Goal: Information Seeking & Learning: Learn about a topic

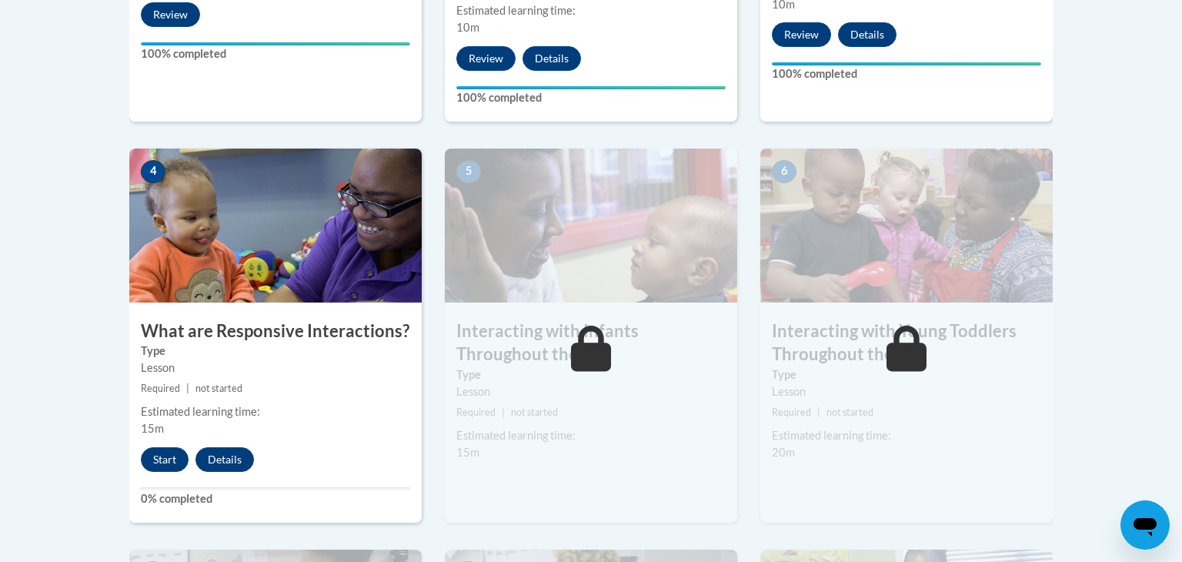
scroll to position [835, 0]
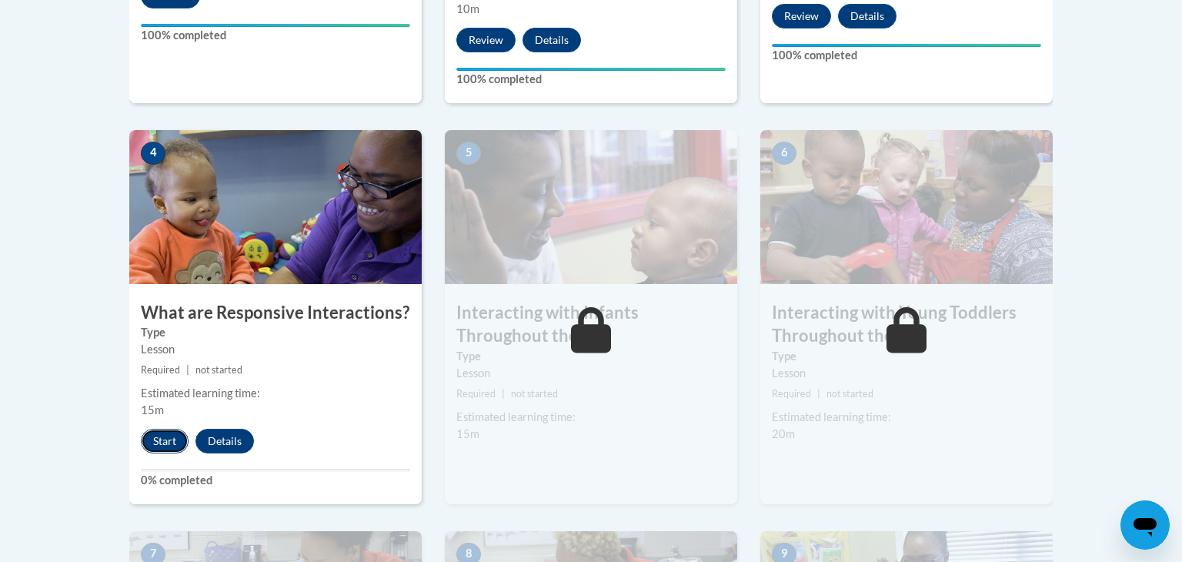
click at [173, 429] on button "Start" at bounding box center [165, 441] width 48 height 25
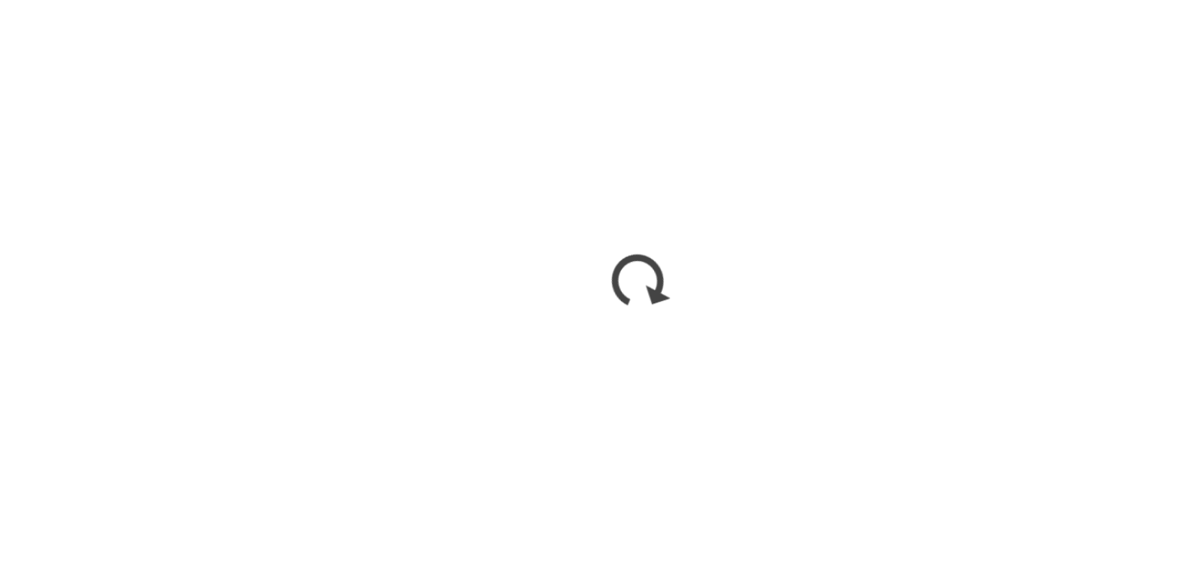
scroll to position [834, 0]
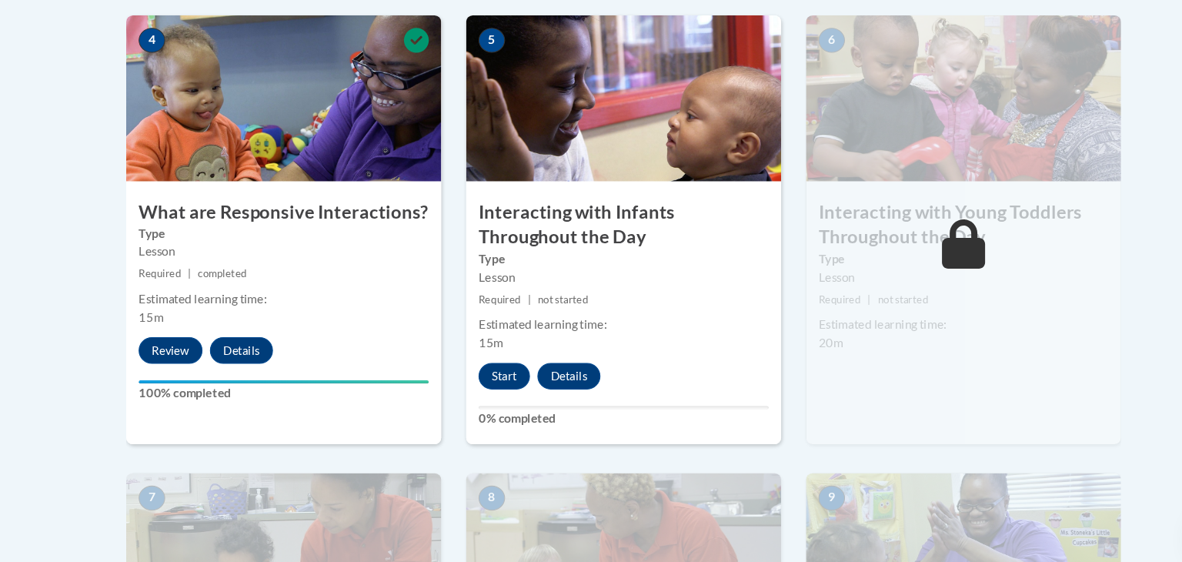
scroll to position [917, 0]
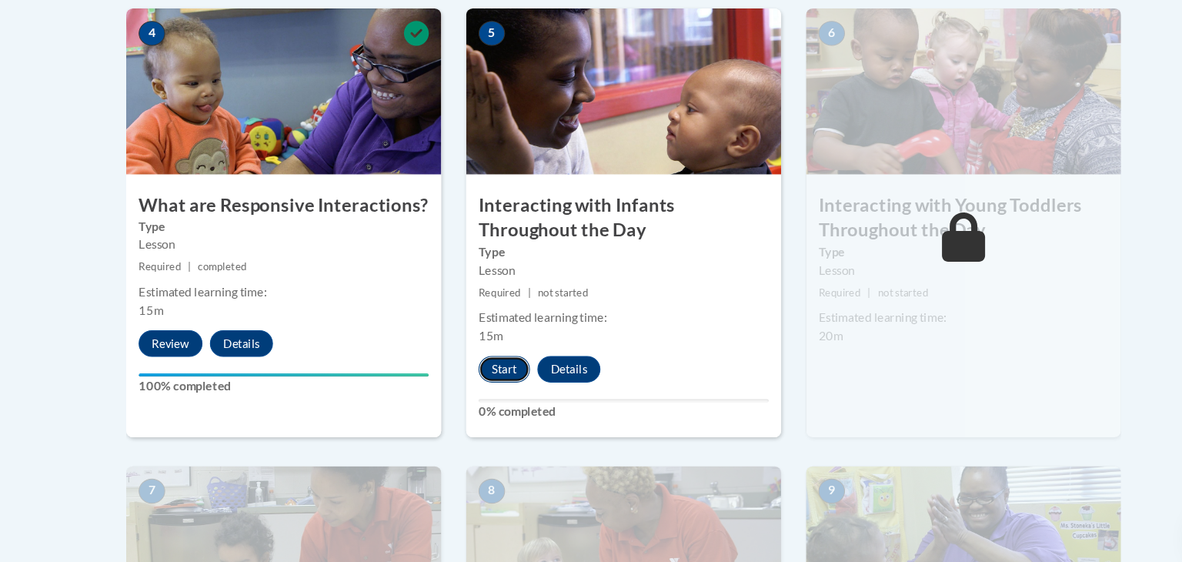
click at [474, 370] on button "Start" at bounding box center [480, 382] width 48 height 25
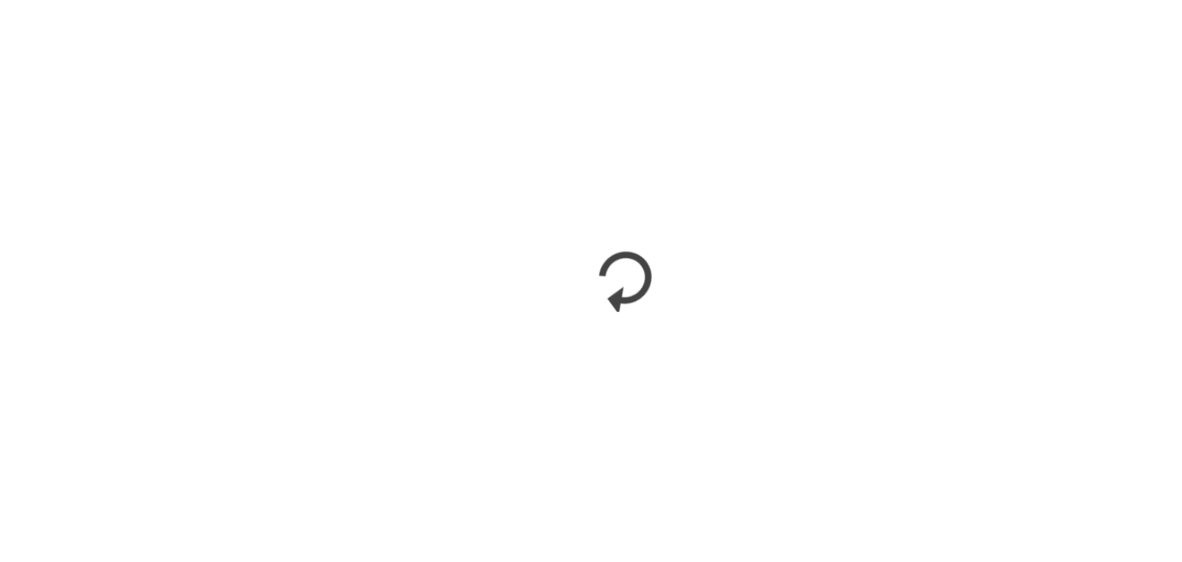
scroll to position [0, 0]
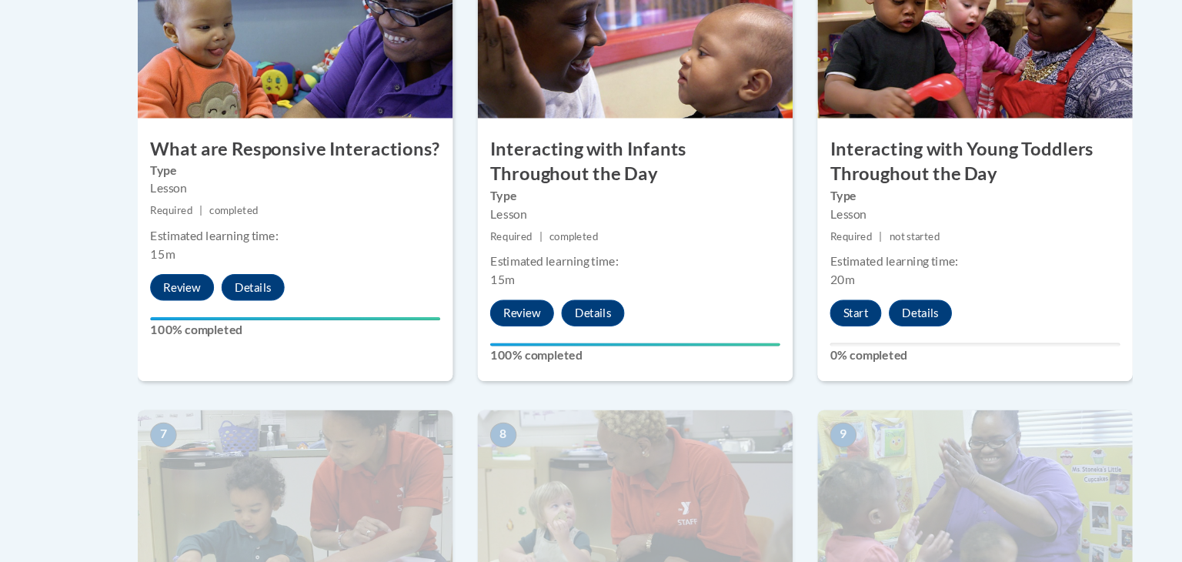
scroll to position [982, 0]
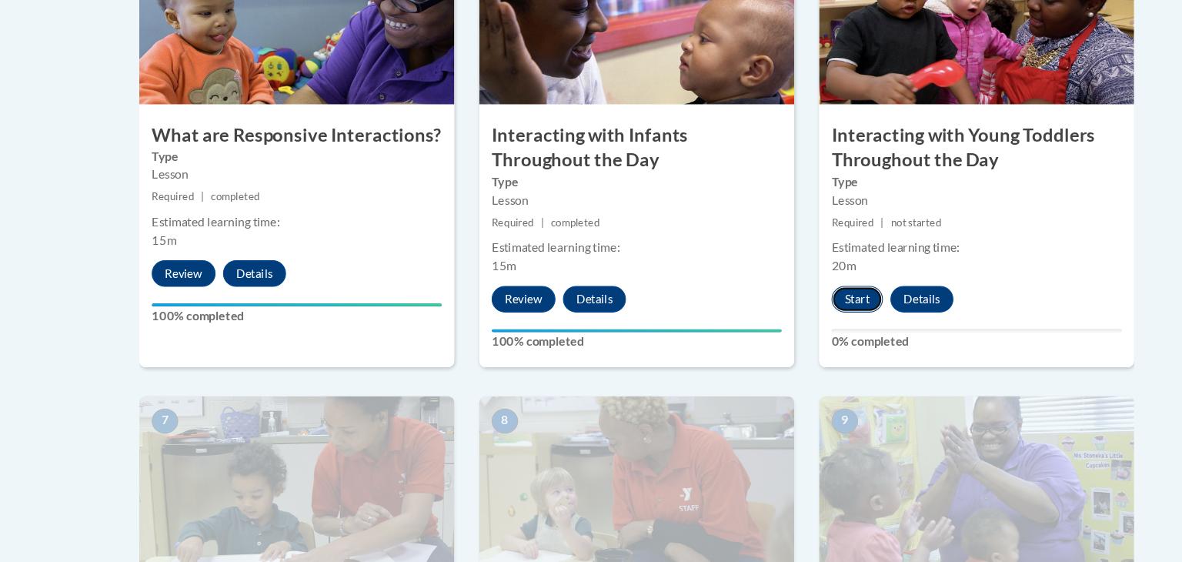
click at [801, 306] on button "Start" at bounding box center [796, 318] width 48 height 25
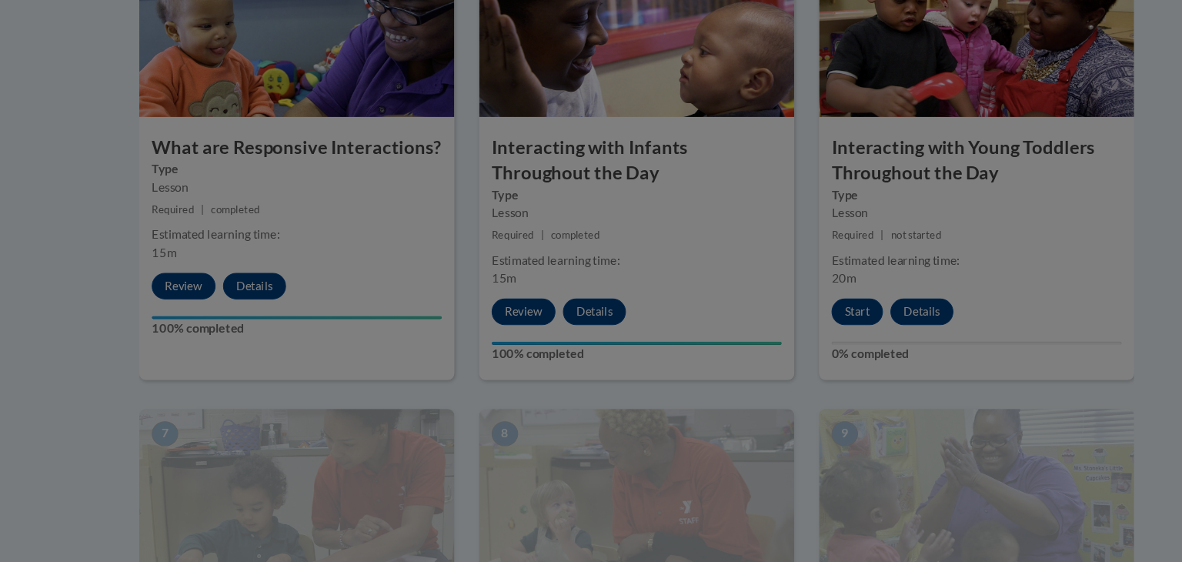
scroll to position [980, 0]
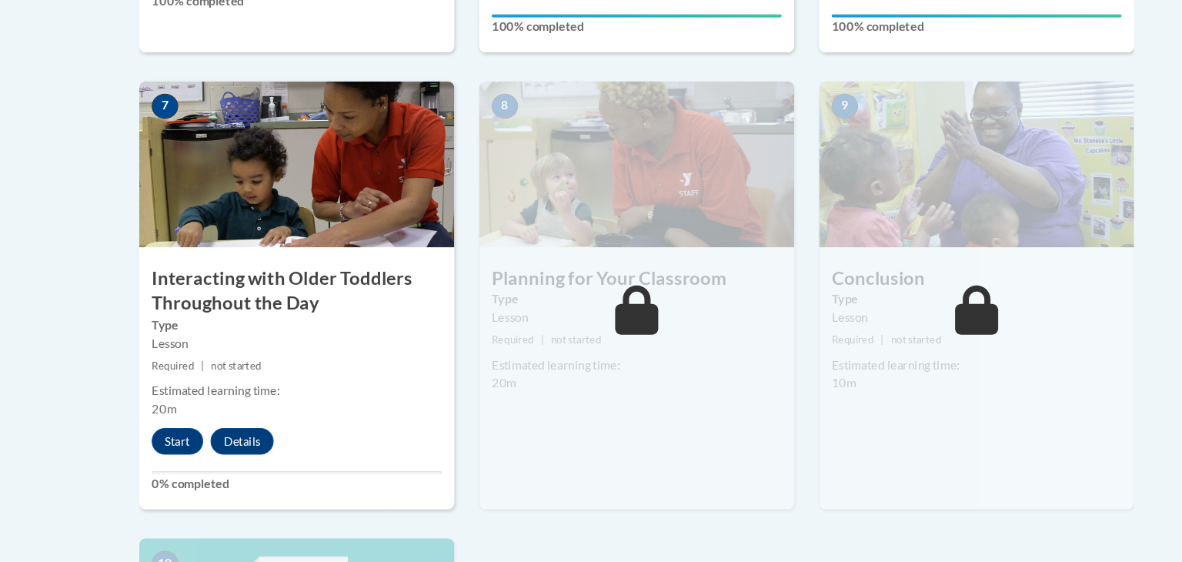
scroll to position [1274, 0]
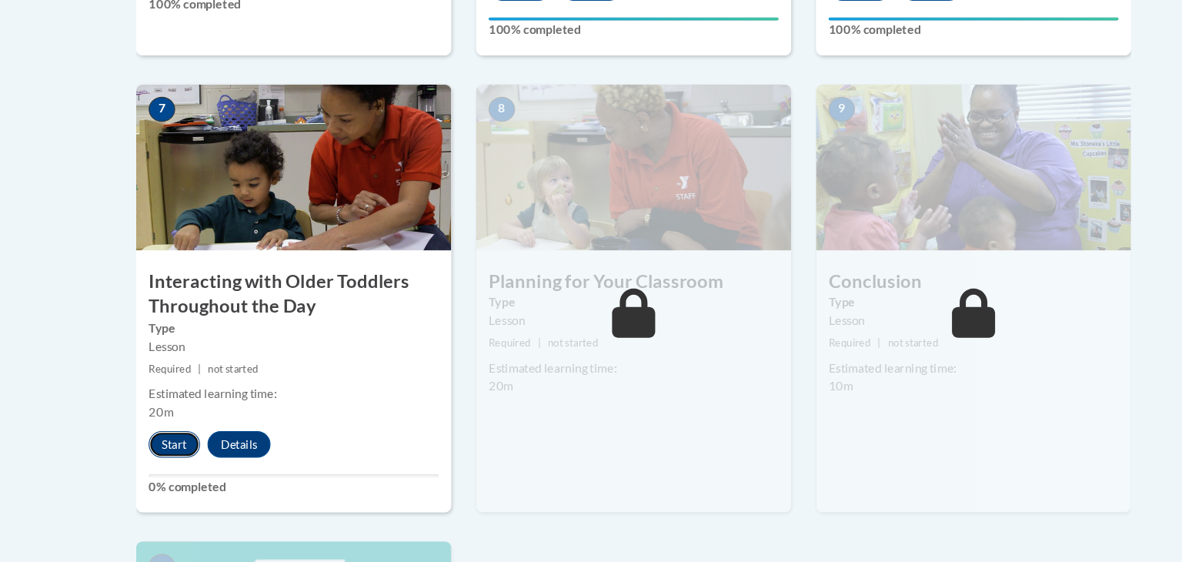
click at [167, 438] on button "Start" at bounding box center [165, 450] width 48 height 25
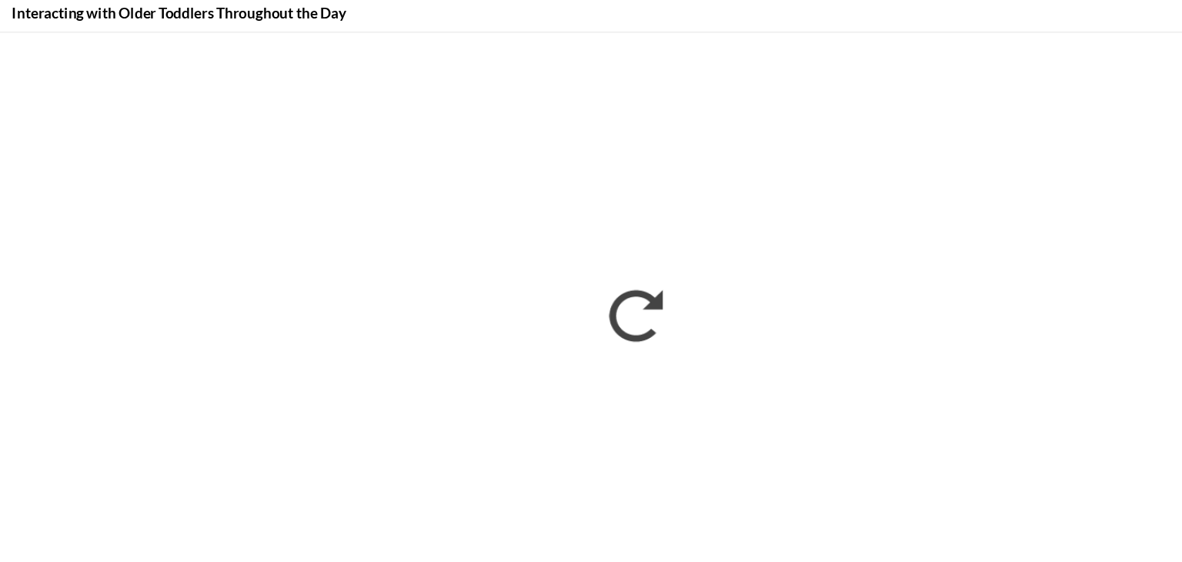
scroll to position [1272, 0]
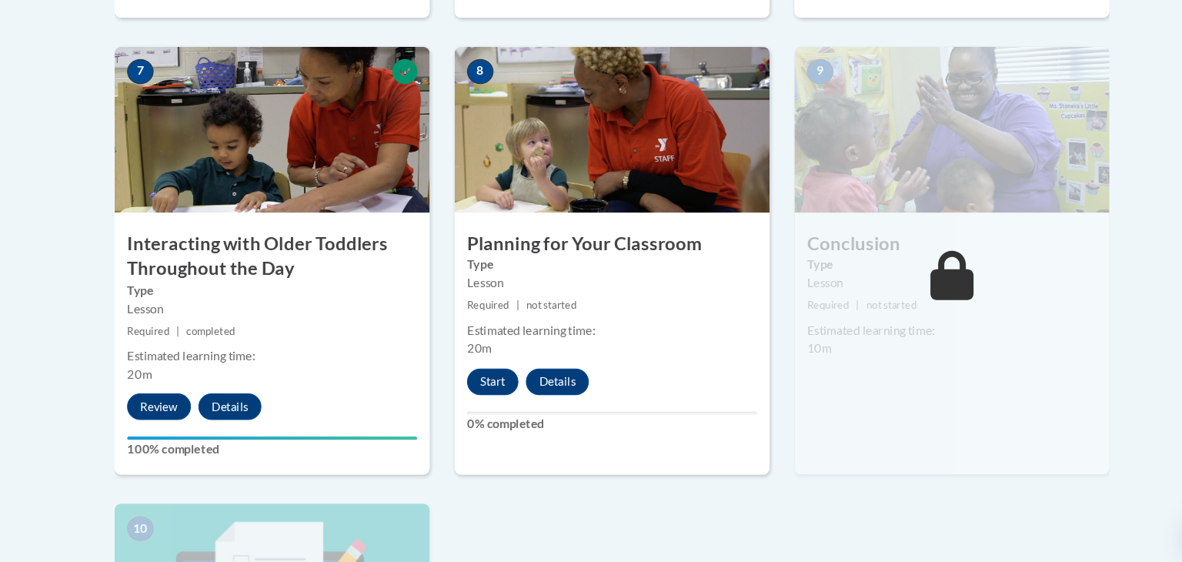
scroll to position [1312, 0]
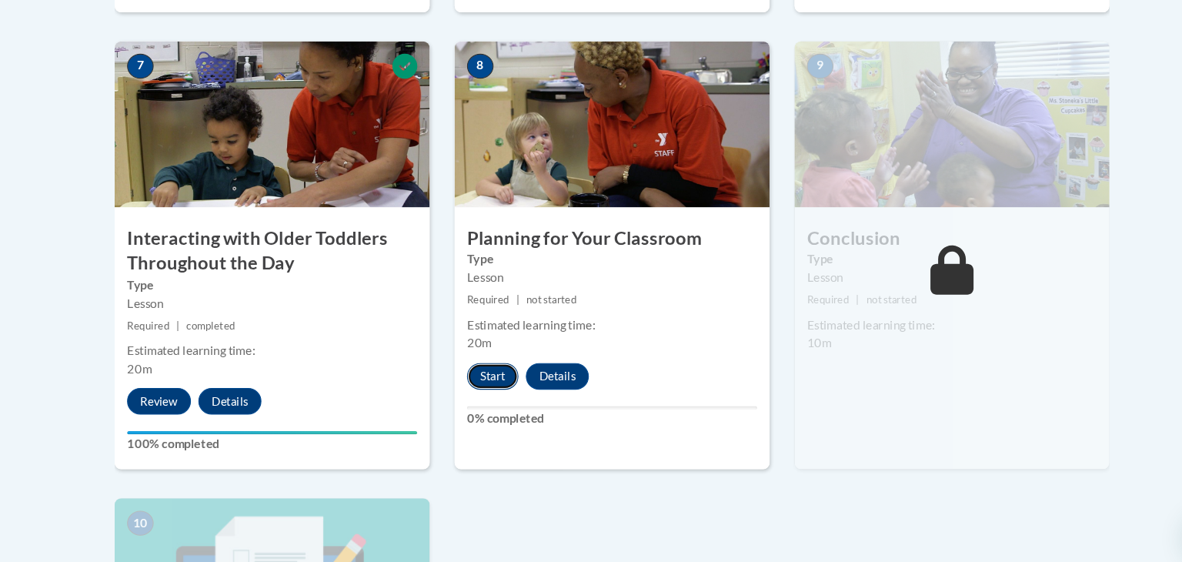
click at [474, 377] on button "Start" at bounding box center [480, 389] width 48 height 25
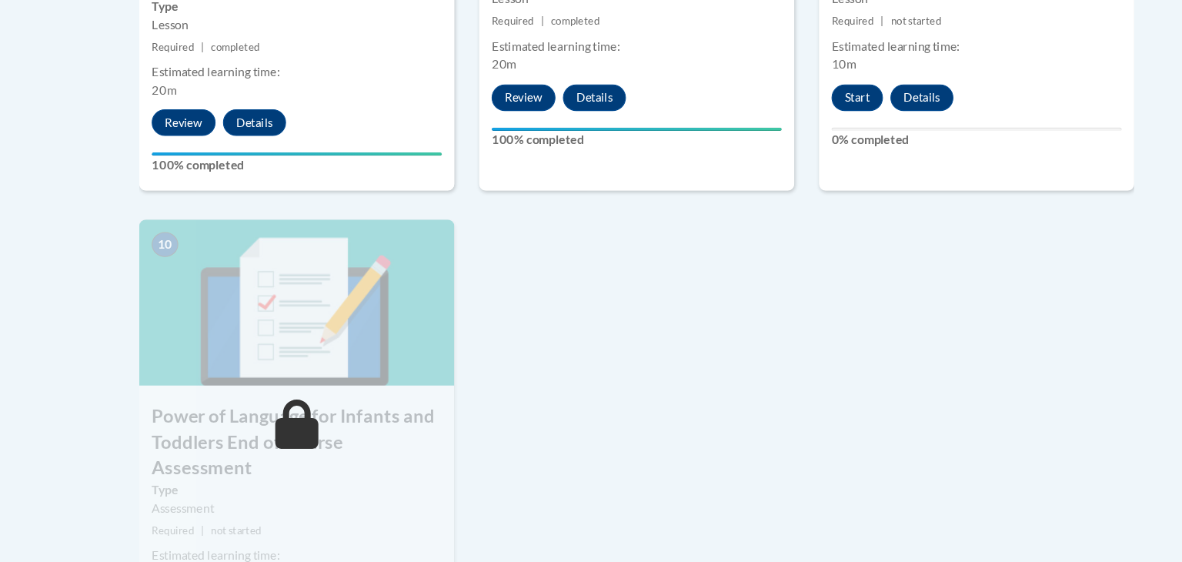
scroll to position [1583, 0]
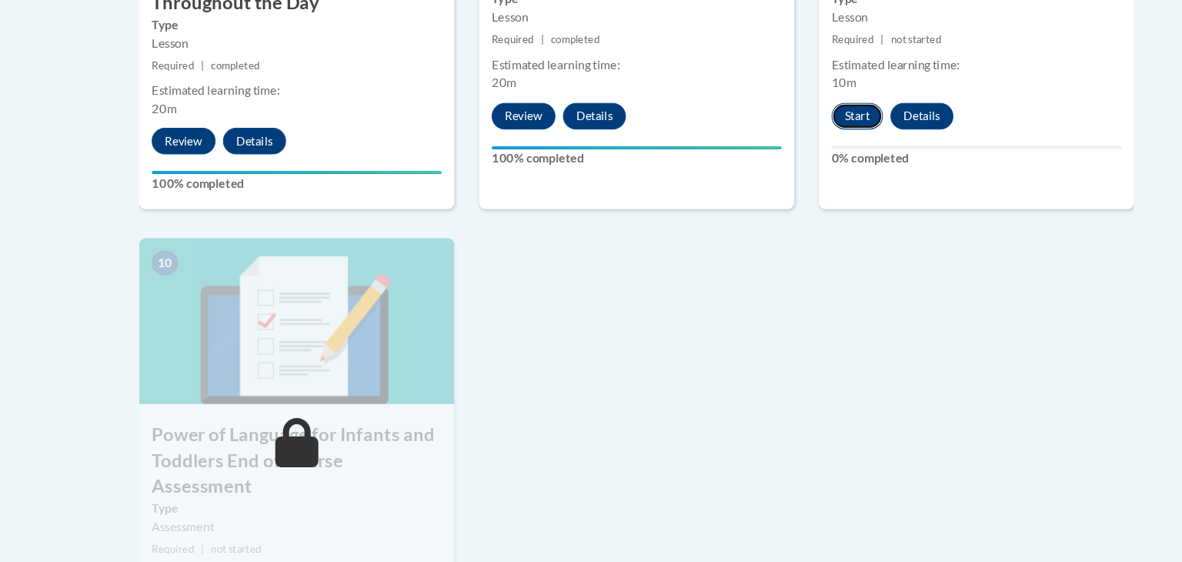
click at [797, 105] on button "Start" at bounding box center [796, 117] width 48 height 25
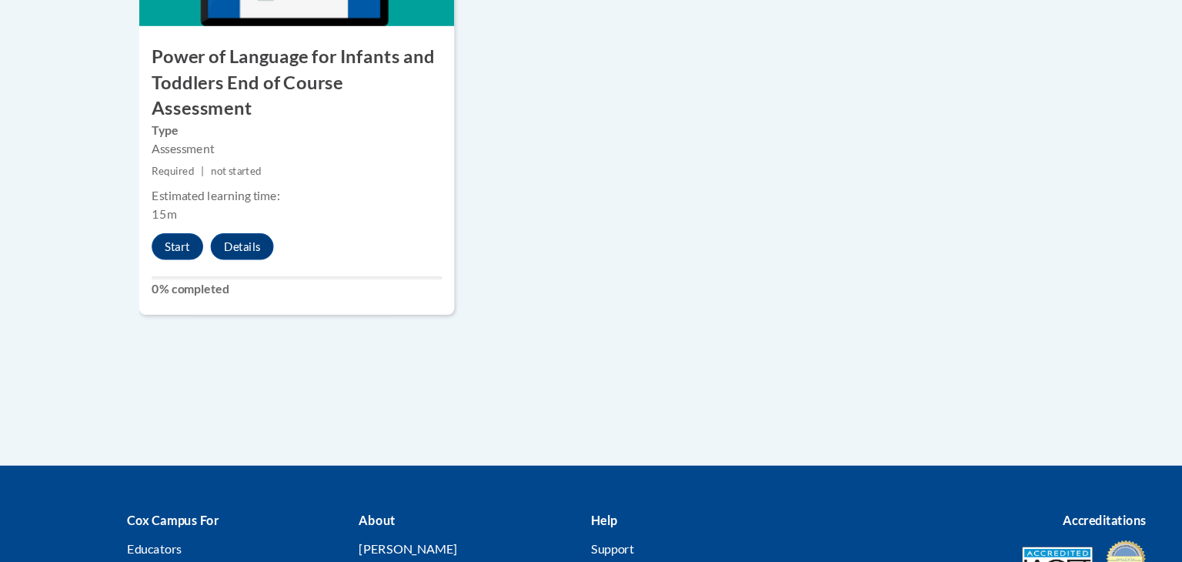
scroll to position [1942, 0]
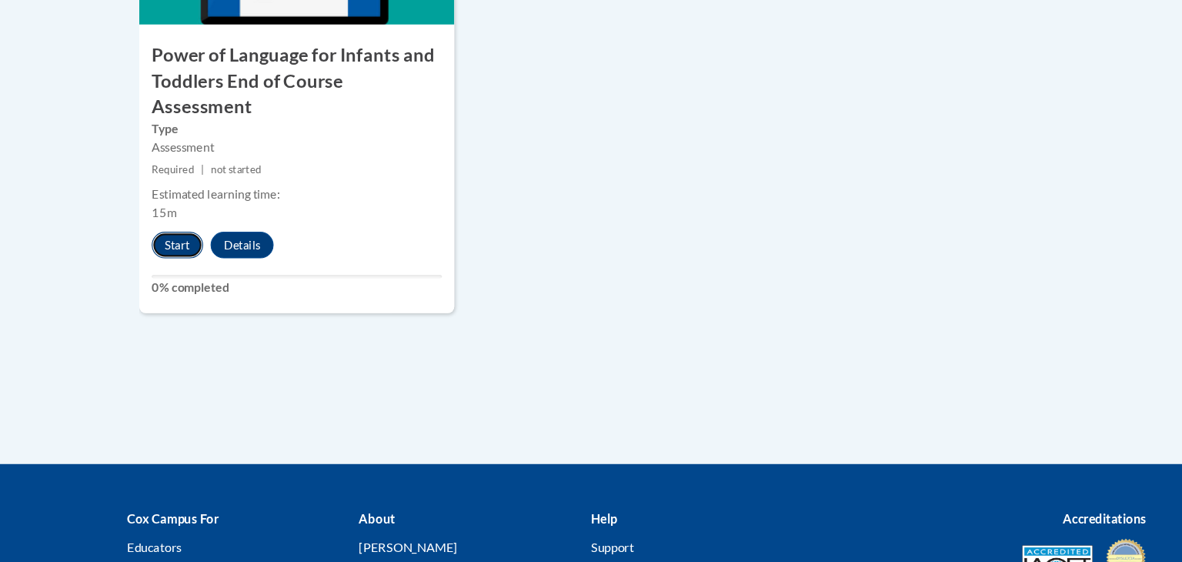
click at [172, 218] on button "Start" at bounding box center [165, 230] width 48 height 25
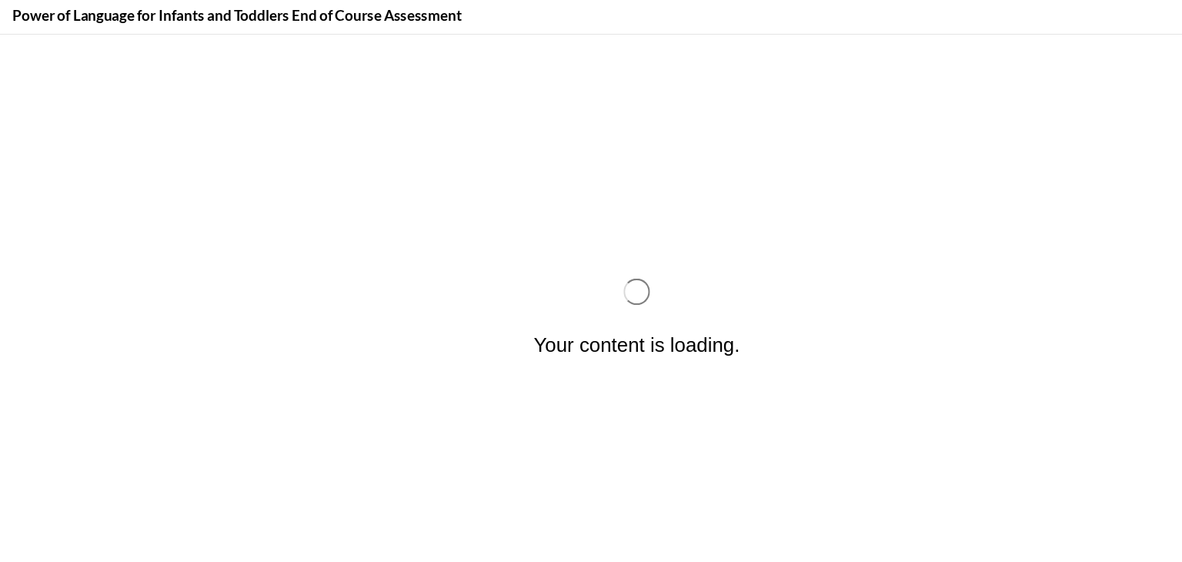
scroll to position [0, 0]
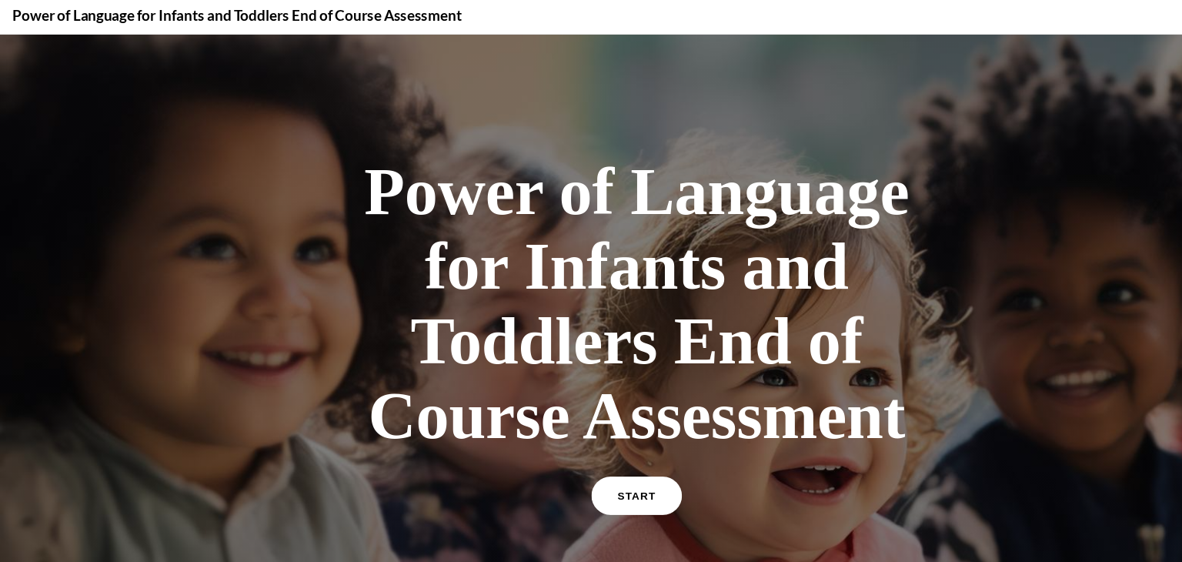
click at [596, 464] on span "START" at bounding box center [590, 463] width 35 height 12
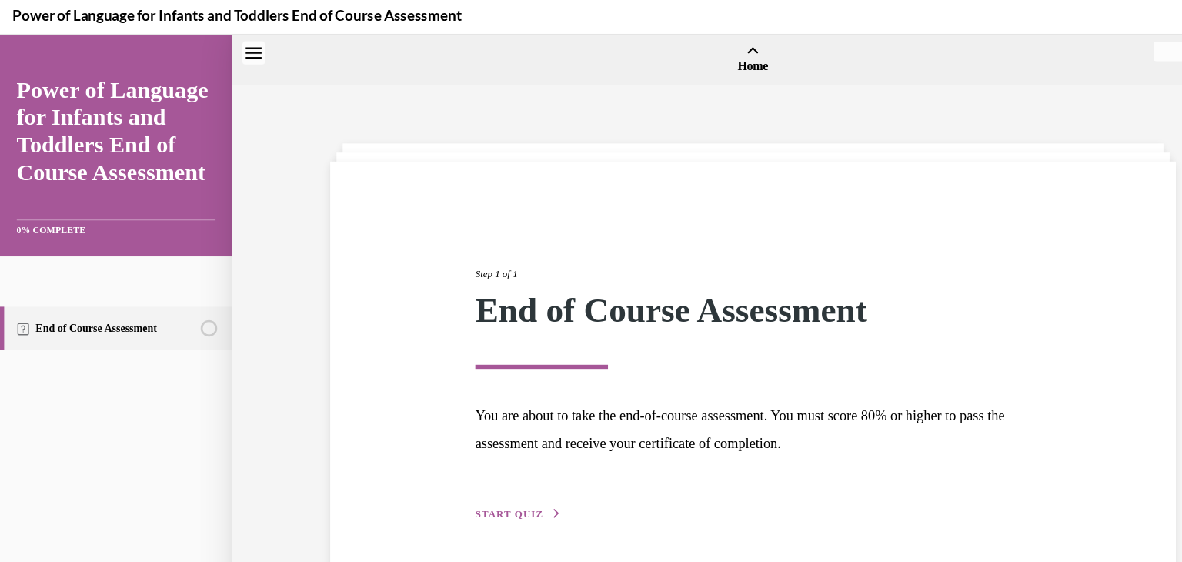
scroll to position [48, 0]
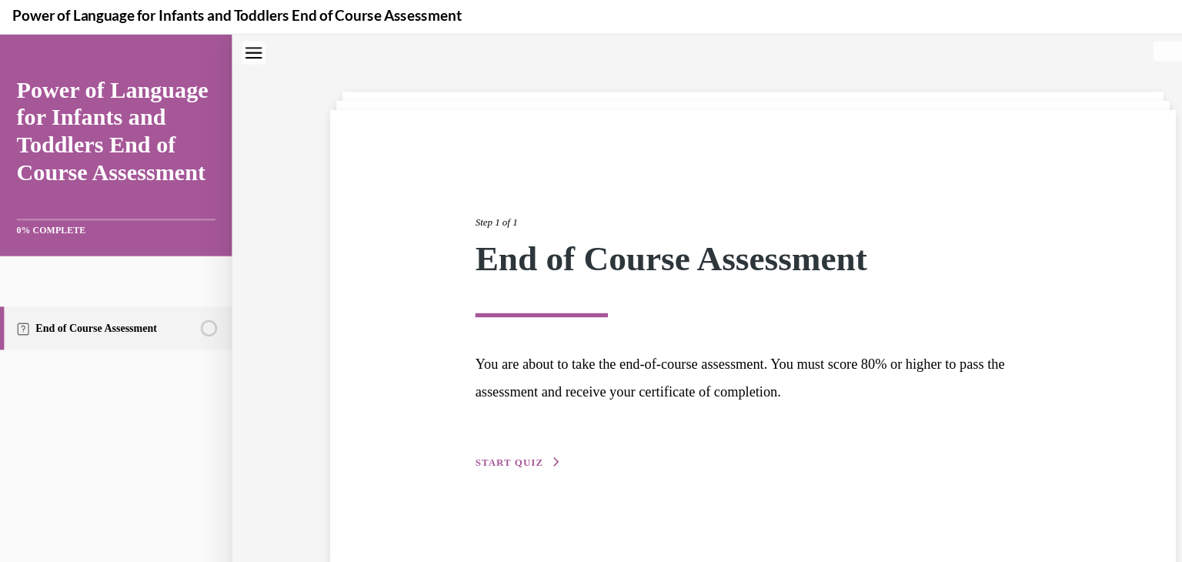
click at [481, 430] on span "START QUIZ" at bounding box center [472, 431] width 63 height 11
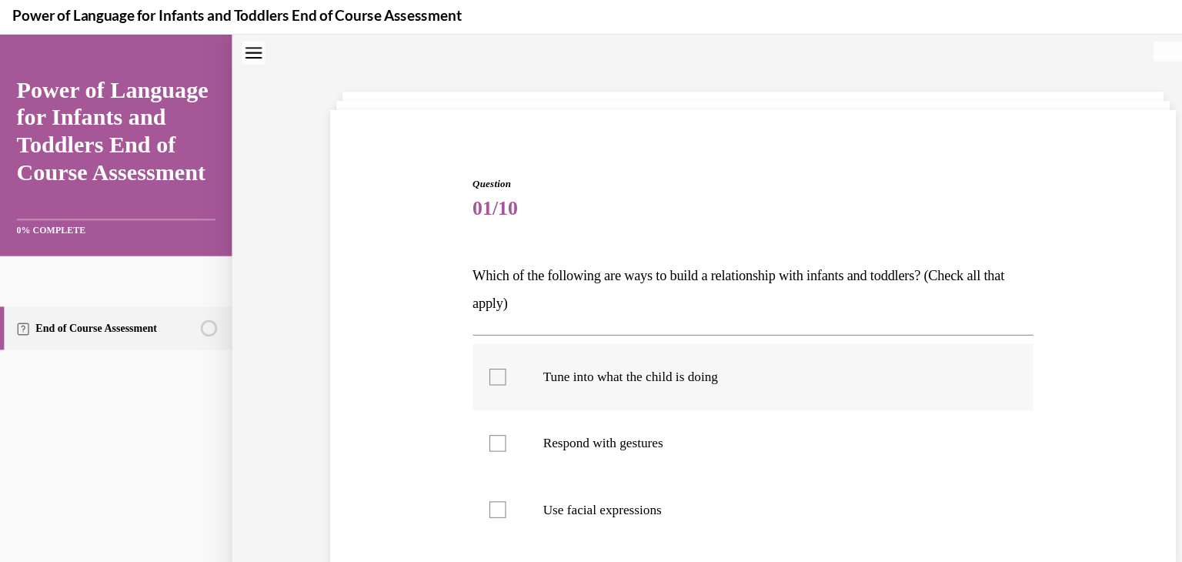
click at [462, 356] on div at bounding box center [461, 352] width 15 height 15
click at [462, 356] on input "Tune into what the child is doing" at bounding box center [461, 352] width 15 height 15
checkbox input "true"
click at [461, 409] on div at bounding box center [461, 413] width 15 height 15
click at [461, 409] on input "Respond with gestures" at bounding box center [461, 413] width 15 height 15
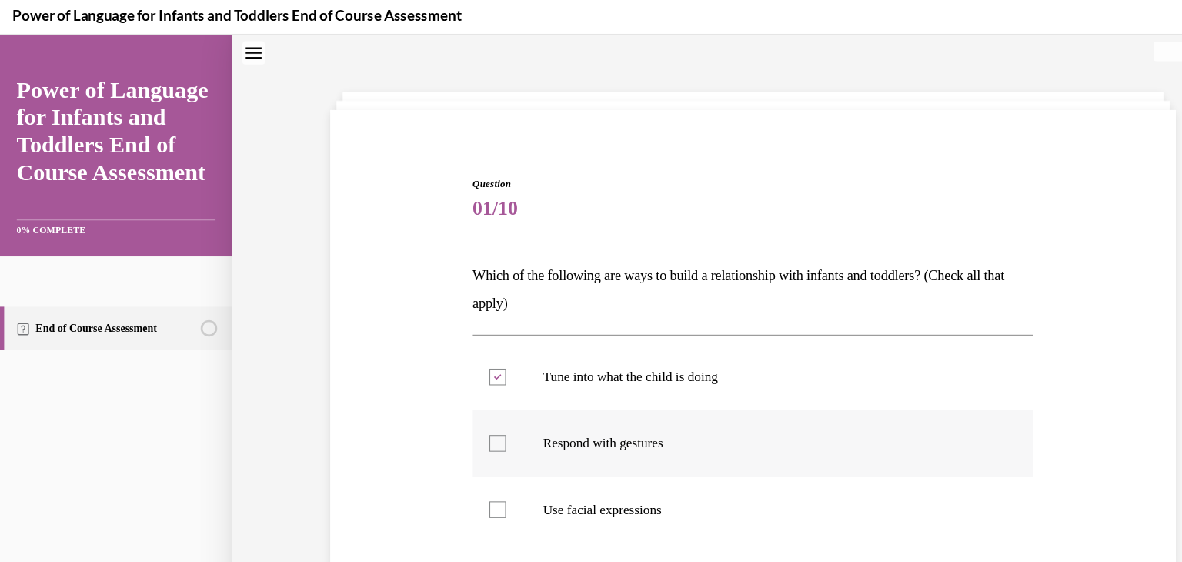
checkbox input "true"
click at [459, 476] on div at bounding box center [461, 475] width 15 height 15
click at [459, 476] on input "Use facial expressions" at bounding box center [461, 475] width 15 height 15
checkbox input "true"
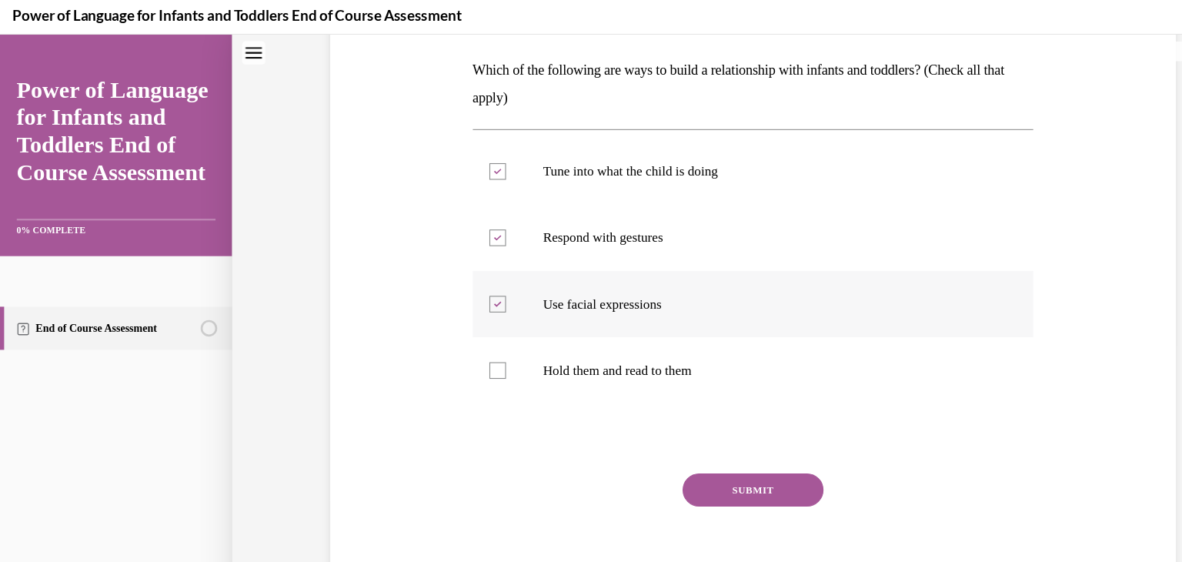
scroll to position [240, 0]
click at [466, 341] on div at bounding box center [461, 344] width 15 height 15
click at [466, 341] on input "Hold them and read to them" at bounding box center [461, 344] width 15 height 15
checkbox input "true"
click at [702, 450] on button "SUBMIT" at bounding box center [698, 455] width 131 height 31
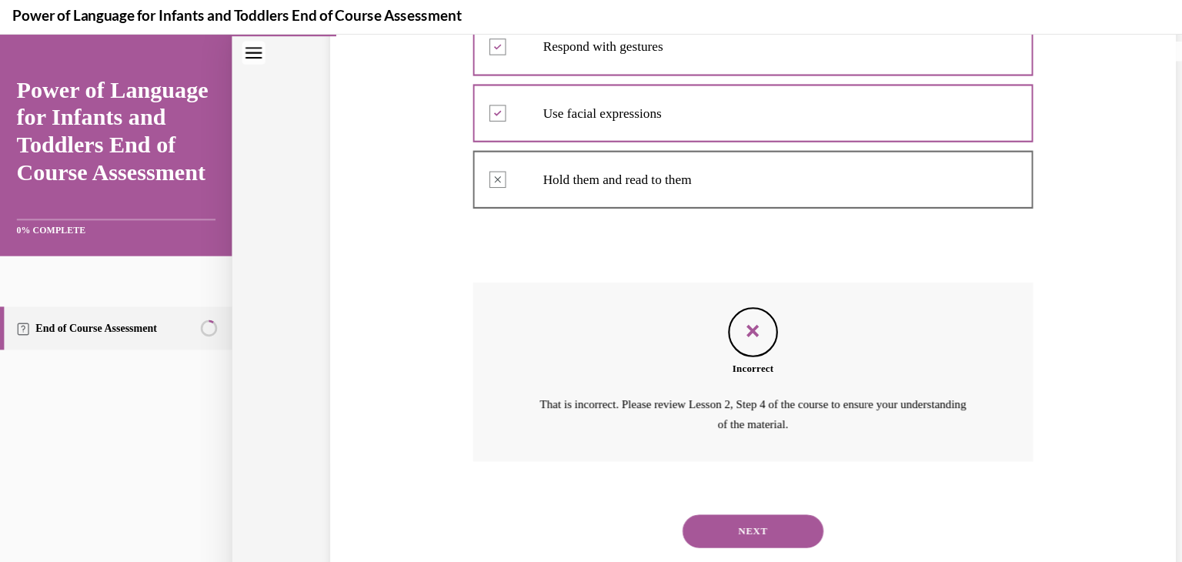
scroll to position [419, 0]
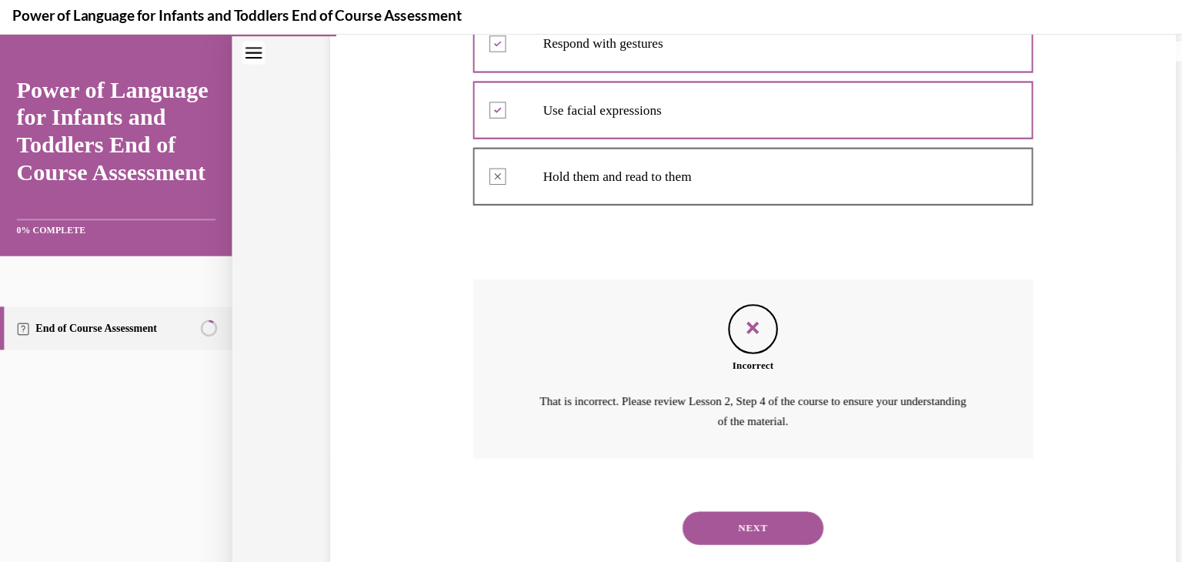
click at [716, 488] on button "NEXT" at bounding box center [698, 492] width 131 height 31
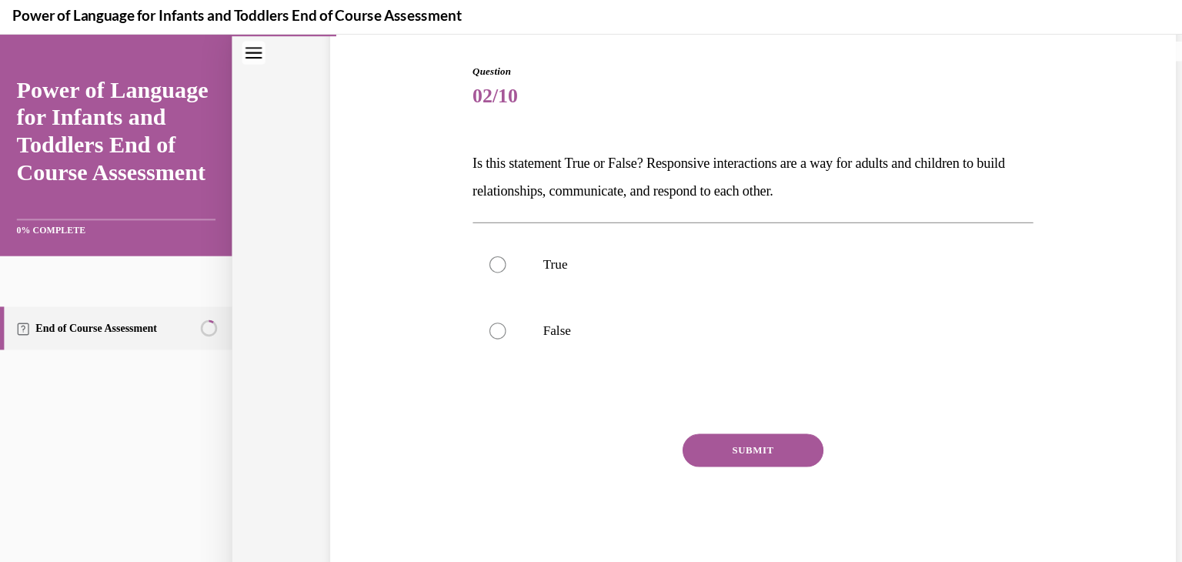
scroll to position [152, 0]
click at [460, 246] on div at bounding box center [461, 247] width 15 height 15
click at [460, 246] on input "True" at bounding box center [461, 247] width 15 height 15
radio input "true"
click at [699, 411] on button "SUBMIT" at bounding box center [698, 420] width 131 height 31
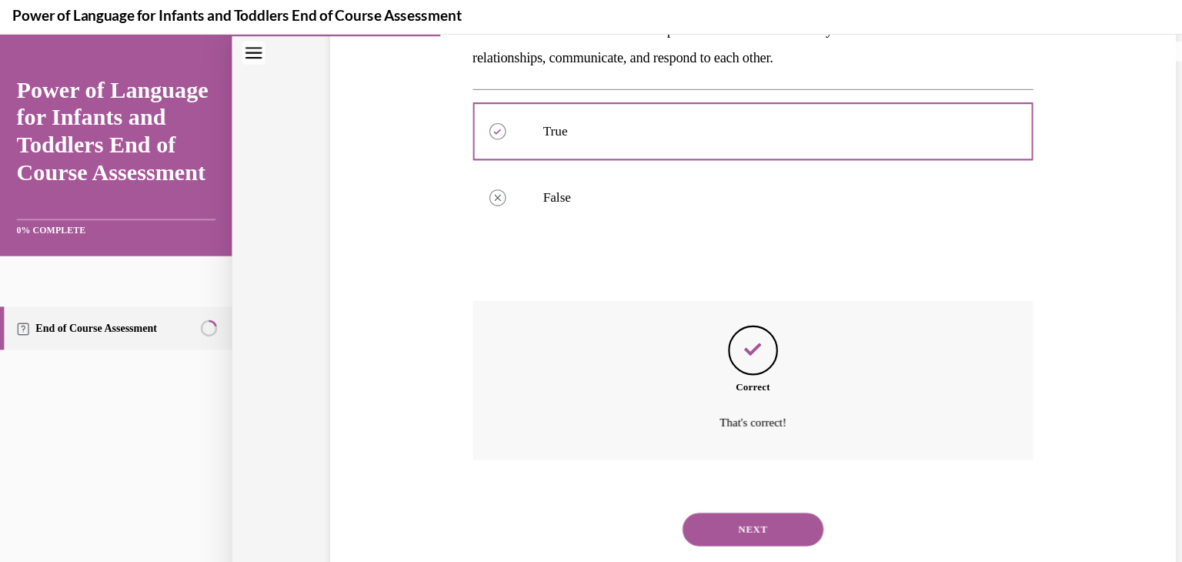
scroll to position [277, 0]
click at [702, 491] on button "NEXT" at bounding box center [698, 492] width 131 height 31
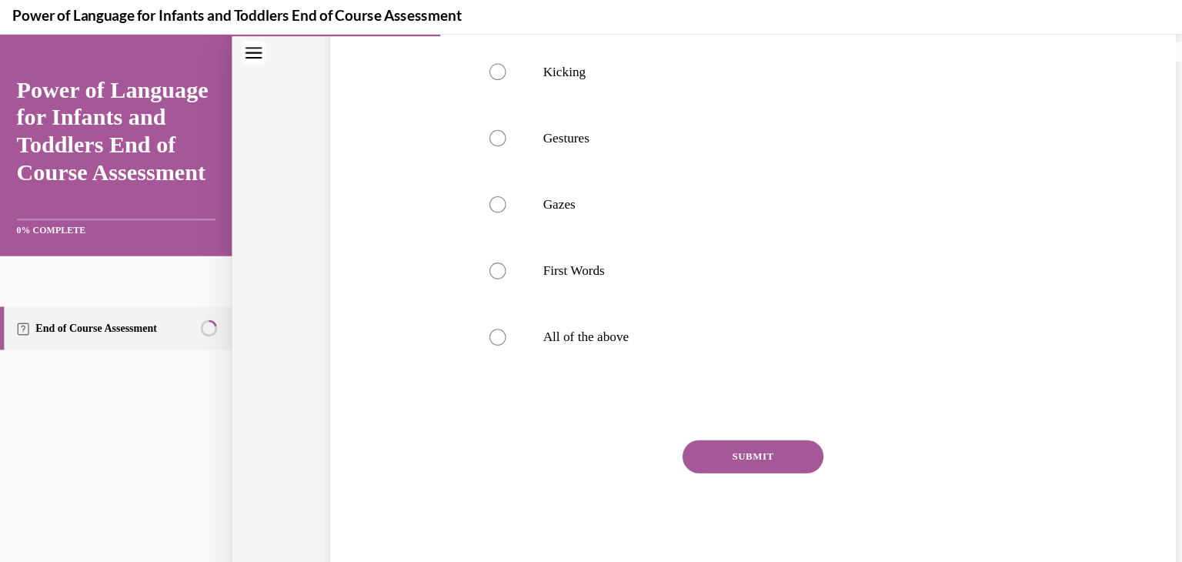
scroll to position [364, 0]
click at [461, 326] on div at bounding box center [461, 317] width 15 height 15
click at [461, 326] on input "All of the above" at bounding box center [461, 317] width 15 height 15
radio input "true"
click at [705, 444] on button "SUBMIT" at bounding box center [698, 428] width 131 height 31
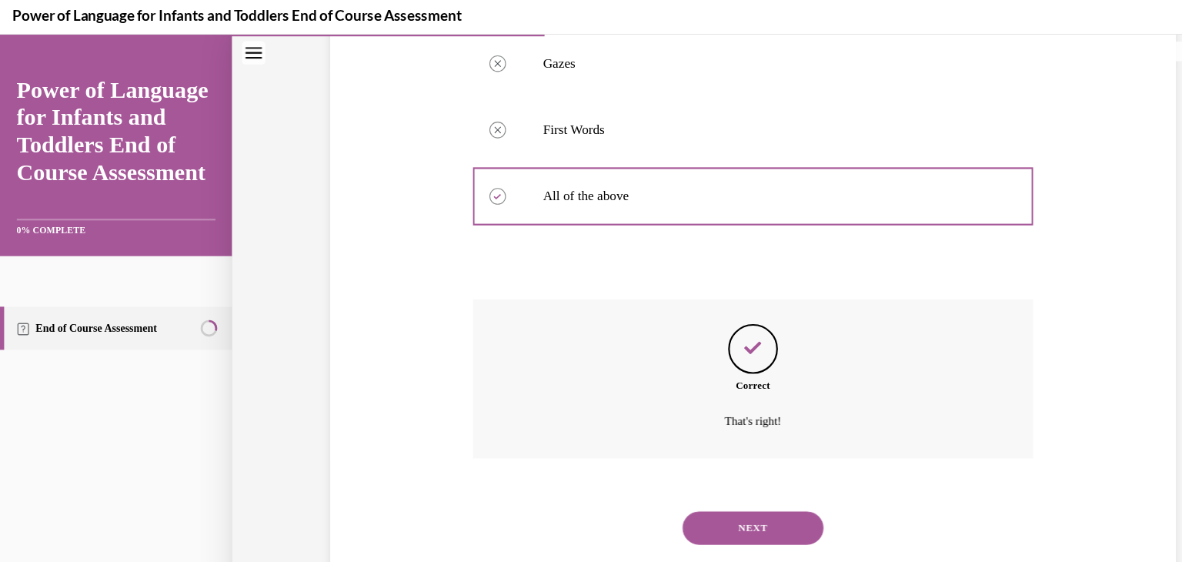
scroll to position [523, 0]
click at [703, 490] on button "NEXT" at bounding box center [698, 492] width 131 height 31
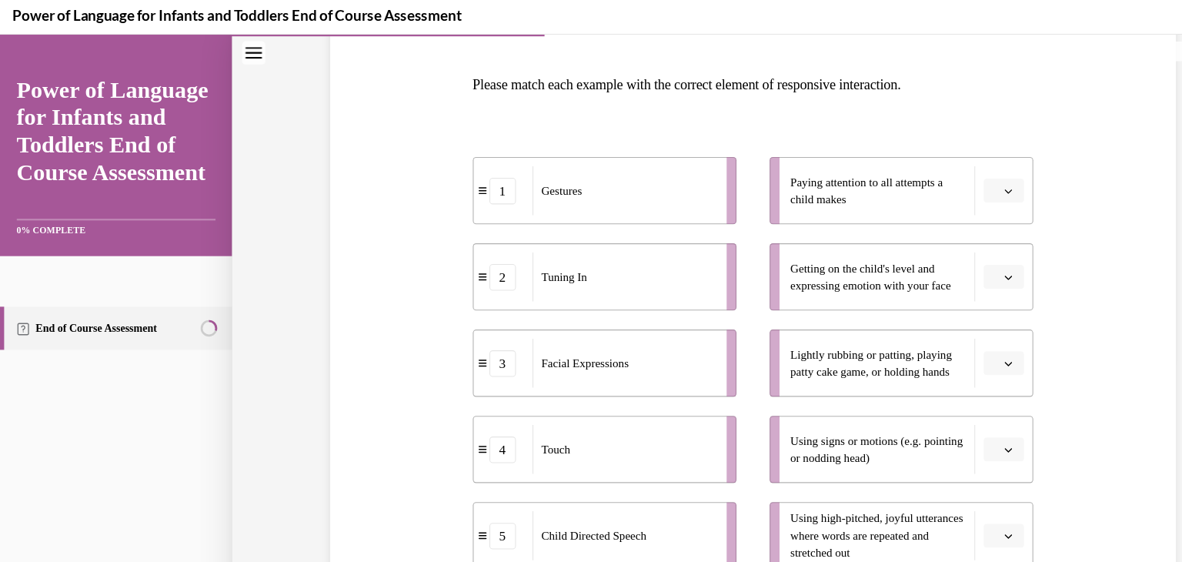
scroll to position [231, 0]
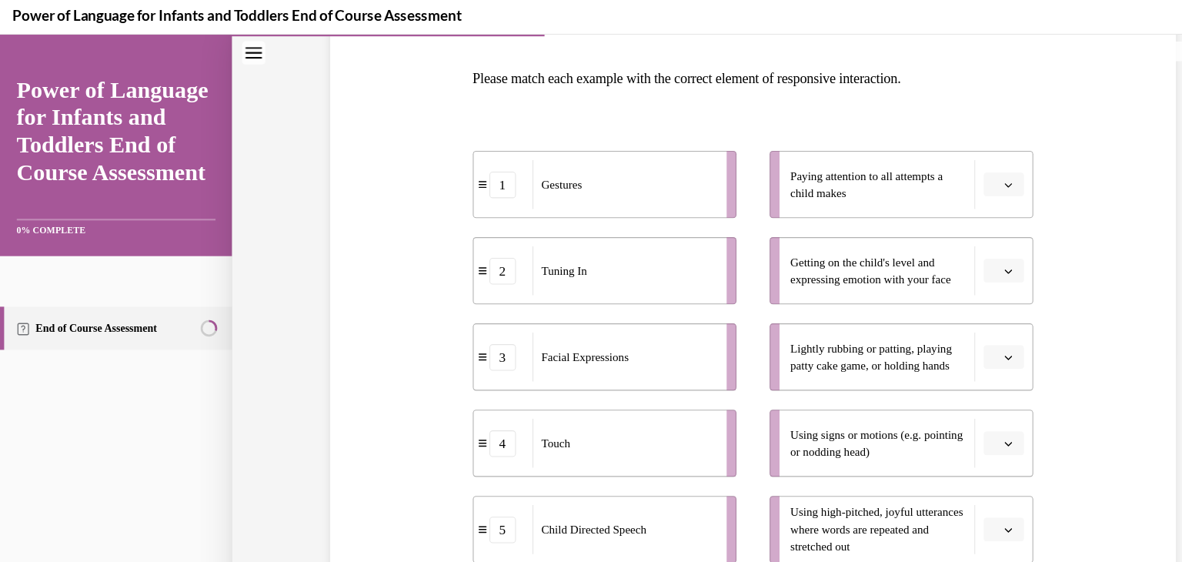
click at [934, 256] on icon "button" at bounding box center [936, 254] width 8 height 8
click at [936, 378] on div "3" at bounding box center [930, 379] width 38 height 31
click at [937, 330] on icon "button" at bounding box center [936, 334] width 8 height 8
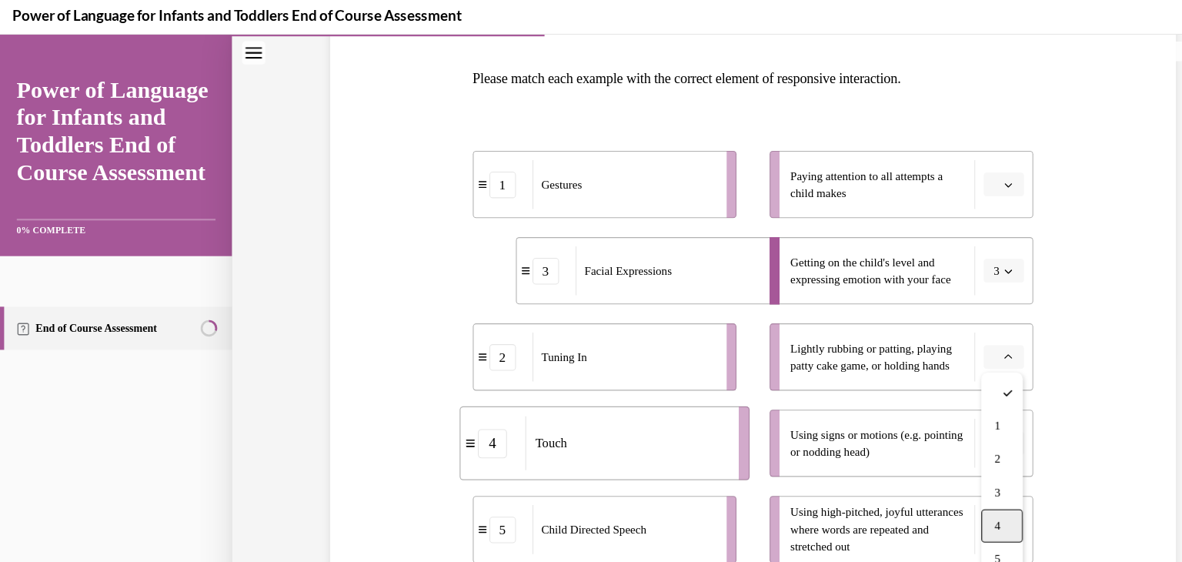
click at [931, 484] on div "4" at bounding box center [930, 490] width 38 height 31
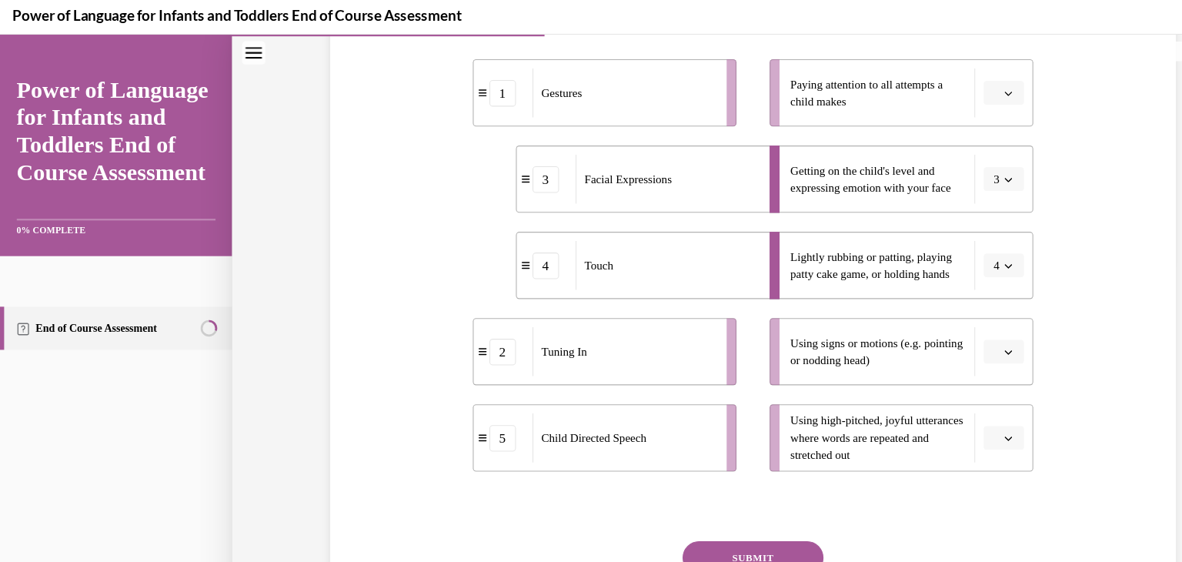
scroll to position [313, 0]
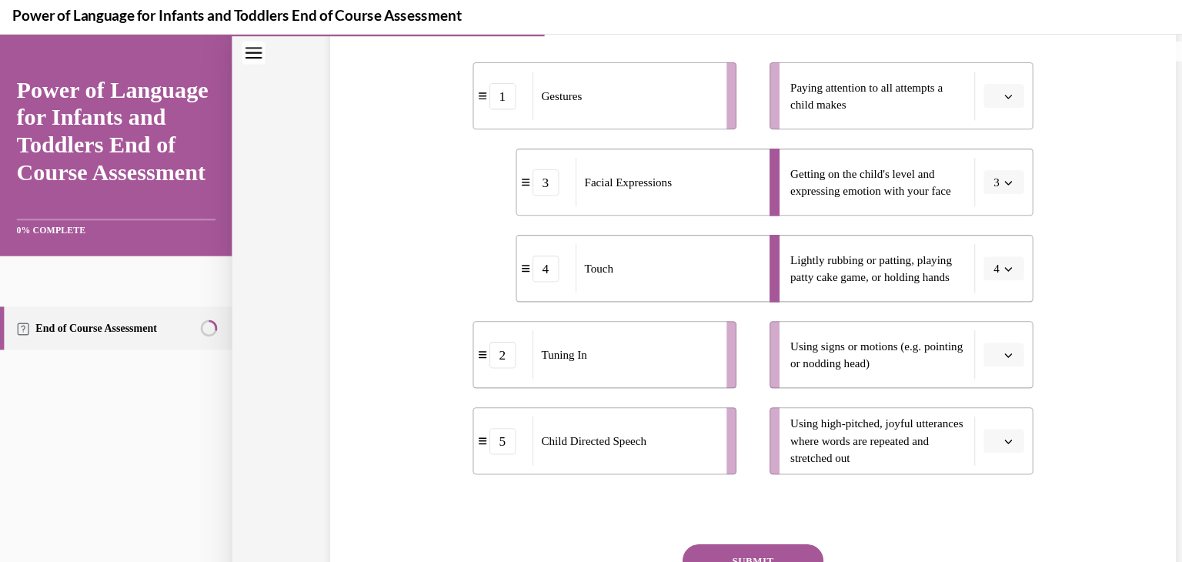
click at [940, 331] on span "button" at bounding box center [936, 331] width 11 height 11
click at [934, 399] on div "1" at bounding box center [930, 396] width 38 height 31
click at [931, 92] on span "button" at bounding box center [936, 91] width 11 height 11
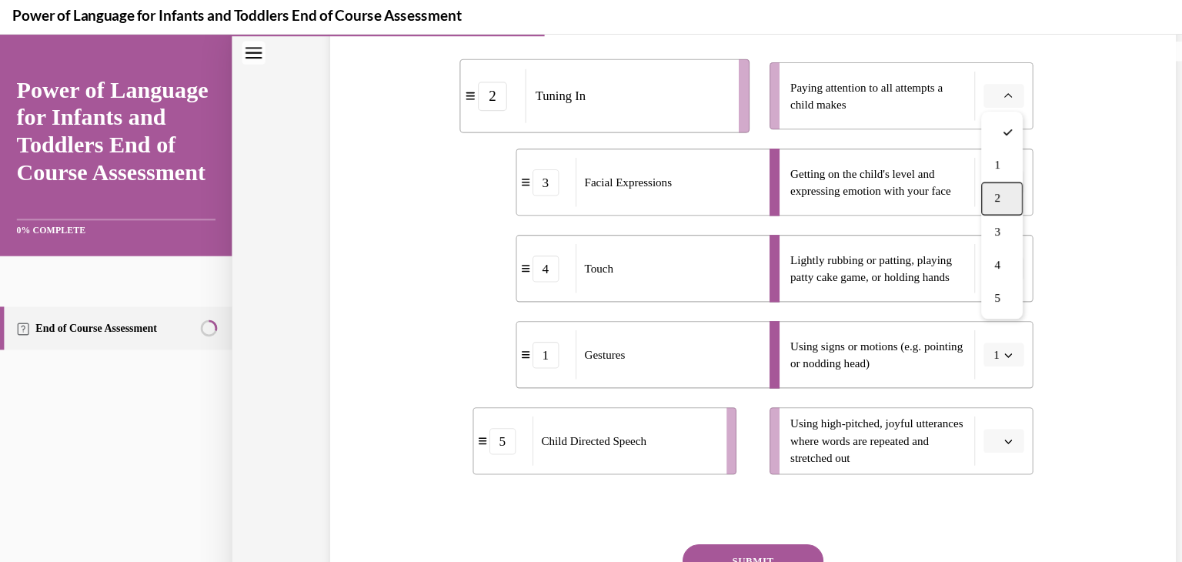
click at [940, 179] on div "2" at bounding box center [930, 187] width 38 height 31
click at [937, 406] on span "button" at bounding box center [936, 411] width 11 height 11
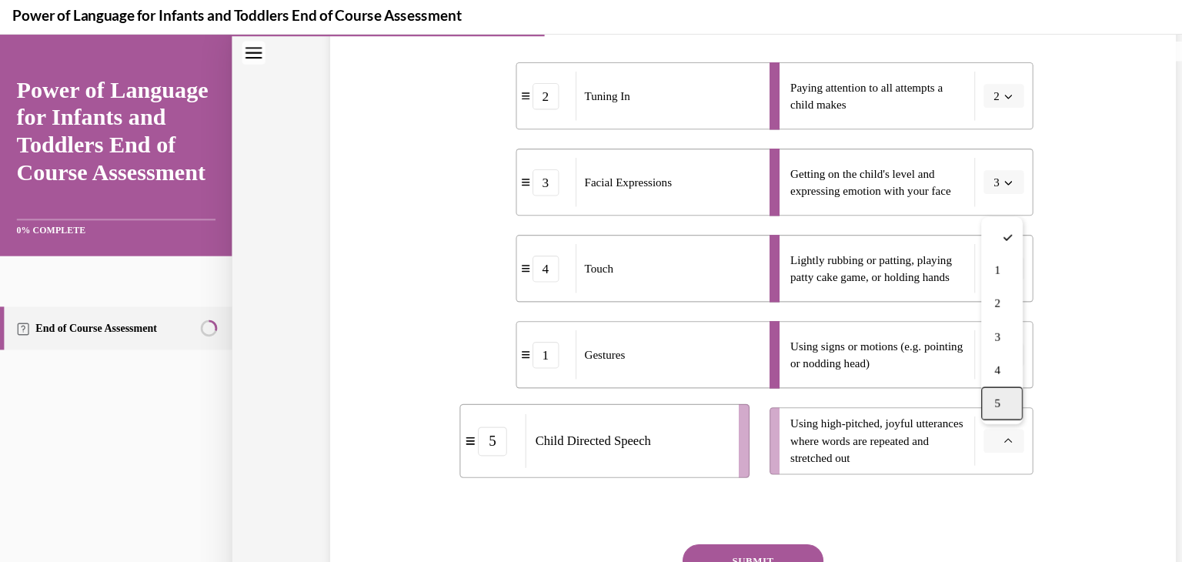
click at [931, 375] on div "5" at bounding box center [930, 377] width 38 height 31
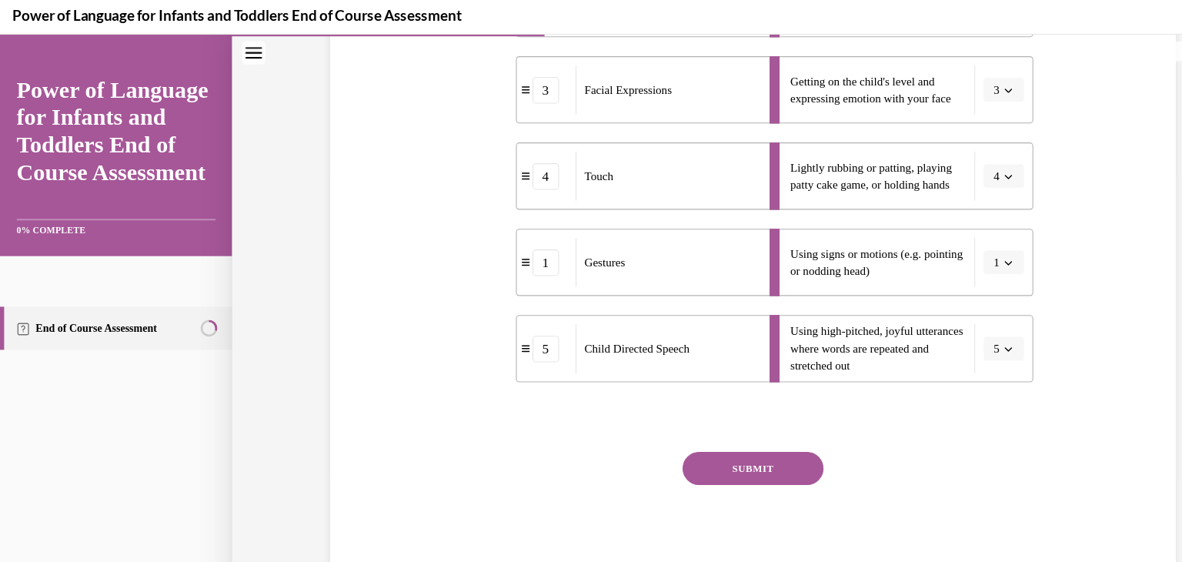
scroll to position [416, 0]
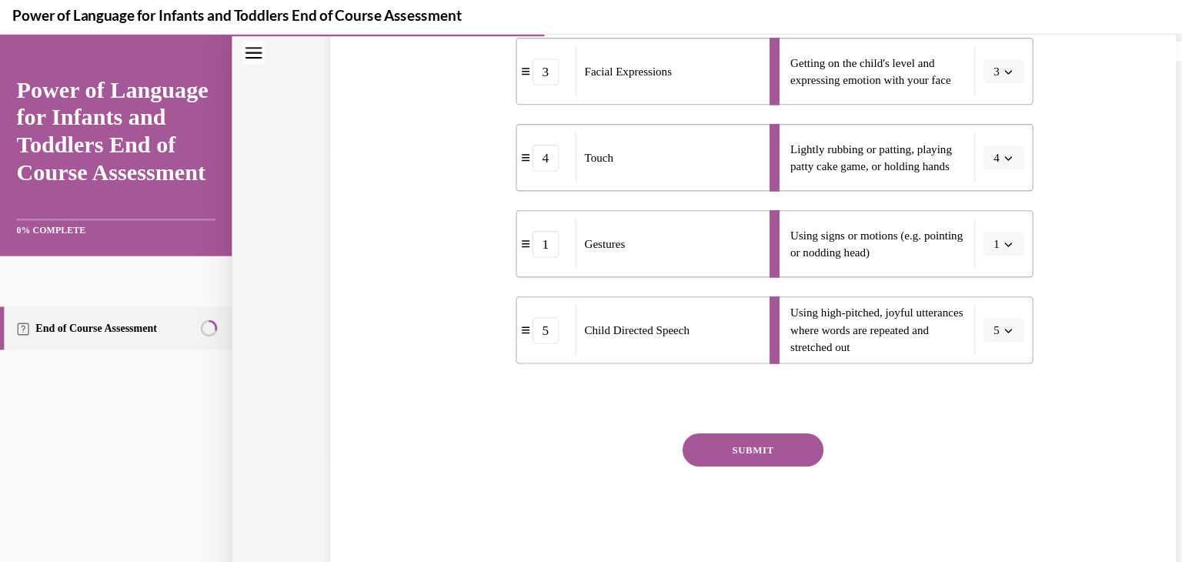
click at [722, 425] on button "SUBMIT" at bounding box center [698, 420] width 131 height 31
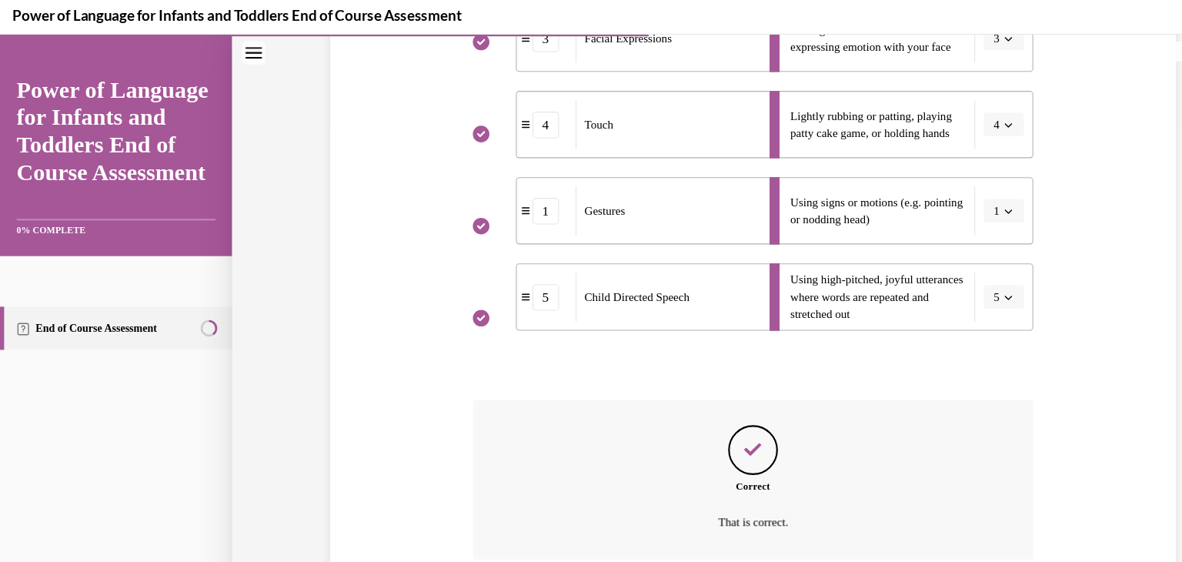
scroll to position [540, 0]
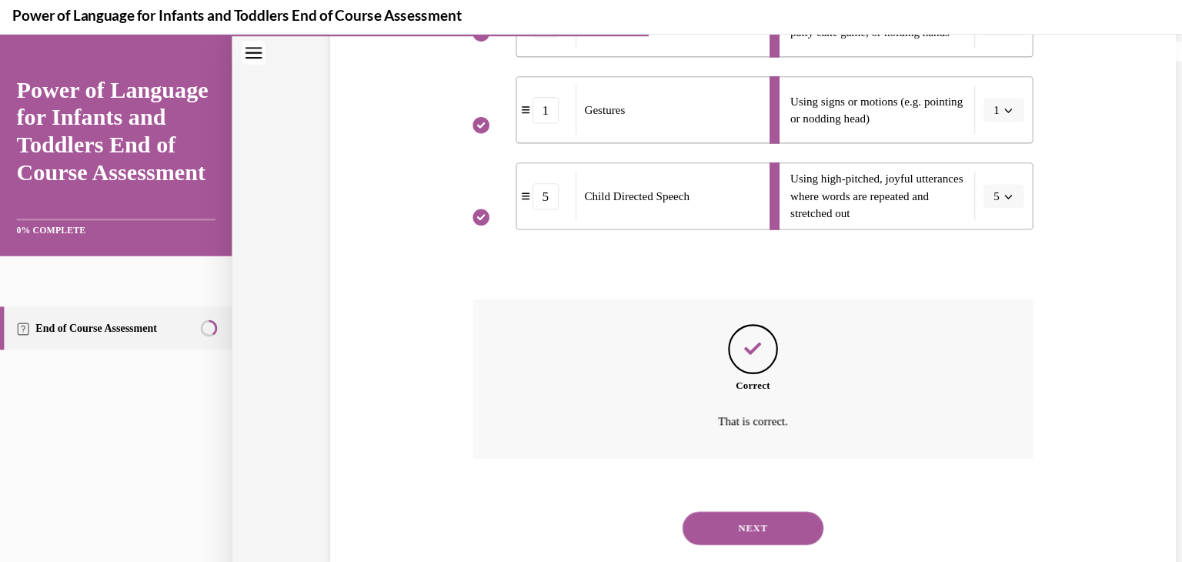
click at [704, 493] on button "NEXT" at bounding box center [698, 492] width 131 height 31
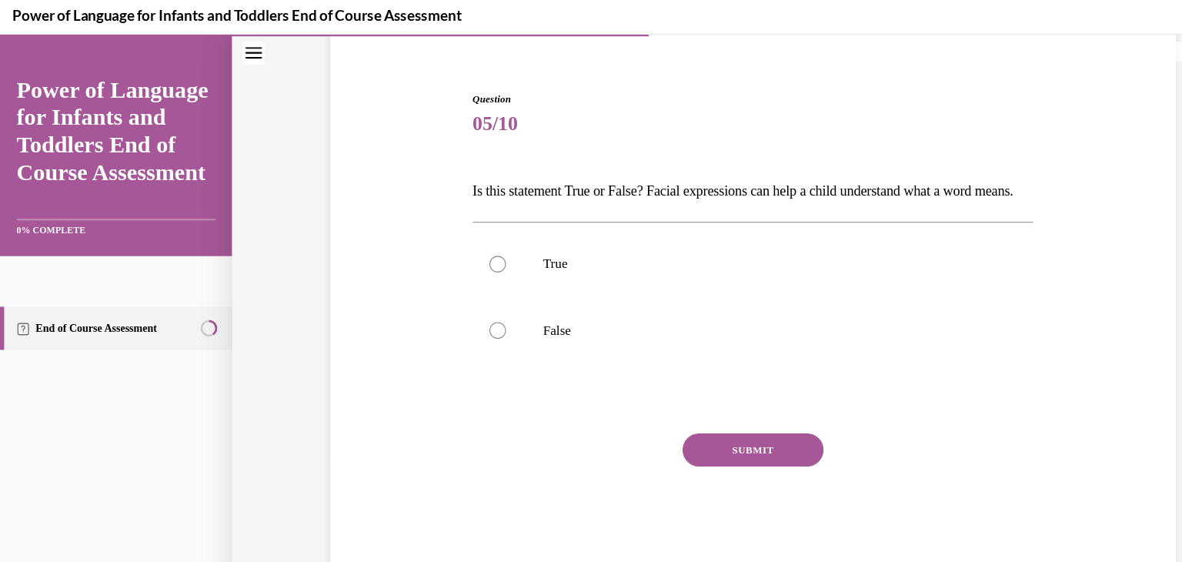
scroll to position [152, 0]
click at [464, 308] on div at bounding box center [461, 309] width 15 height 15
click at [464, 308] on input "False" at bounding box center [461, 309] width 15 height 15
radio input "true"
click at [716, 416] on button "SUBMIT" at bounding box center [698, 420] width 131 height 31
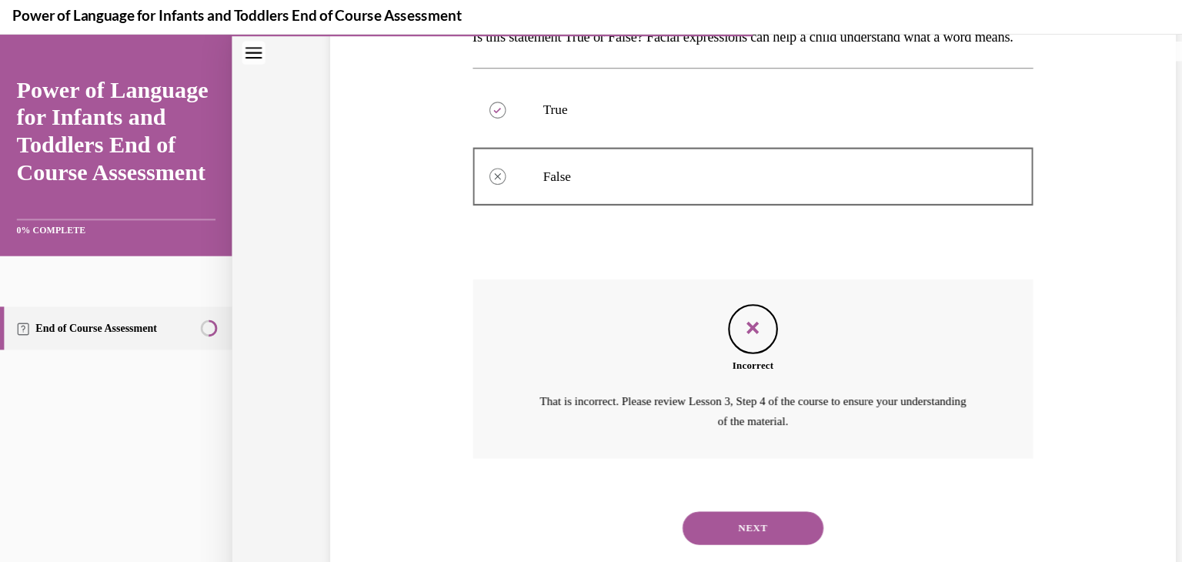
scroll to position [296, 0]
click at [694, 489] on button "NEXT" at bounding box center [698, 492] width 131 height 31
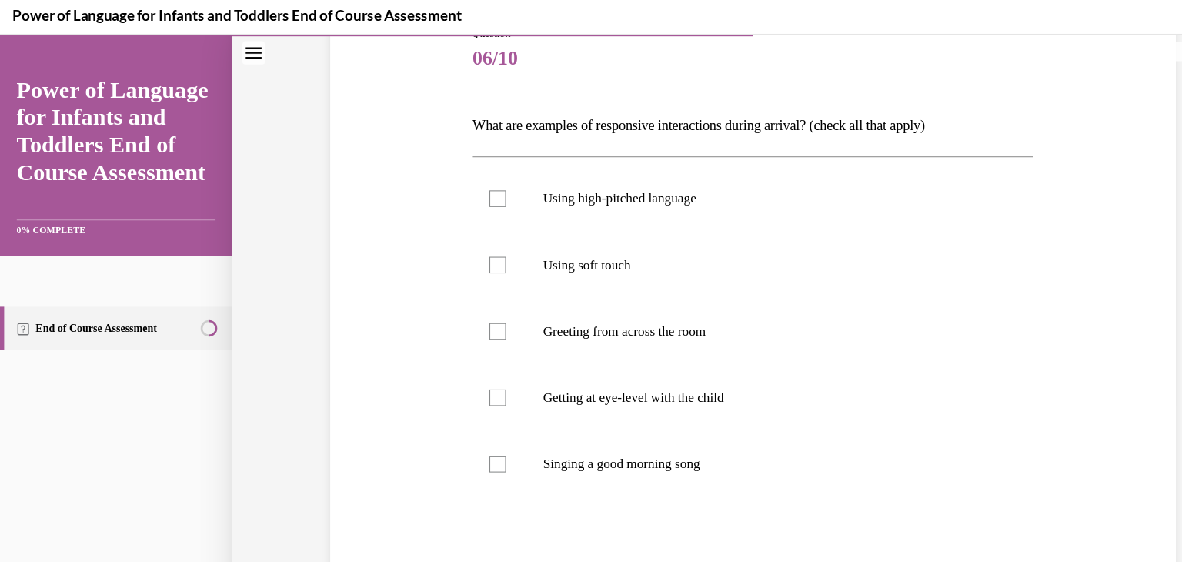
scroll to position [188, 0]
click at [463, 248] on div at bounding box center [461, 247] width 15 height 15
click at [463, 248] on input "Using soft touch" at bounding box center [461, 247] width 15 height 15
checkbox input "true"
click at [461, 189] on div at bounding box center [461, 186] width 15 height 15
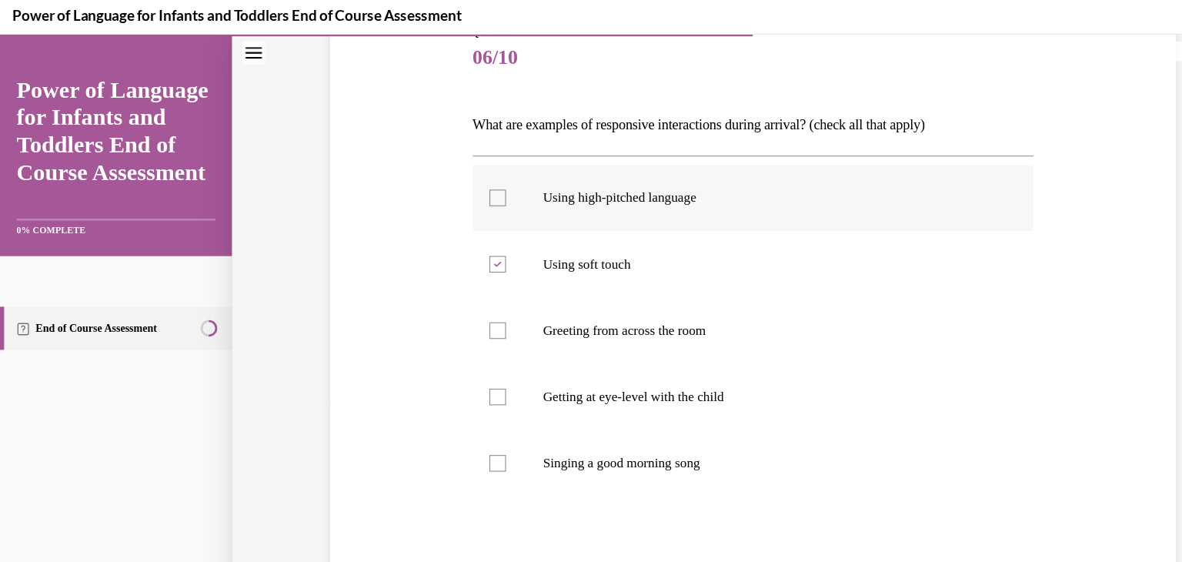
click at [461, 189] on input "Using high-pitched language" at bounding box center [461, 186] width 15 height 15
checkbox input "true"
click at [466, 370] on div at bounding box center [461, 370] width 15 height 15
click at [466, 370] on input "Getting at eye-level with the child" at bounding box center [461, 370] width 15 height 15
checkbox input "true"
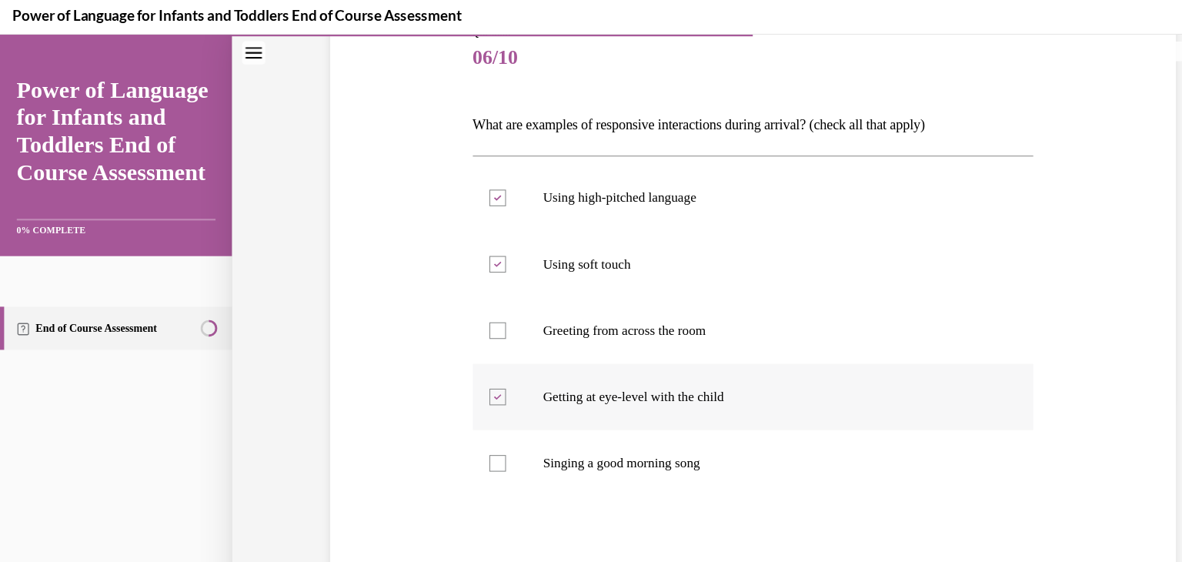
scroll to position [311, 0]
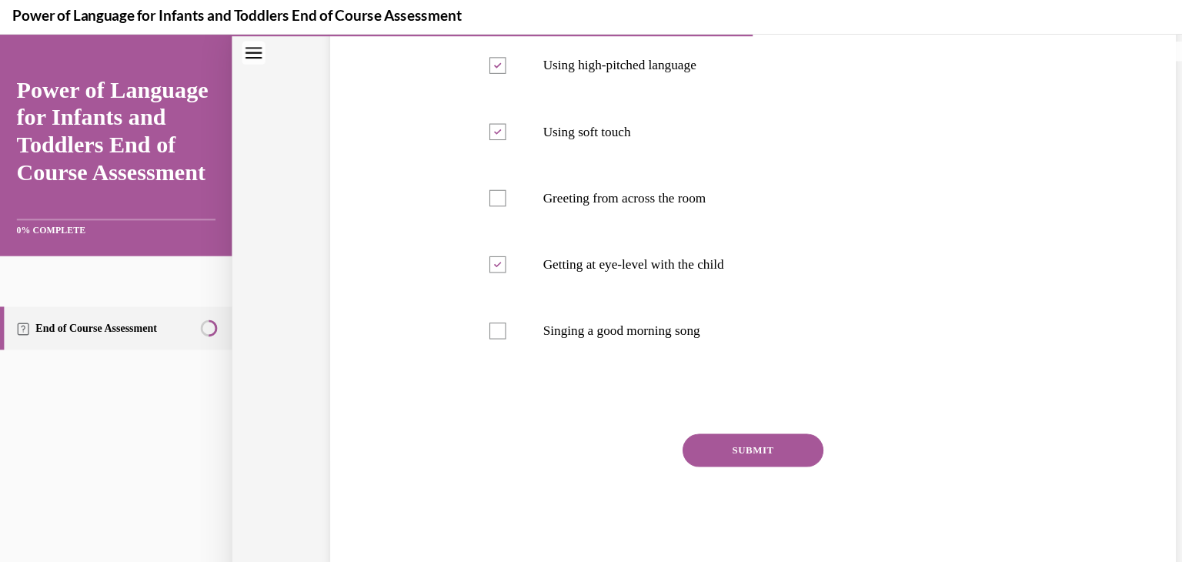
click at [710, 418] on button "SUBMIT" at bounding box center [698, 420] width 131 height 31
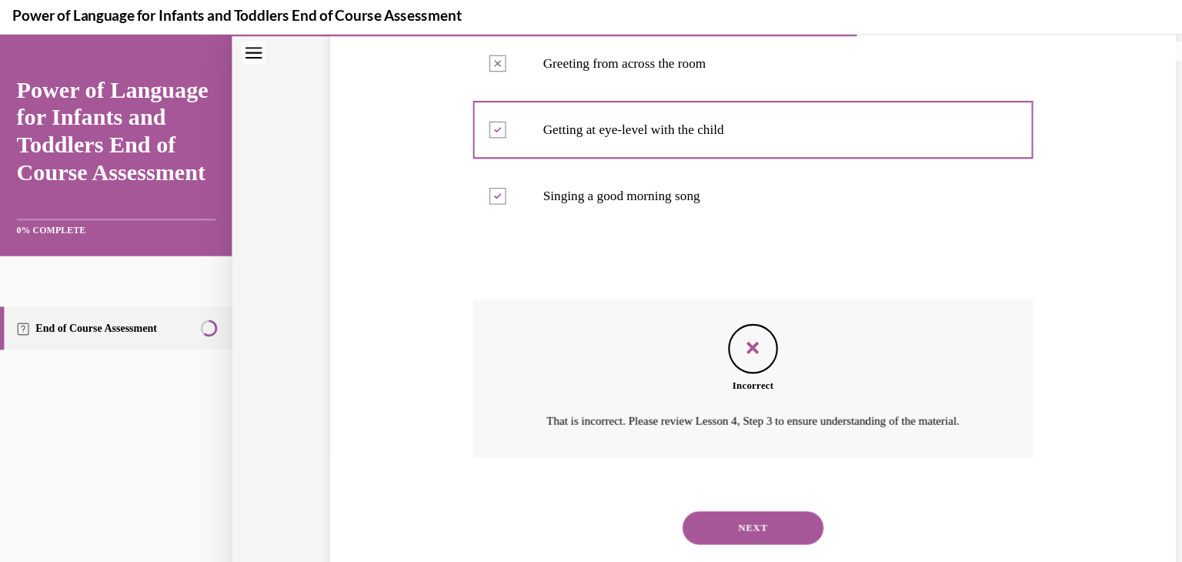
scroll to position [453, 0]
click at [707, 492] on button "NEXT" at bounding box center [698, 492] width 131 height 31
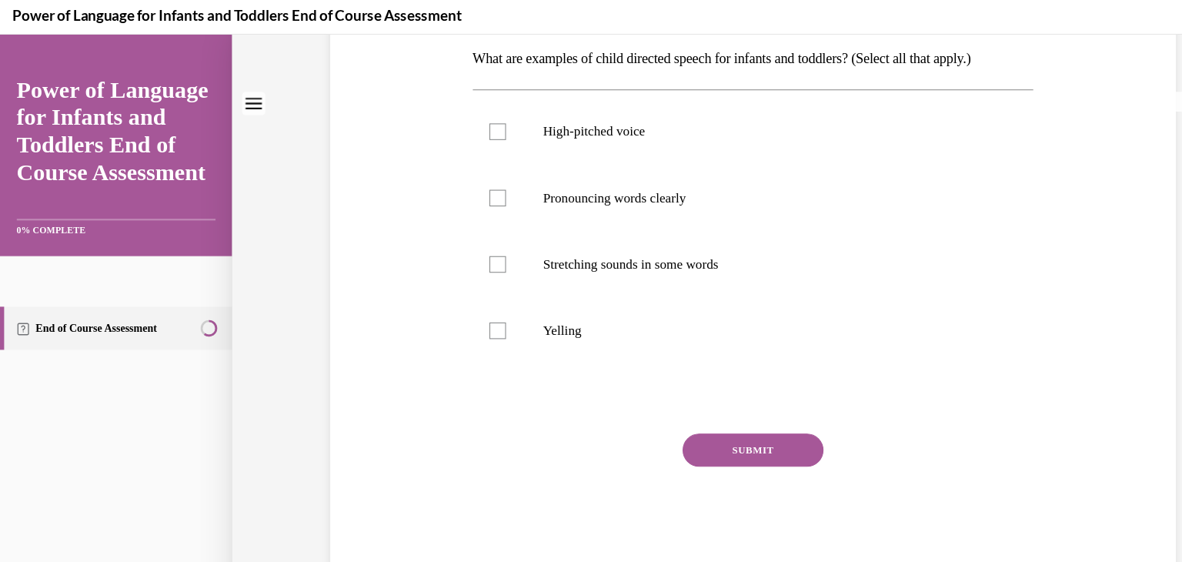
scroll to position [0, 0]
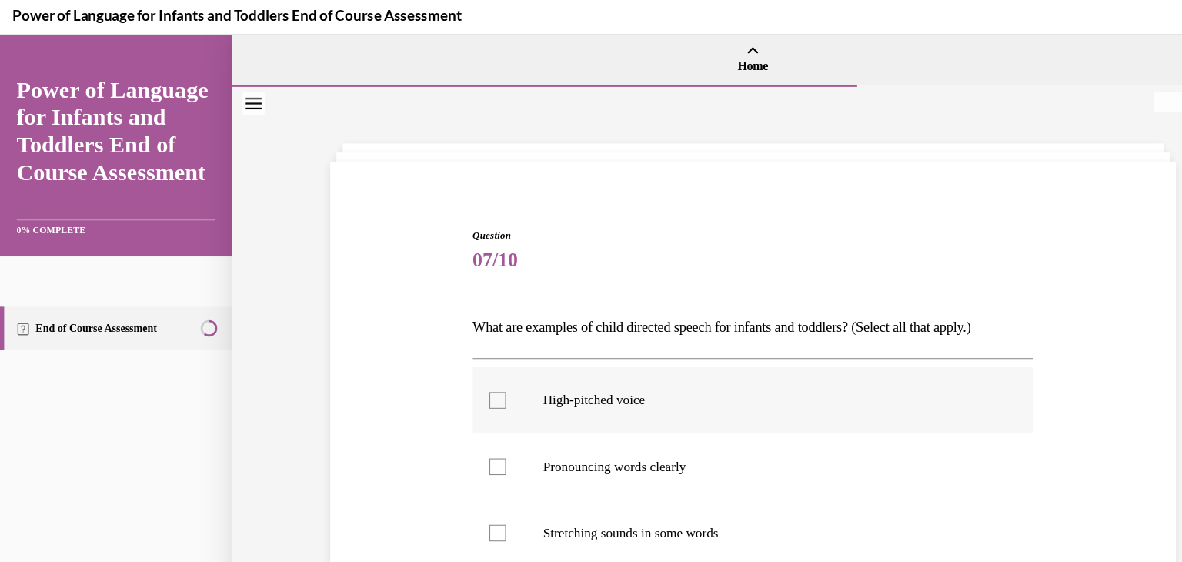
click at [454, 373] on div at bounding box center [461, 373] width 15 height 15
click at [454, 373] on input "High-pitched voice" at bounding box center [461, 373] width 15 height 15
checkbox input "true"
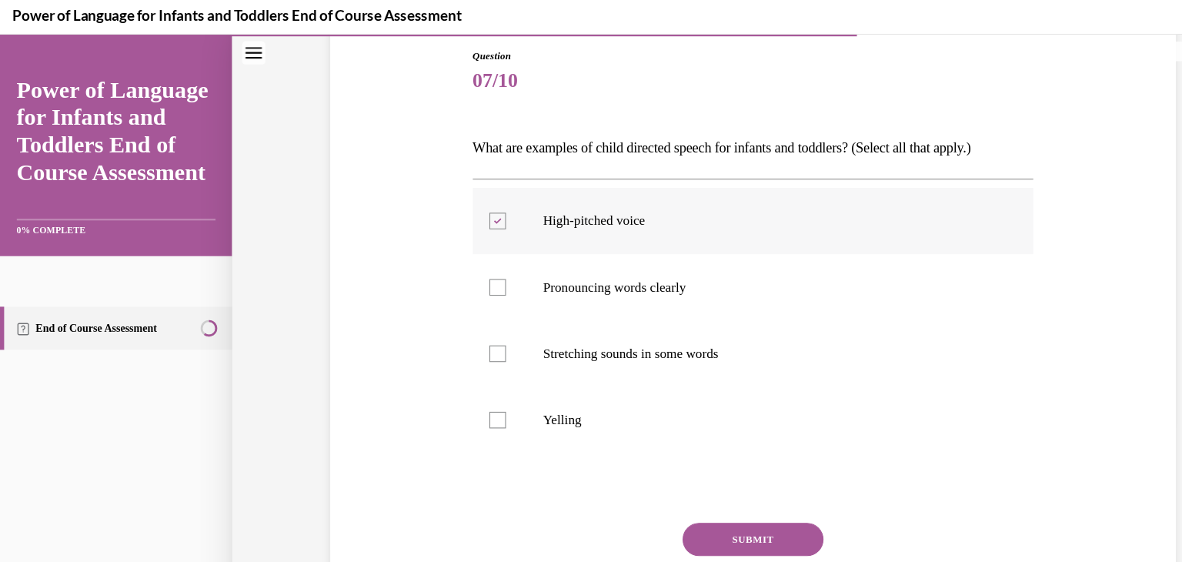
scroll to position [172, 0]
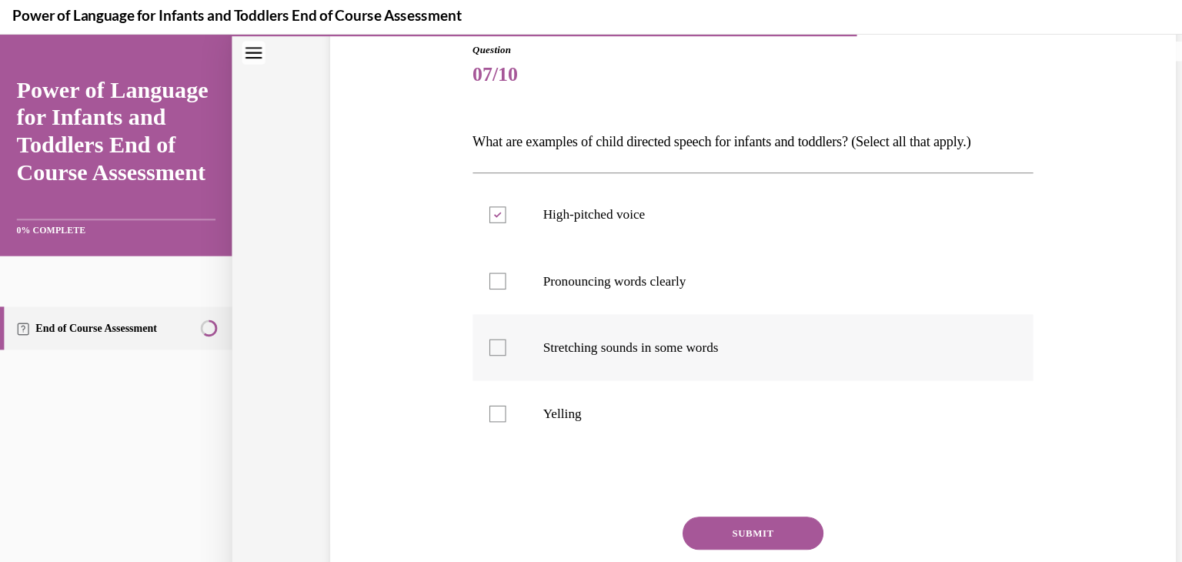
click at [464, 324] on div at bounding box center [461, 324] width 15 height 15
click at [464, 324] on input "Stretching sounds in some words" at bounding box center [461, 324] width 15 height 15
checkbox input "true"
click at [462, 267] on div at bounding box center [461, 263] width 15 height 15
click at [462, 267] on input "Pronouncing words clearly" at bounding box center [461, 263] width 15 height 15
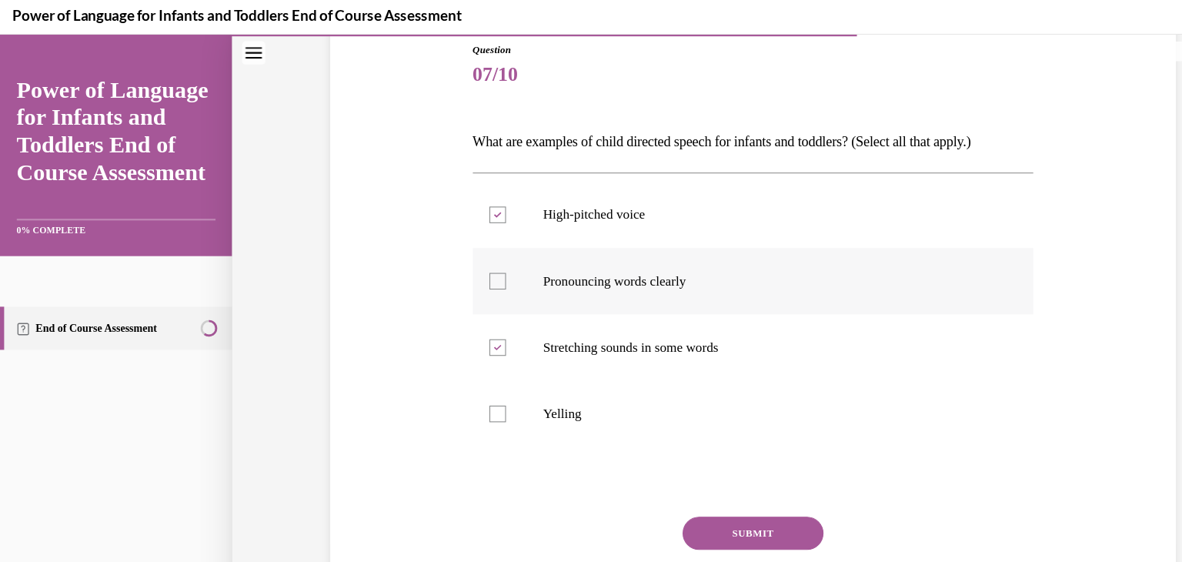
checkbox input "true"
click at [663, 489] on button "SUBMIT" at bounding box center [698, 497] width 131 height 31
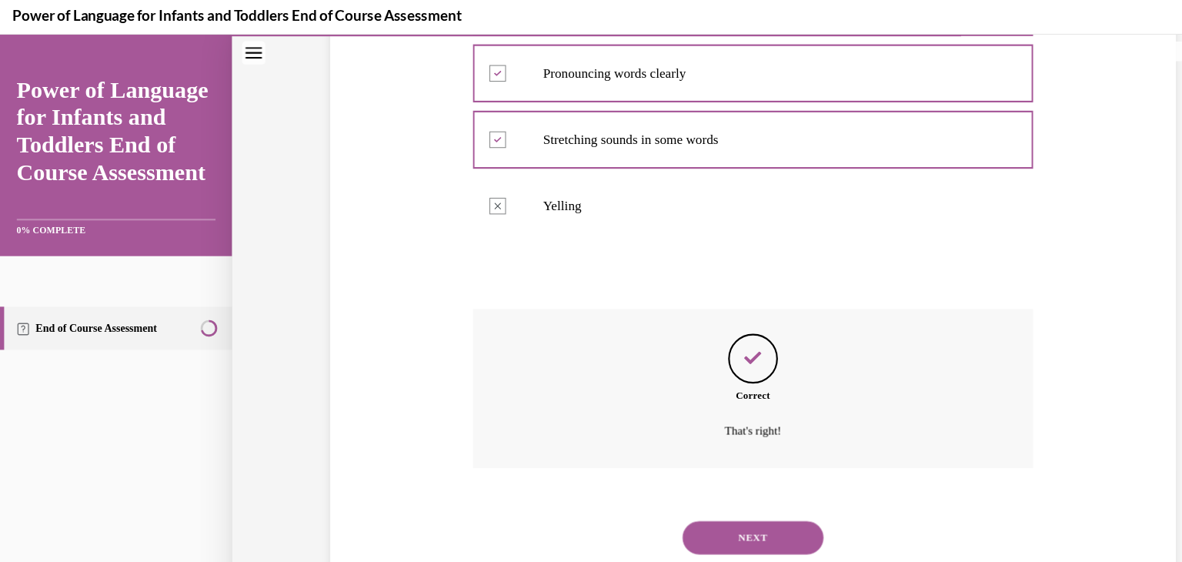
scroll to position [373, 0]
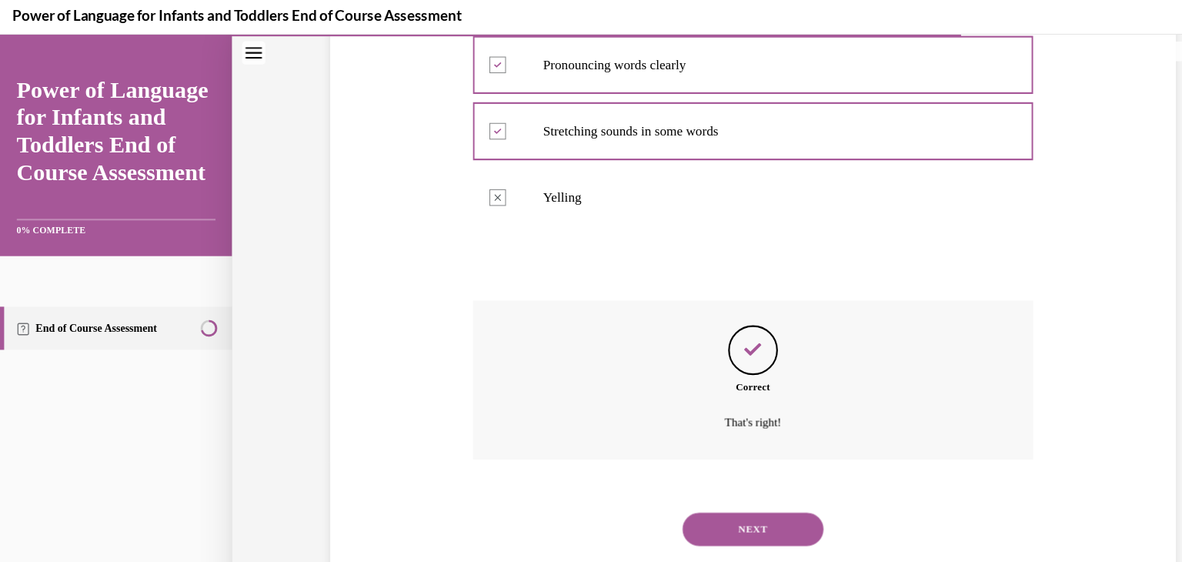
click at [693, 488] on button "NEXT" at bounding box center [698, 493] width 131 height 31
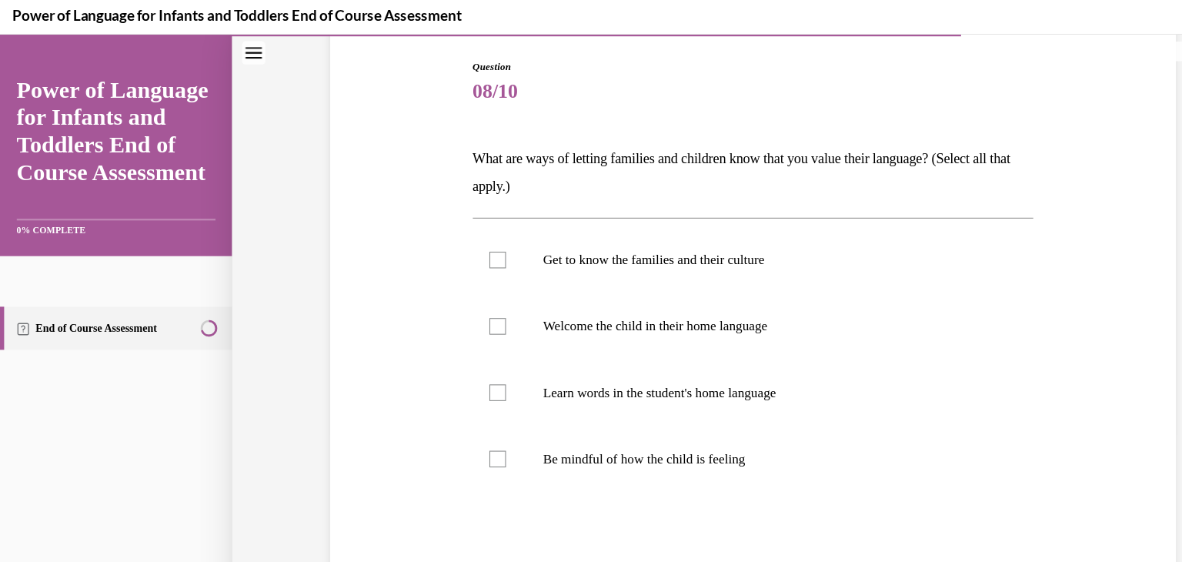
scroll to position [161, 0]
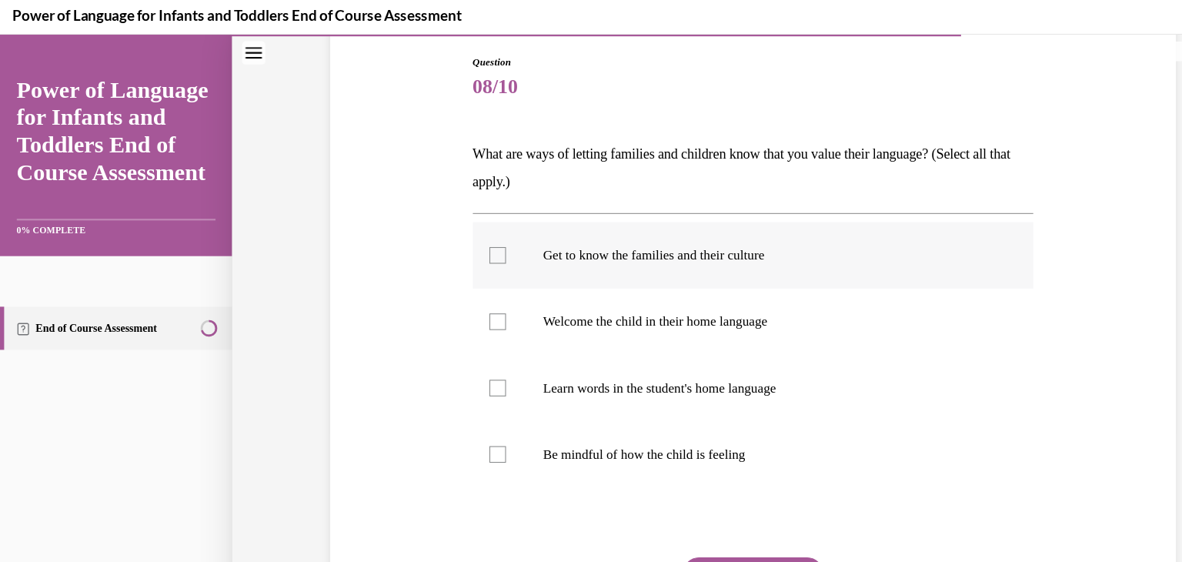
click at [465, 242] on div at bounding box center [461, 239] width 15 height 15
click at [465, 242] on input "Get to know the families and their culture" at bounding box center [461, 239] width 15 height 15
checkbox input "true"
click at [464, 298] on div at bounding box center [461, 300] width 15 height 15
click at [464, 298] on input "Welcome the child in their home language" at bounding box center [461, 300] width 15 height 15
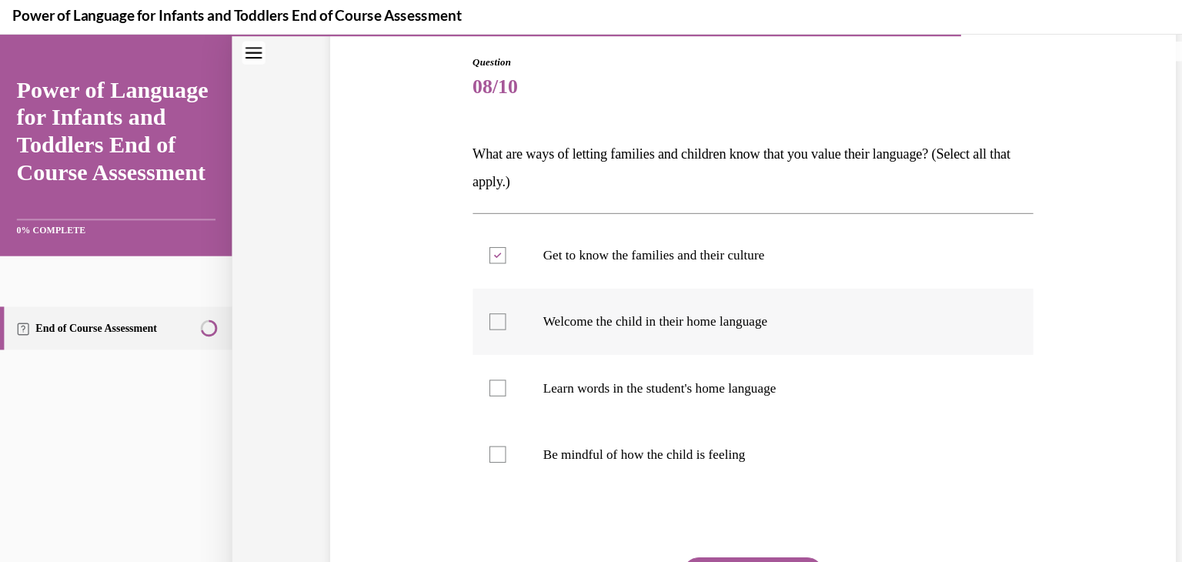
checkbox input "true"
click at [461, 359] on div at bounding box center [461, 362] width 15 height 15
click at [461, 359] on input "Learn words in the student's home language" at bounding box center [461, 362] width 15 height 15
checkbox input "true"
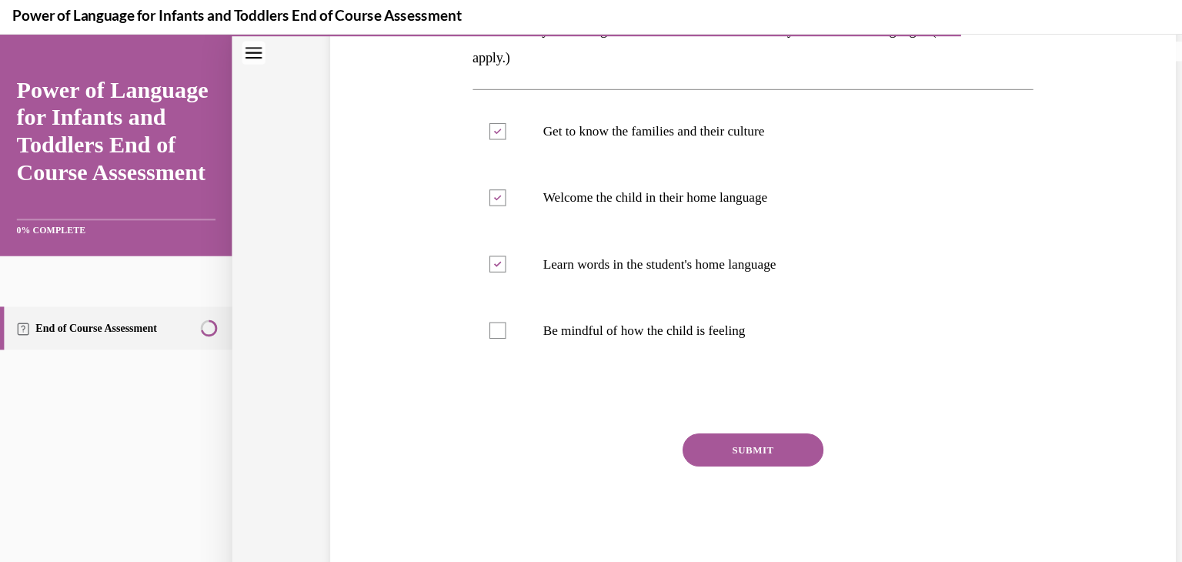
click at [665, 416] on button "SUBMIT" at bounding box center [698, 420] width 131 height 31
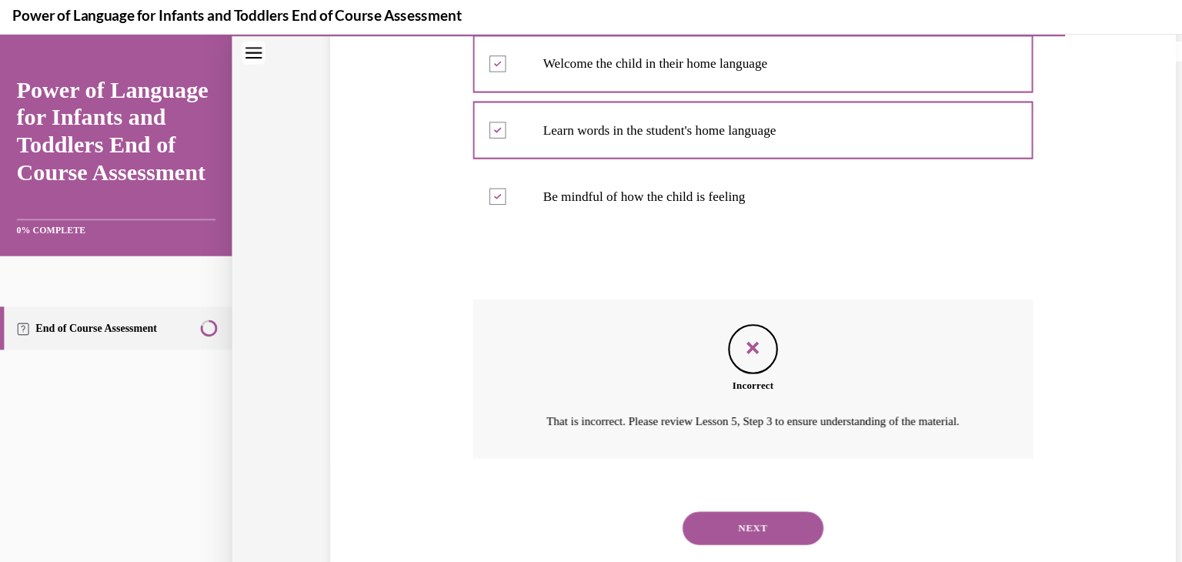
scroll to position [1943, 0]
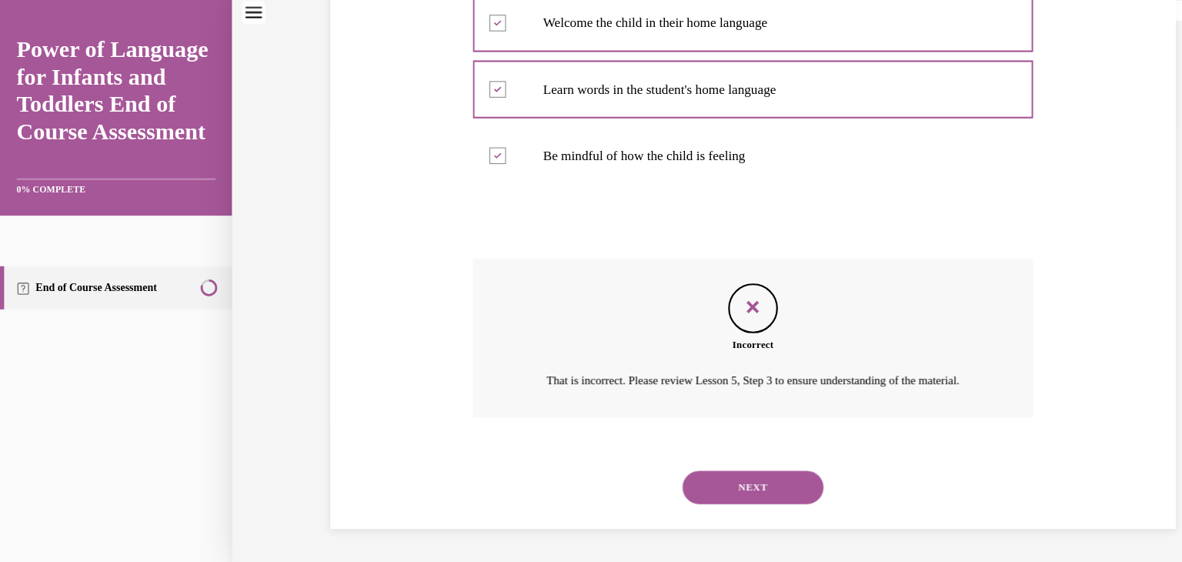
click at [690, 446] on button "NEXT" at bounding box center [698, 452] width 131 height 31
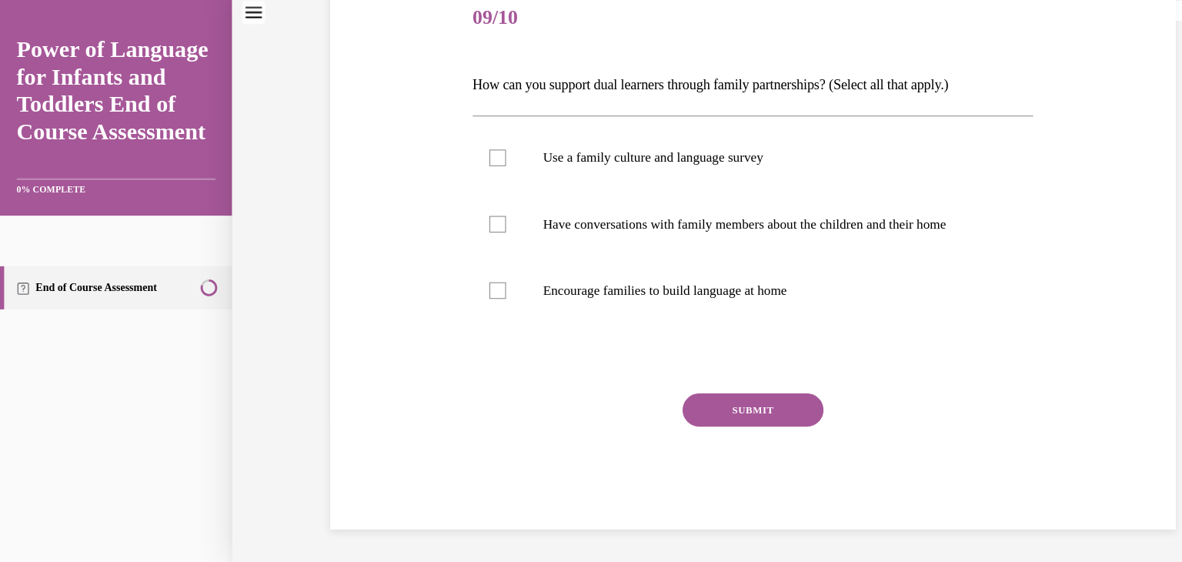
scroll to position [171, 0]
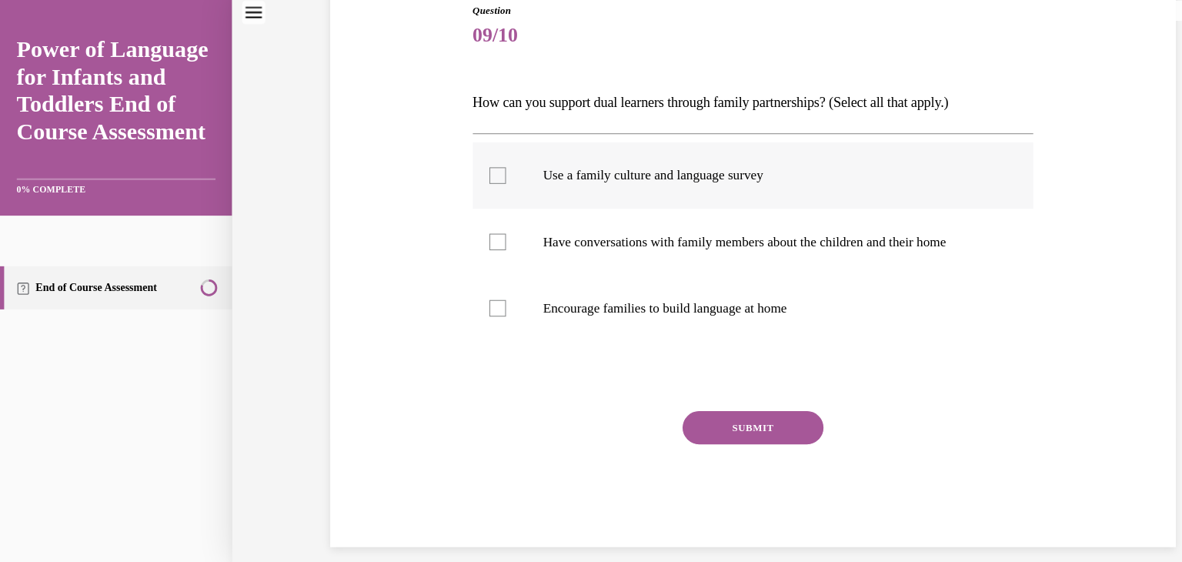
click at [463, 159] on div at bounding box center [461, 162] width 15 height 15
click at [463, 159] on input "Use a family culture and language survey" at bounding box center [461, 162] width 15 height 15
checkbox input "true"
click at [463, 222] on div at bounding box center [461, 224] width 15 height 15
click at [463, 222] on input "Have conversations with family members about the children and their home" at bounding box center [461, 224] width 15 height 15
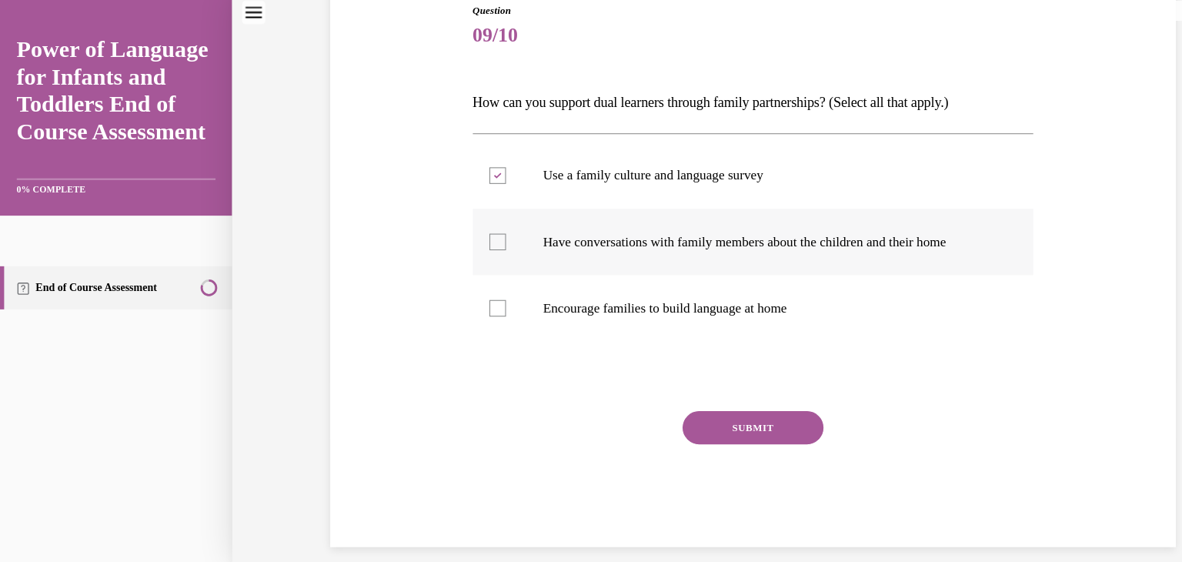
checkbox input "true"
click at [460, 279] on div at bounding box center [461, 286] width 15 height 15
click at [460, 279] on input "Encourage families to build language at home" at bounding box center [461, 286] width 15 height 15
checkbox input "true"
click at [700, 403] on button "SUBMIT" at bounding box center [698, 397] width 131 height 31
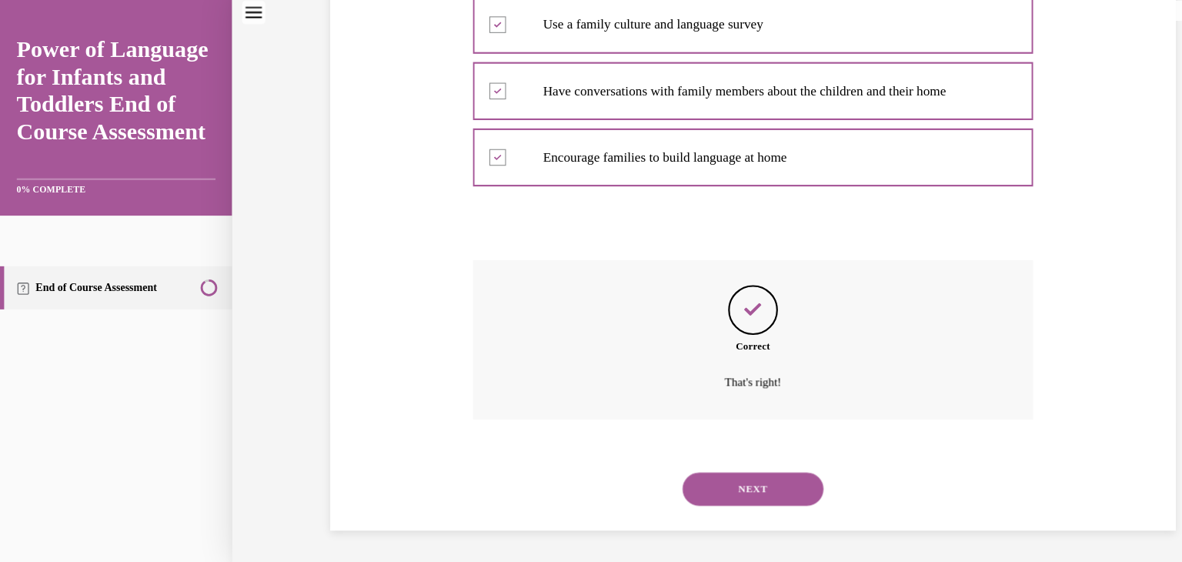
scroll to position [312, 0]
click at [704, 446] on button "NEXT" at bounding box center [698, 453] width 131 height 31
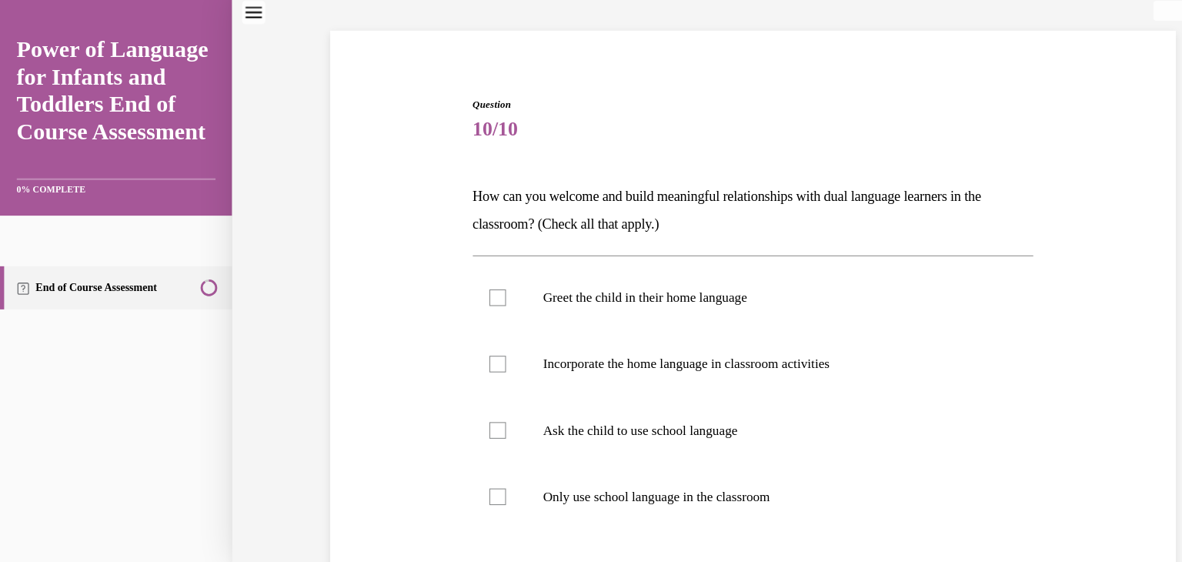
scroll to position [89, 0]
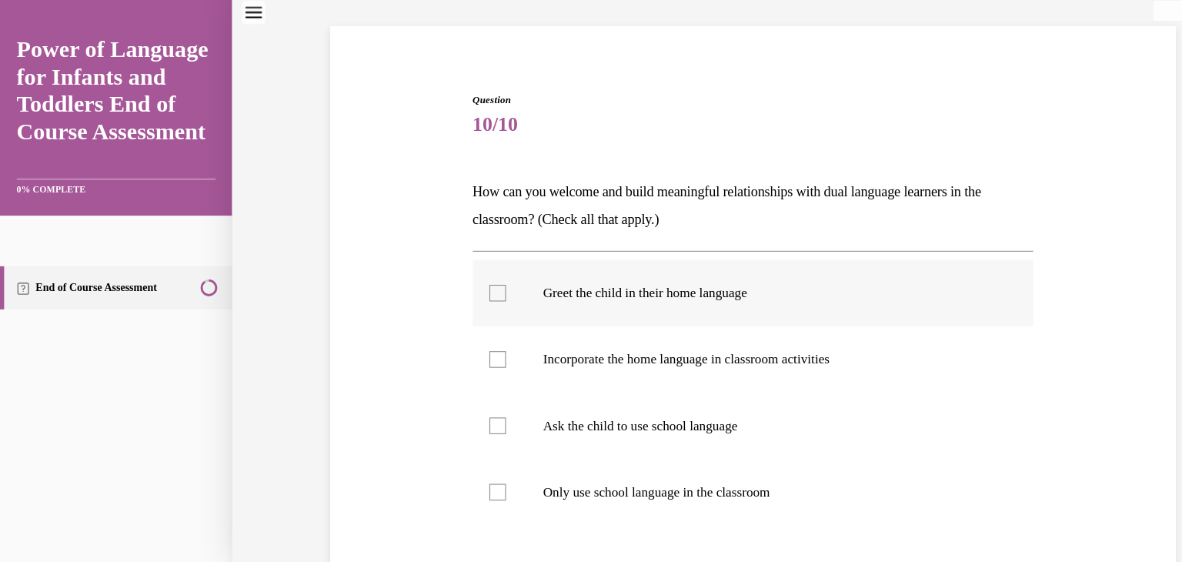
click at [465, 269] on div at bounding box center [461, 271] width 15 height 15
click at [465, 269] on input "Greet the child in their home language" at bounding box center [461, 271] width 15 height 15
checkbox input "true"
click at [463, 329] on div at bounding box center [461, 333] width 15 height 15
click at [463, 329] on input "Incorporate the home language in classroom activities" at bounding box center [461, 333] width 15 height 15
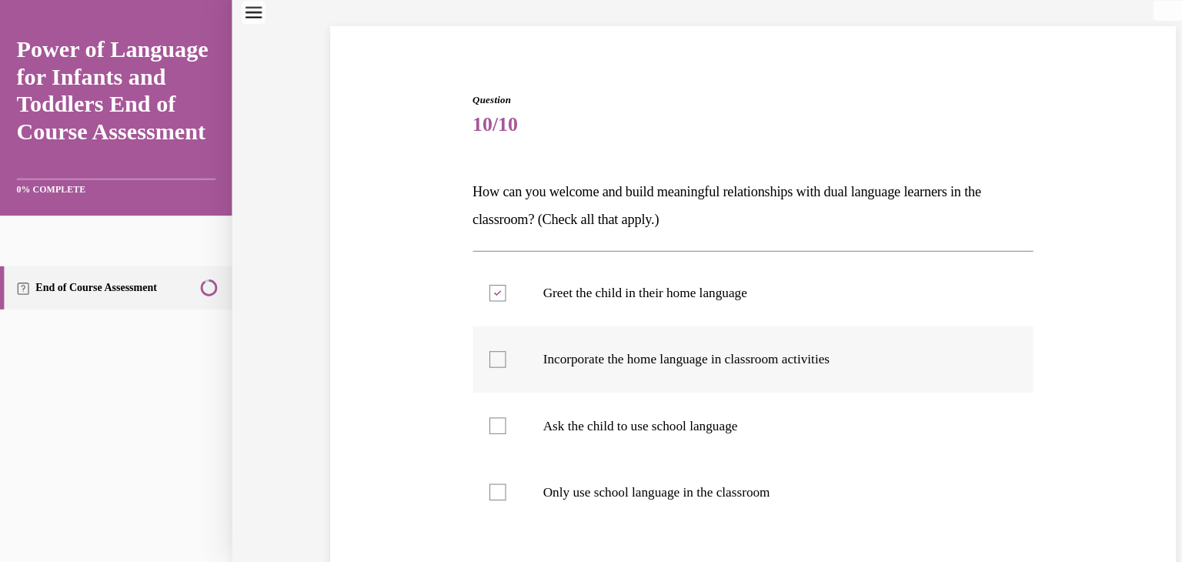
checkbox input "true"
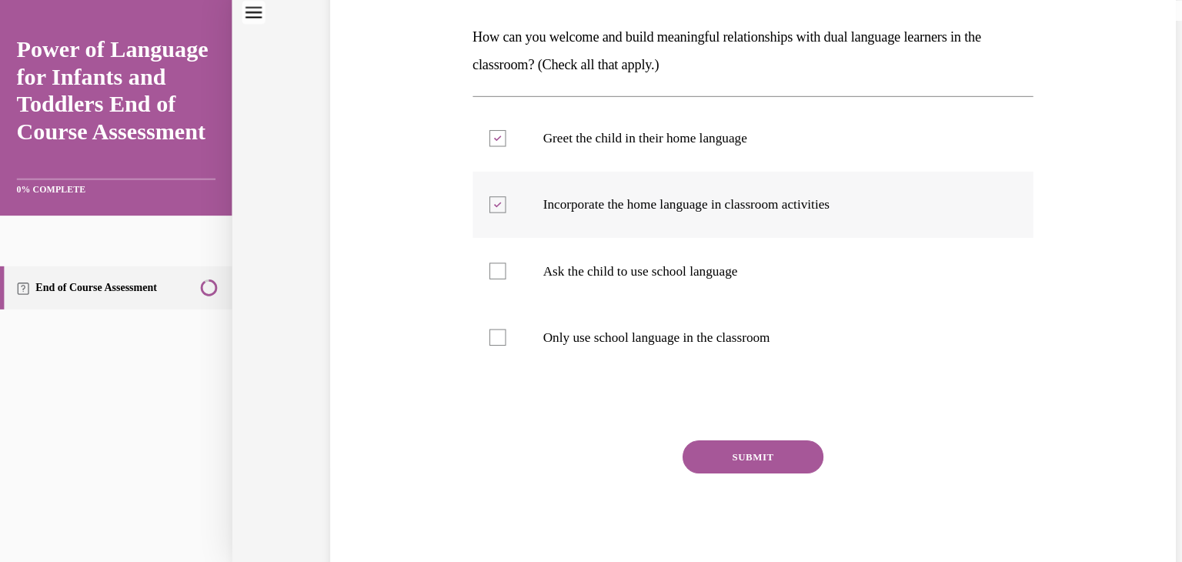
scroll to position [239, 0]
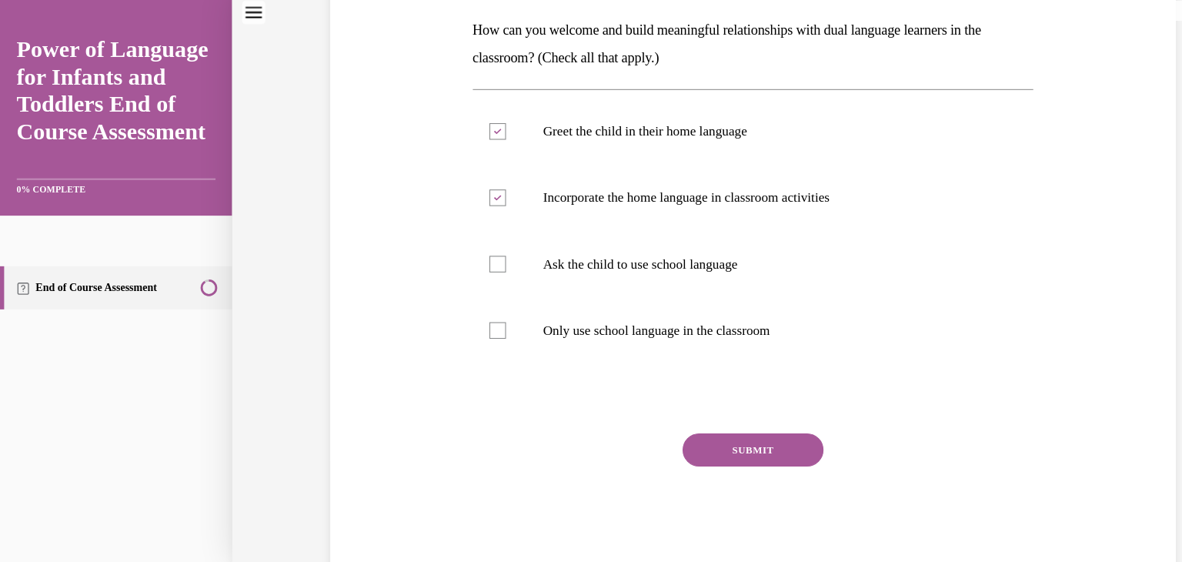
click at [681, 409] on button "SUBMIT" at bounding box center [698, 417] width 131 height 31
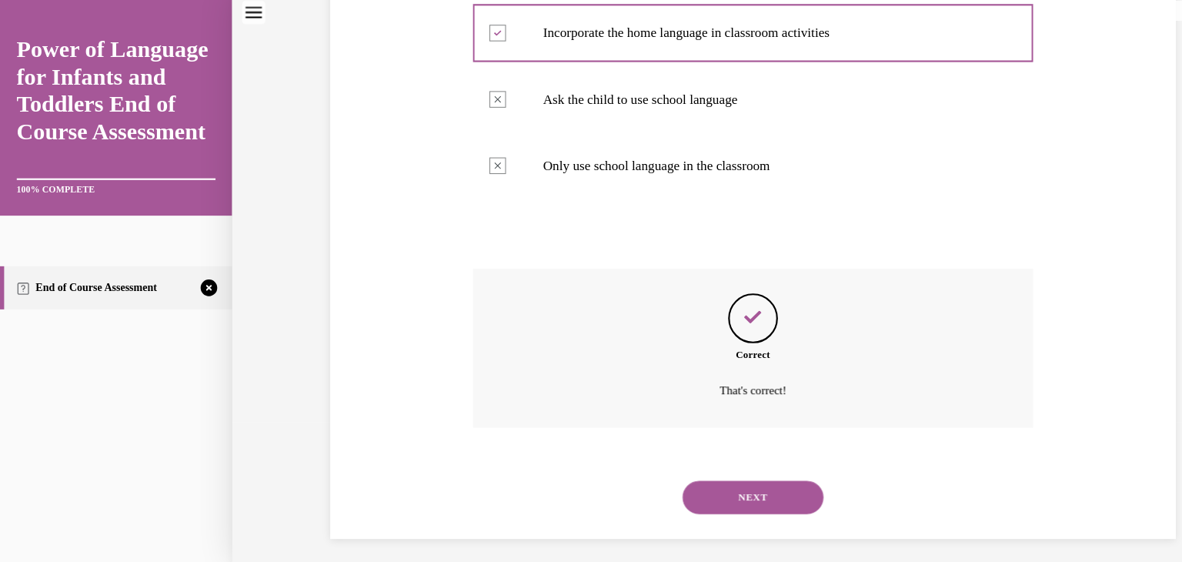
scroll to position [400, 0]
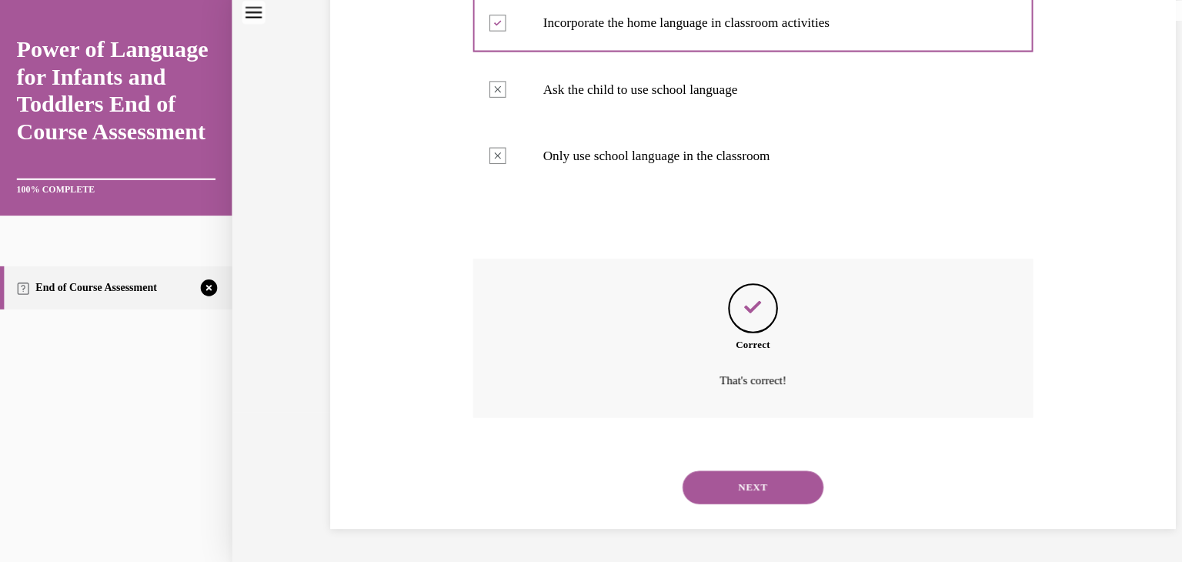
click at [699, 449] on button "NEXT" at bounding box center [698, 452] width 131 height 31
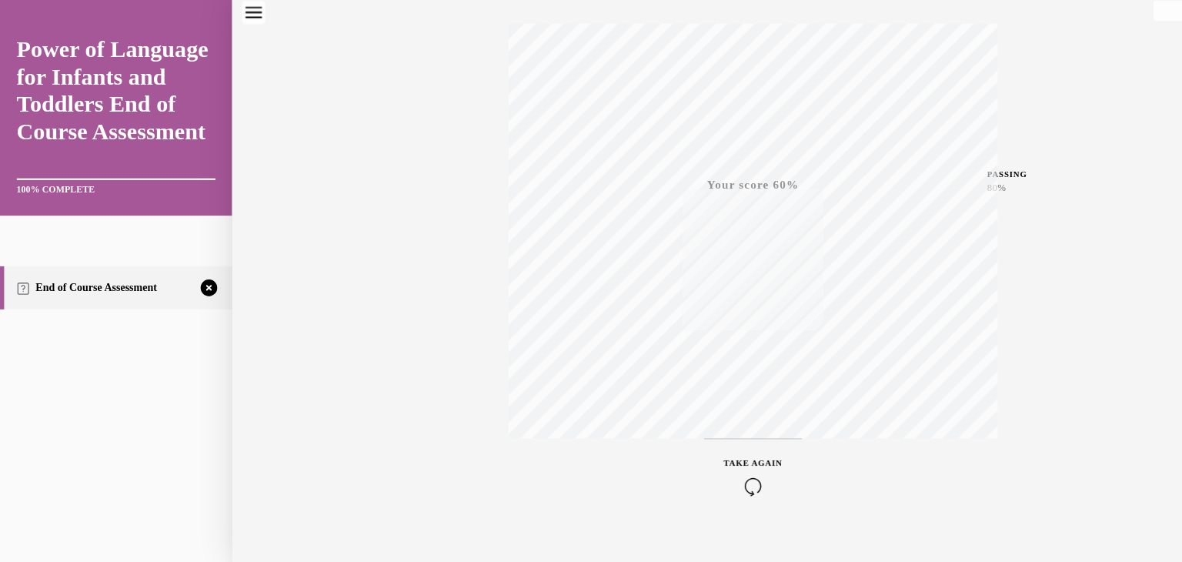
scroll to position [262, 0]
click at [696, 419] on icon "button" at bounding box center [699, 427] width 55 height 17
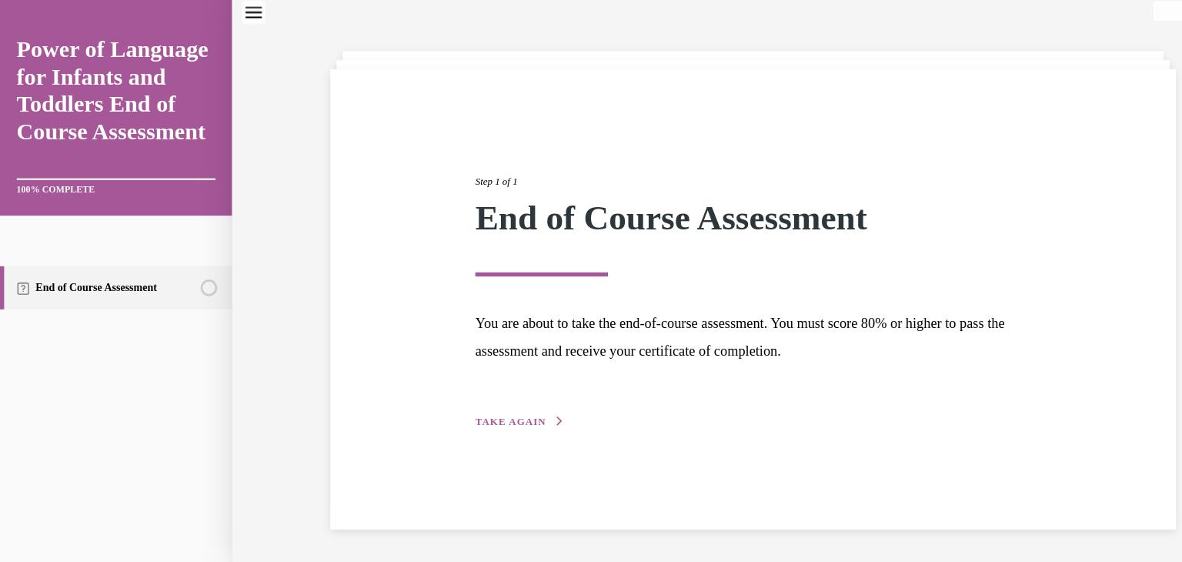
scroll to position [48, 0]
click at [478, 391] on span "TAKE AGAIN" at bounding box center [473, 391] width 65 height 11
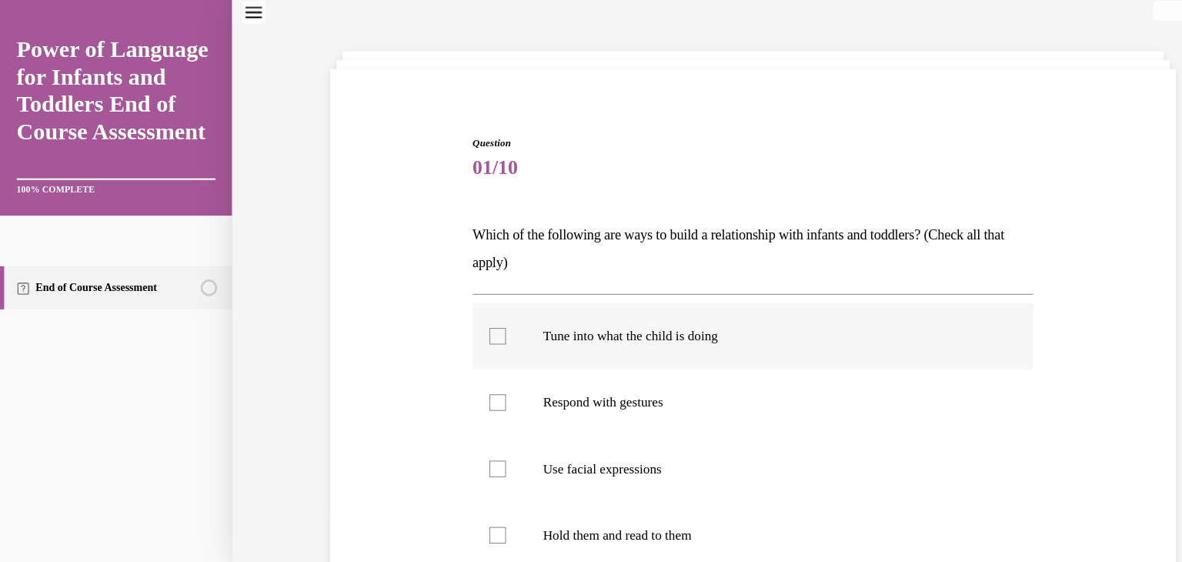
click at [463, 312] on div at bounding box center [461, 311] width 15 height 15
click at [463, 312] on input "Tune into what the child is doing" at bounding box center [461, 311] width 15 height 15
checkbox input "true"
click at [463, 372] on div at bounding box center [461, 373] width 15 height 15
click at [463, 372] on input "Respond with gestures" at bounding box center [461, 373] width 15 height 15
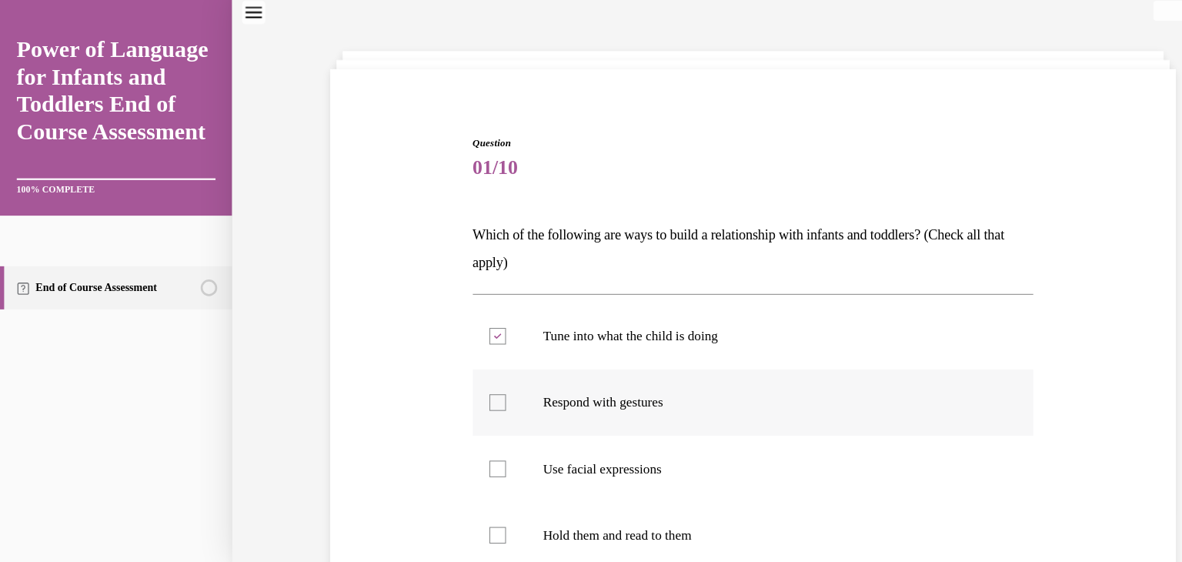
checkbox input "true"
click at [460, 427] on div at bounding box center [461, 434] width 15 height 15
click at [460, 427] on input "Use facial expressions" at bounding box center [461, 434] width 15 height 15
checkbox input "true"
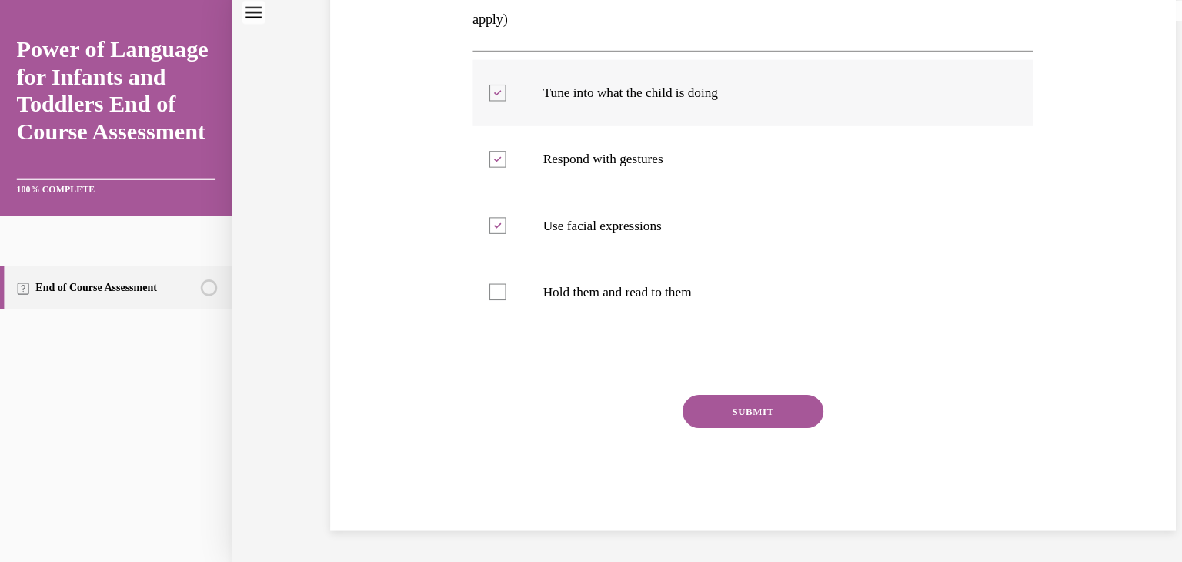
scroll to position [275, 0]
click at [707, 380] on button "SUBMIT" at bounding box center [698, 381] width 131 height 31
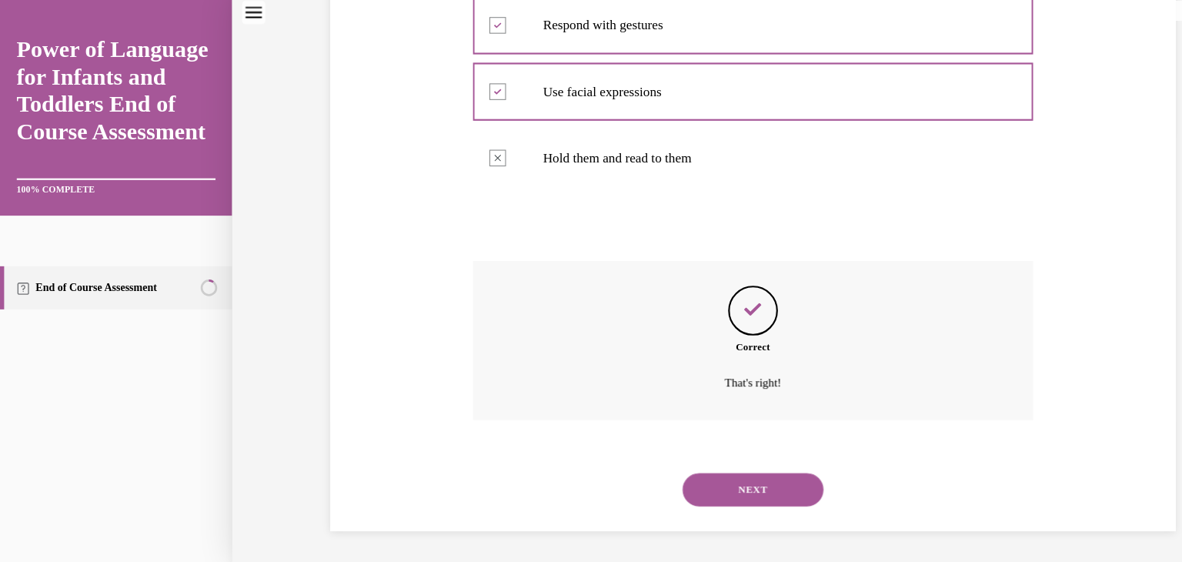
scroll to position [400, 0]
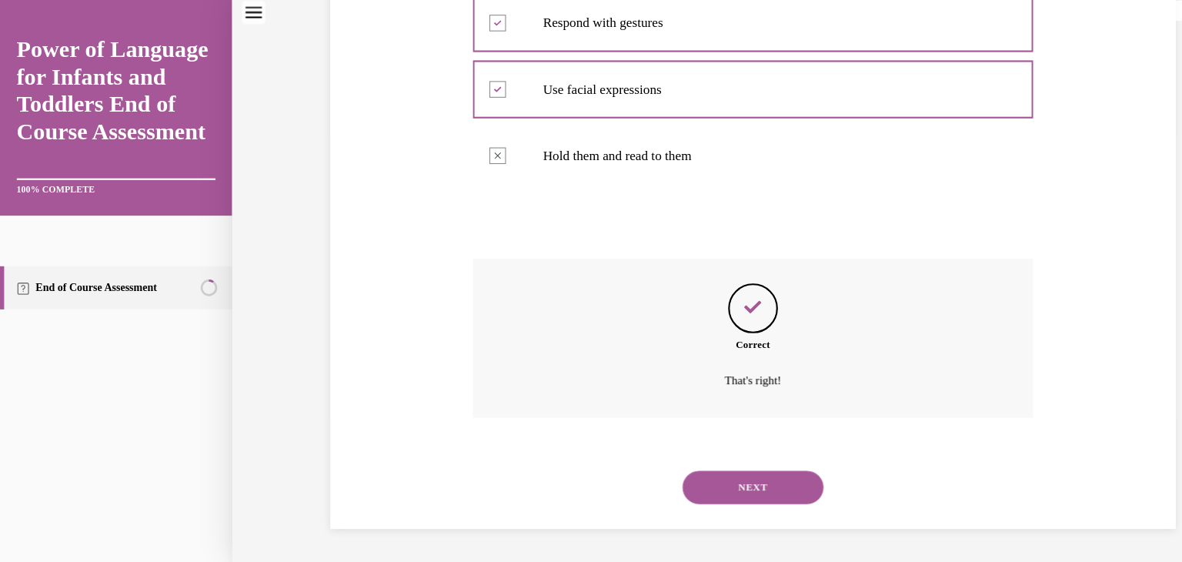
click at [713, 449] on button "NEXT" at bounding box center [698, 452] width 131 height 31
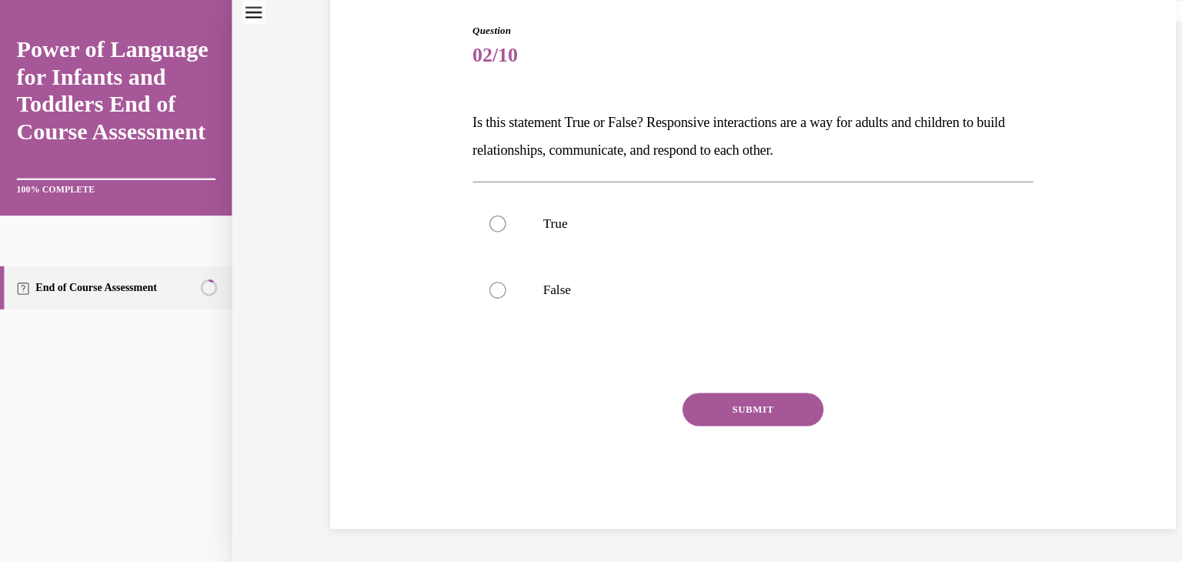
scroll to position [152, 0]
click at [467, 206] on div at bounding box center [461, 207] width 15 height 15
click at [467, 206] on input "True" at bounding box center [461, 207] width 15 height 15
radio input "true"
click at [673, 374] on button "SUBMIT" at bounding box center [698, 380] width 131 height 31
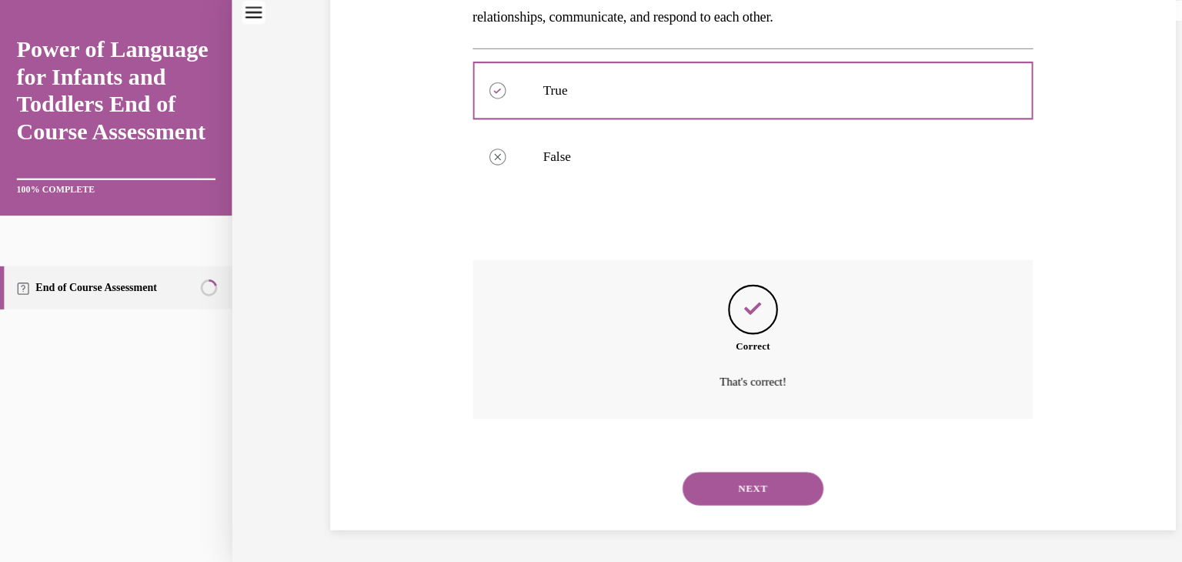
scroll to position [277, 0]
click at [707, 447] on button "NEXT" at bounding box center [698, 452] width 131 height 31
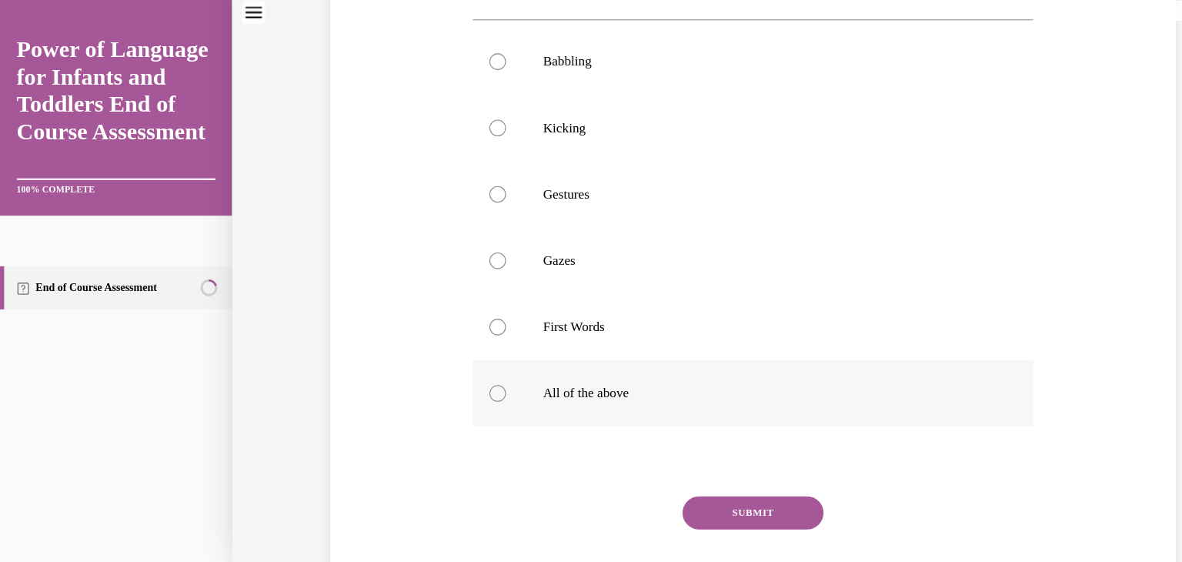
click at [464, 373] on div at bounding box center [461, 364] width 15 height 15
click at [464, 373] on input "All of the above" at bounding box center [461, 364] width 15 height 15
radio input "true"
click at [708, 489] on button "SUBMIT" at bounding box center [698, 475] width 131 height 31
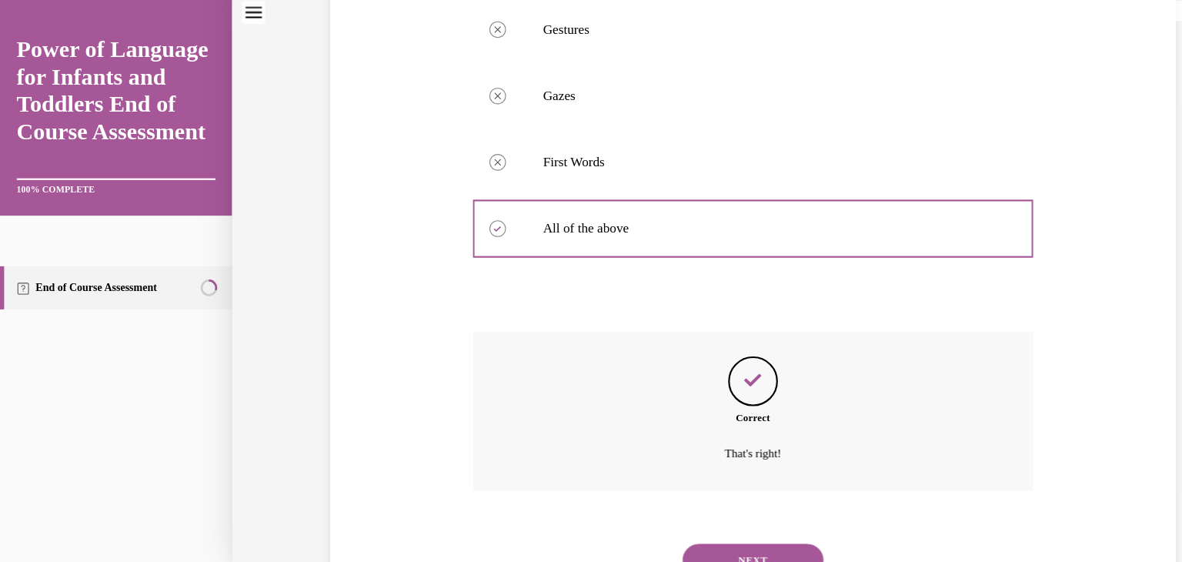
scroll to position [523, 0]
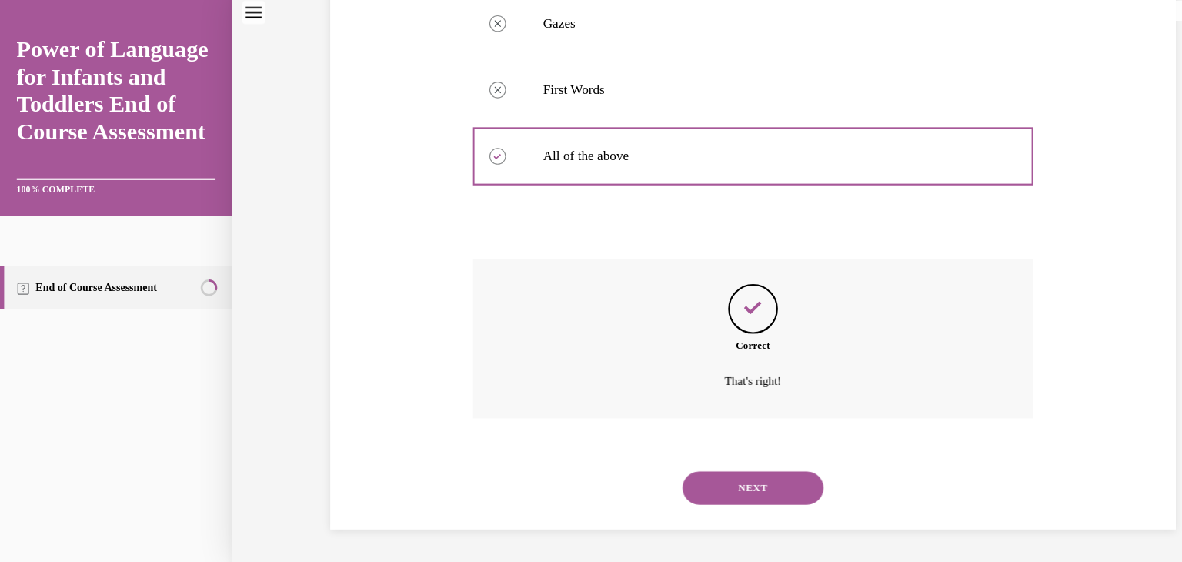
click at [706, 446] on button "NEXT" at bounding box center [698, 452] width 131 height 31
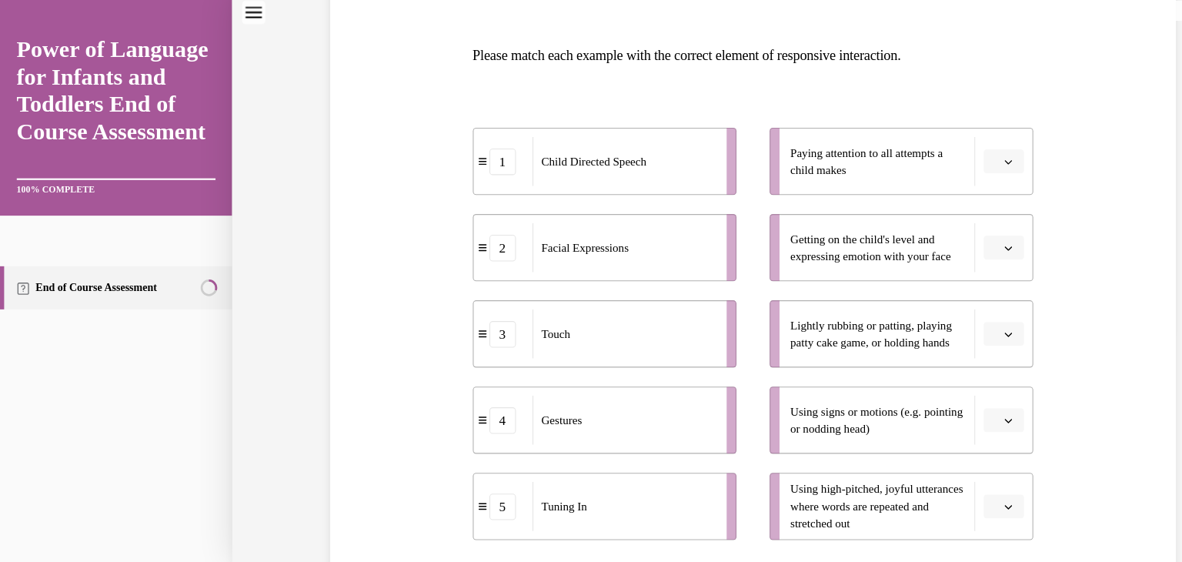
scroll to position [255, 0]
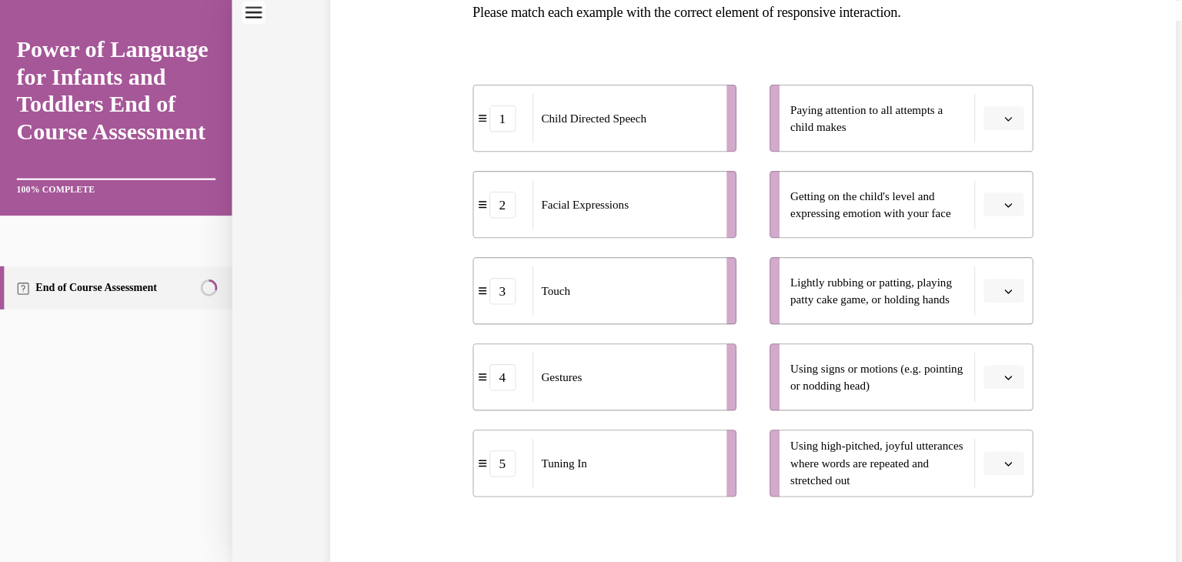
click at [940, 105] on span "button" at bounding box center [936, 110] width 11 height 11
click at [926, 199] on span "2" at bounding box center [926, 205] width 5 height 12
click at [935, 191] on icon "button" at bounding box center [936, 190] width 8 height 8
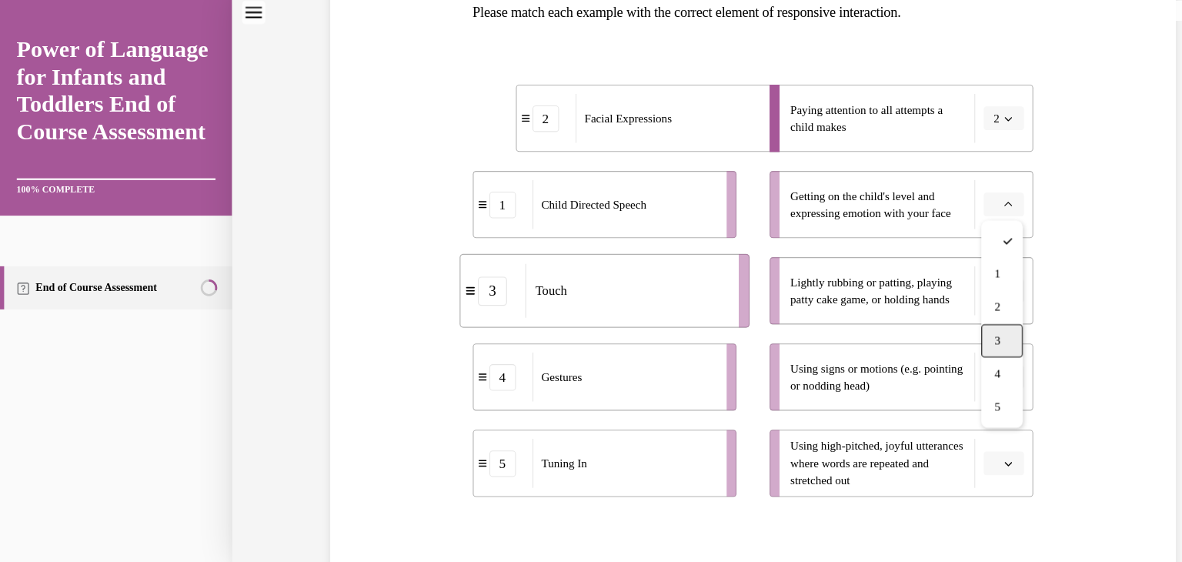
click at [937, 312] on div "3" at bounding box center [930, 316] width 38 height 31
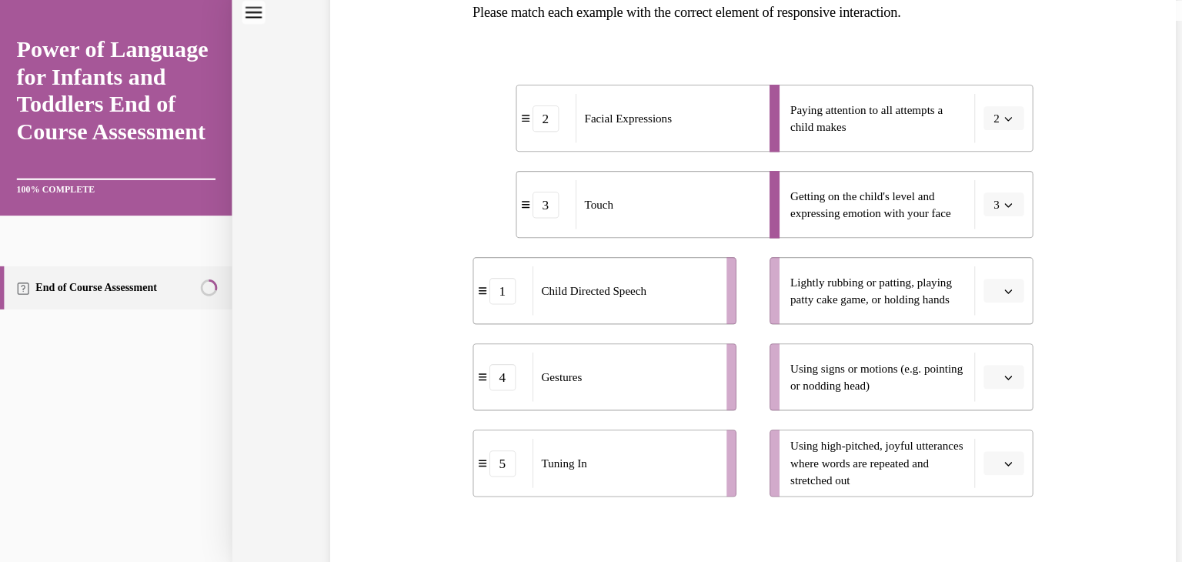
click at [934, 276] on button "button" at bounding box center [932, 270] width 38 height 23
click at [932, 426] on div "4" at bounding box center [930, 427] width 38 height 31
click at [939, 346] on icon "button" at bounding box center [936, 350] width 8 height 8
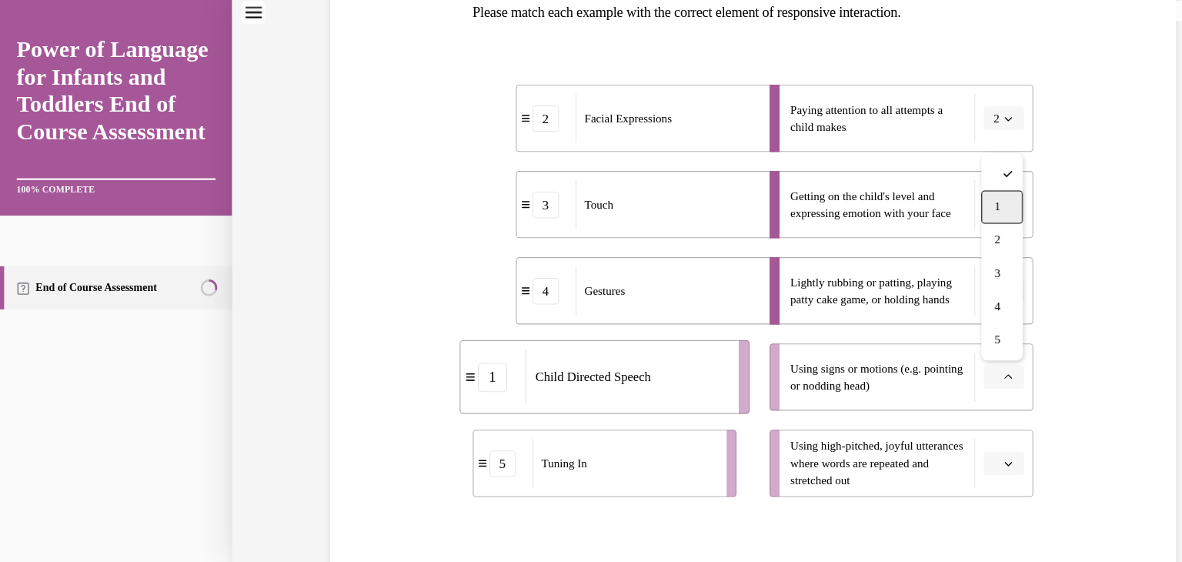
click at [932, 201] on div "1" at bounding box center [930, 192] width 38 height 31
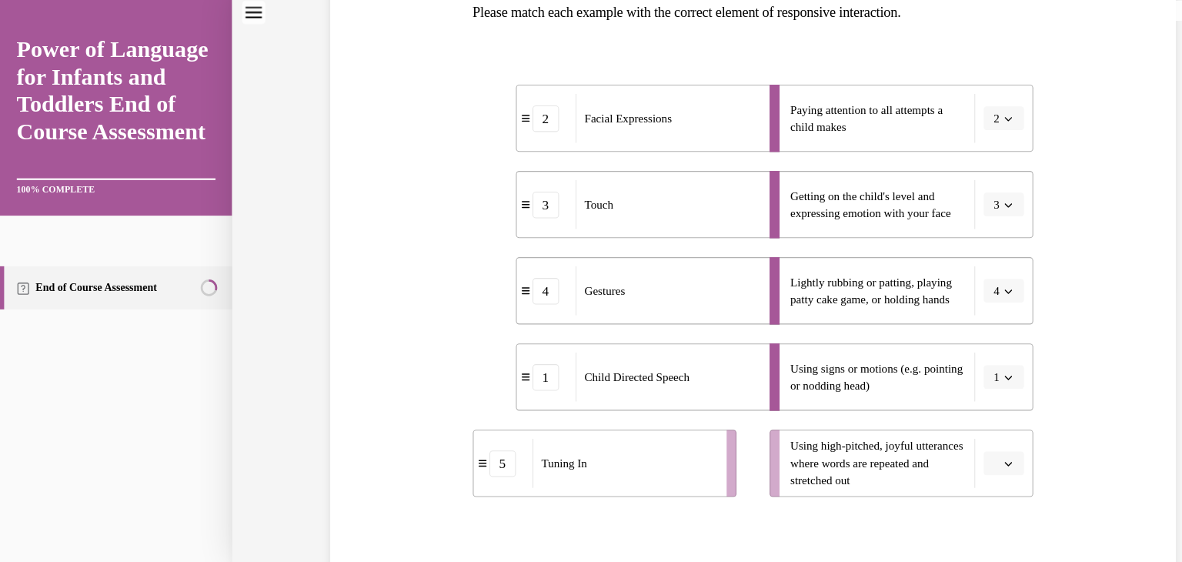
click at [936, 432] on icon "button" at bounding box center [936, 430] width 8 height 8
click at [926, 392] on span "5" at bounding box center [926, 395] width 5 height 12
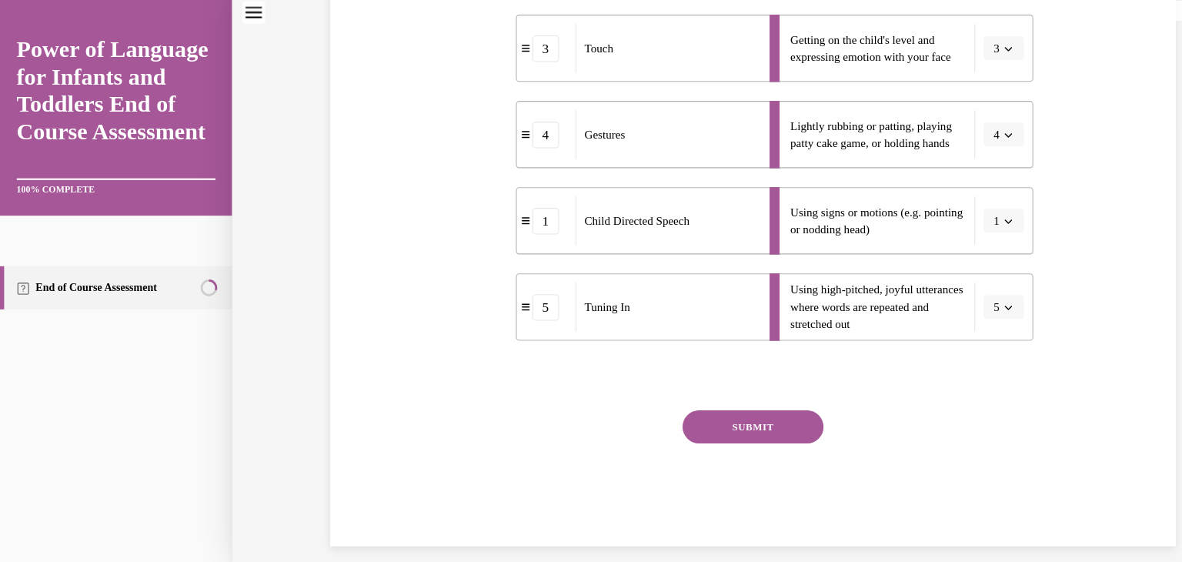
scroll to position [416, 0]
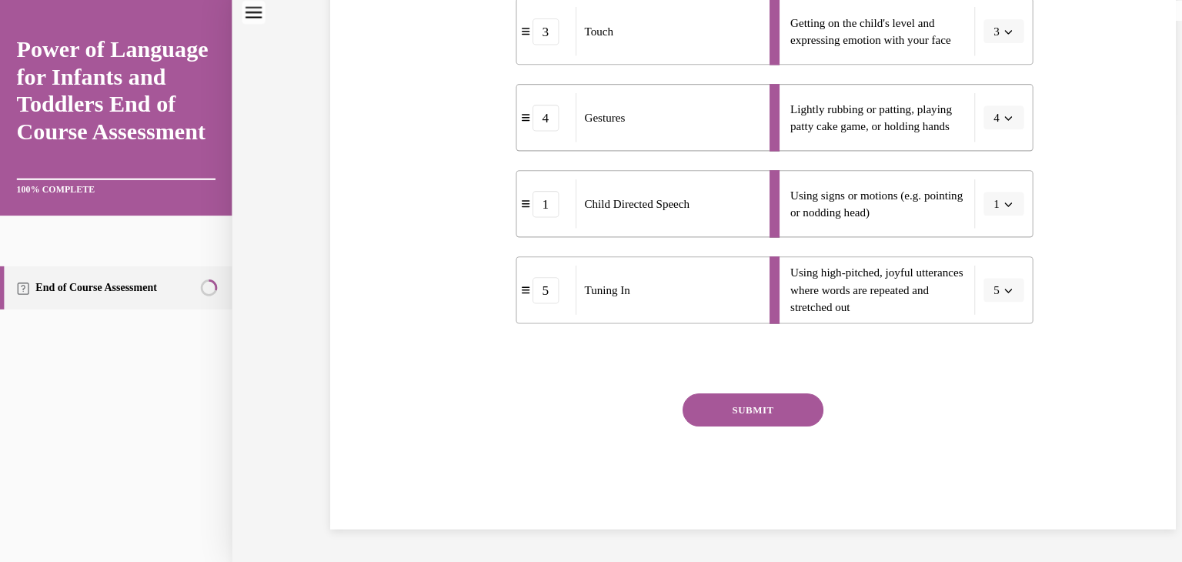
click at [717, 383] on button "SUBMIT" at bounding box center [698, 380] width 131 height 31
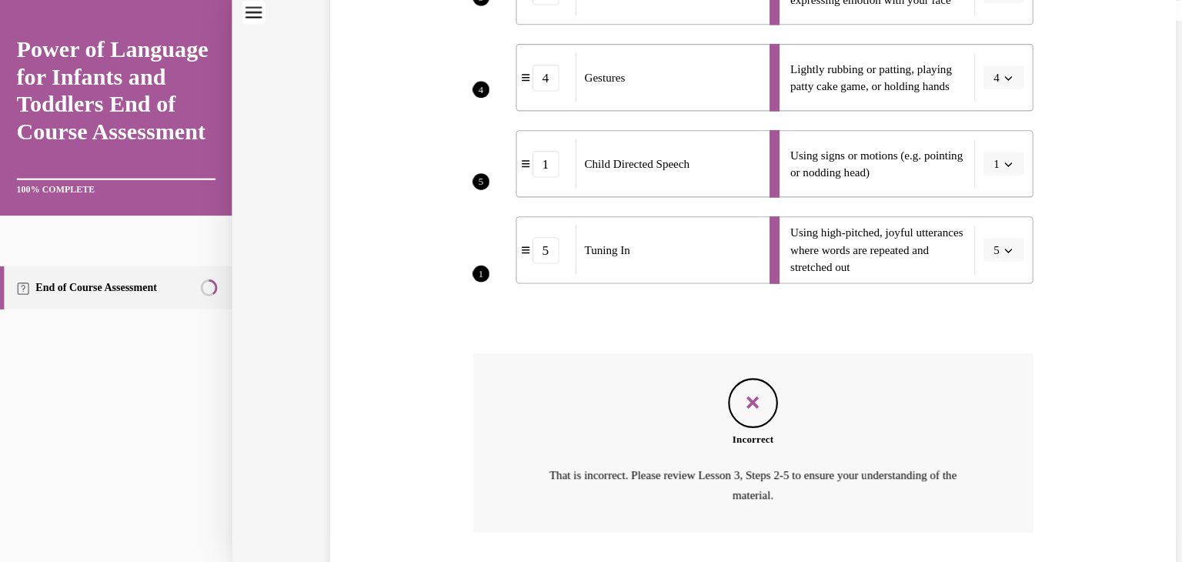
scroll to position [558, 0]
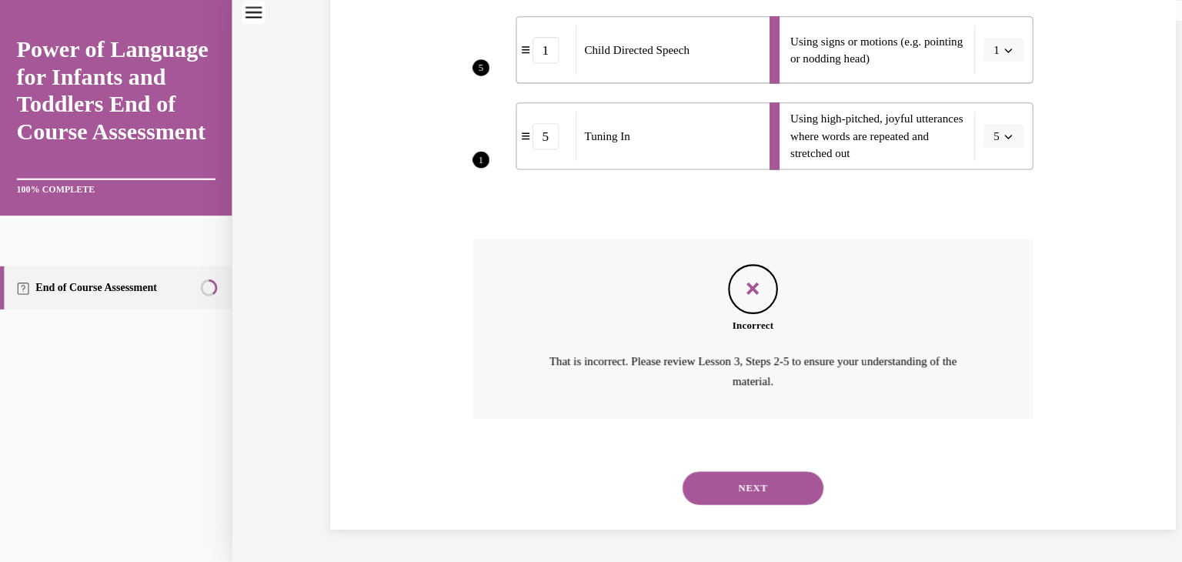
click at [693, 456] on button "NEXT" at bounding box center [698, 453] width 131 height 31
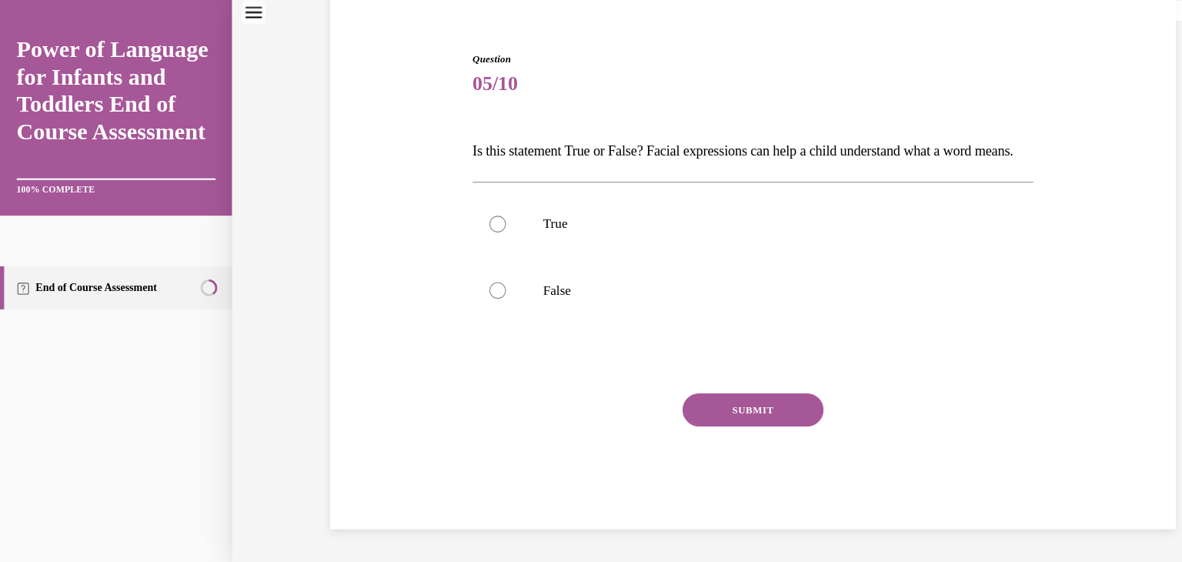
scroll to position [152, 0]
click at [466, 202] on div at bounding box center [461, 207] width 15 height 15
click at [466, 202] on input "True" at bounding box center [461, 207] width 15 height 15
radio input "true"
click at [688, 378] on button "SUBMIT" at bounding box center [698, 380] width 131 height 31
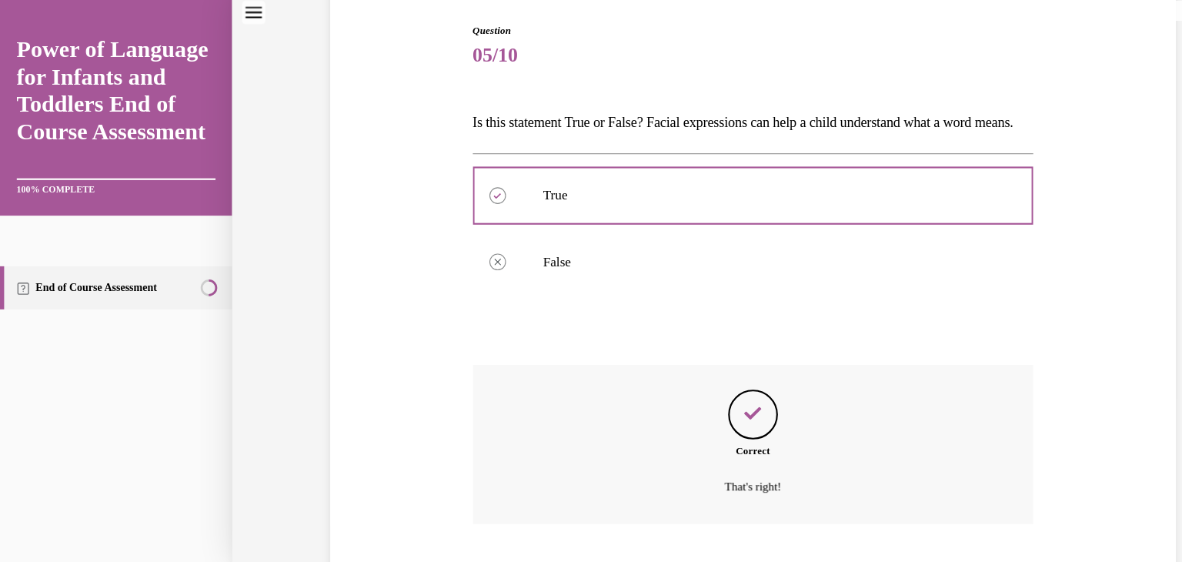
scroll to position [277, 0]
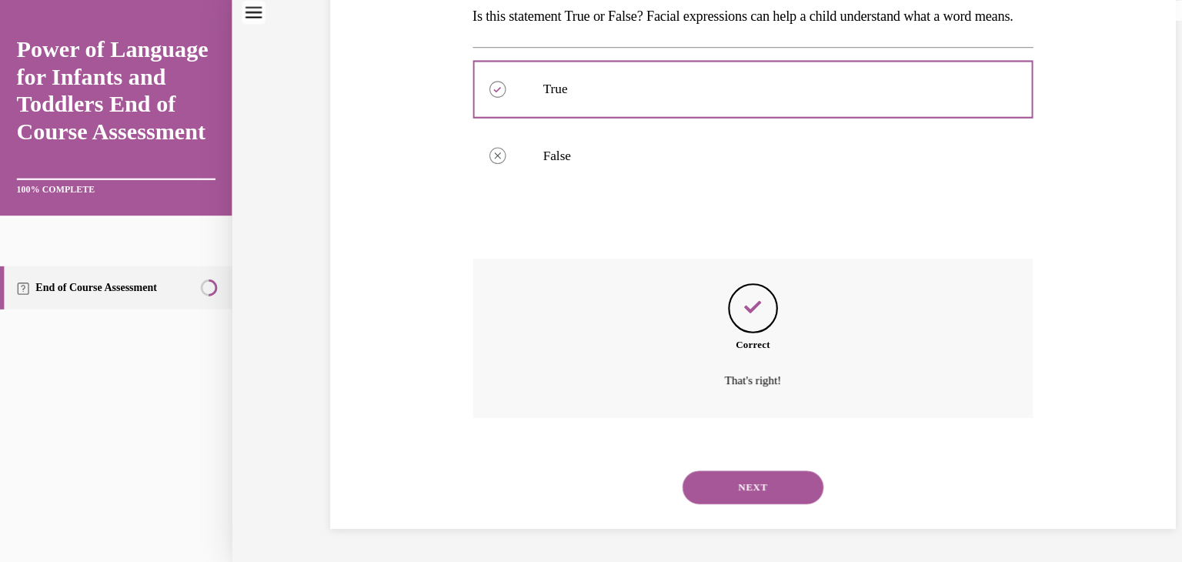
click at [690, 453] on button "NEXT" at bounding box center [698, 452] width 131 height 31
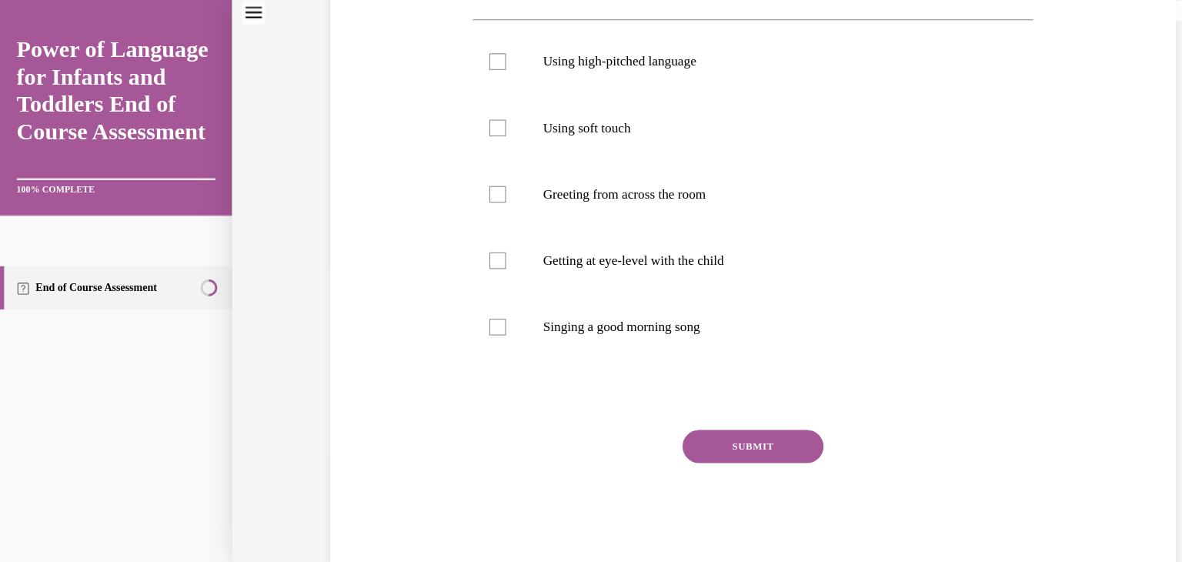
scroll to position [0, 0]
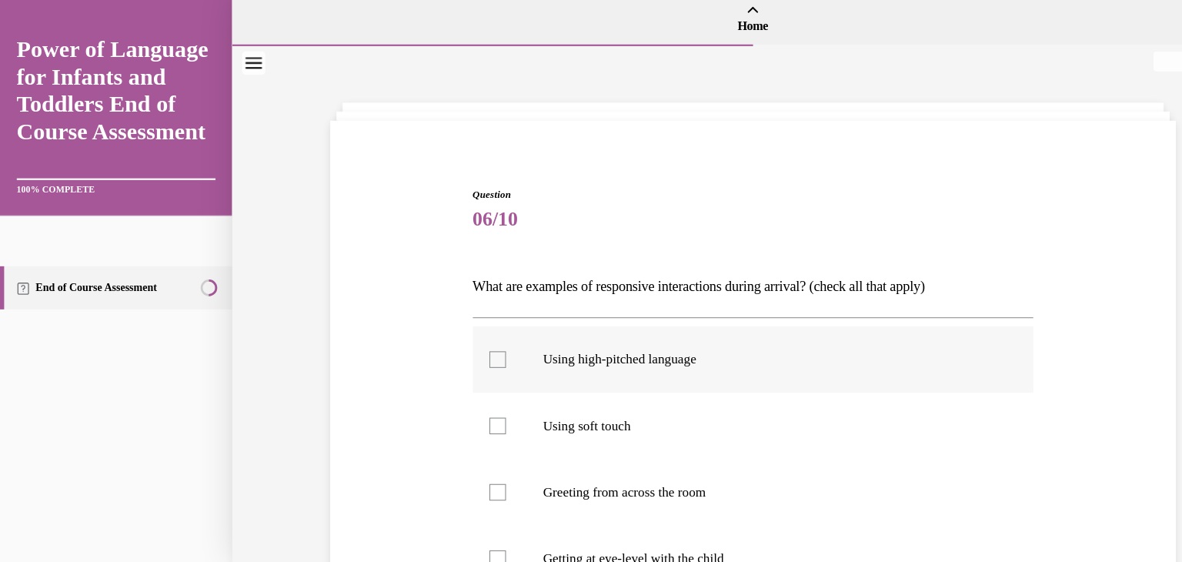
click at [463, 330] on div at bounding box center [461, 333] width 15 height 15
click at [463, 330] on input "Using high-pitched language" at bounding box center [461, 333] width 15 height 15
checkbox input "true"
click at [465, 393] on div at bounding box center [461, 395] width 15 height 15
click at [465, 393] on input "Using soft touch" at bounding box center [461, 395] width 15 height 15
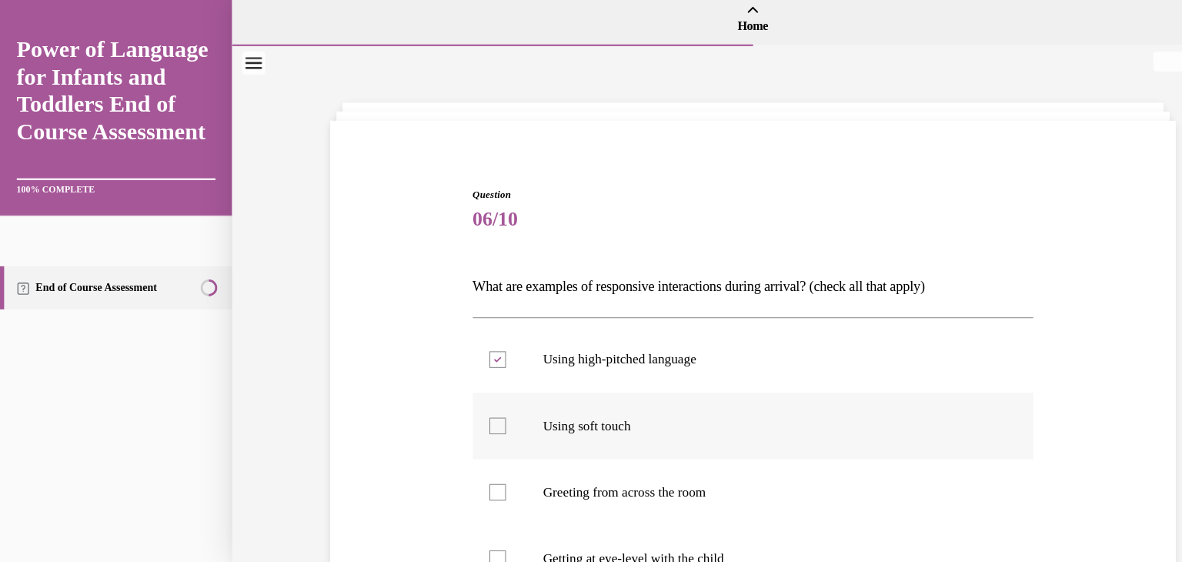
checkbox input "true"
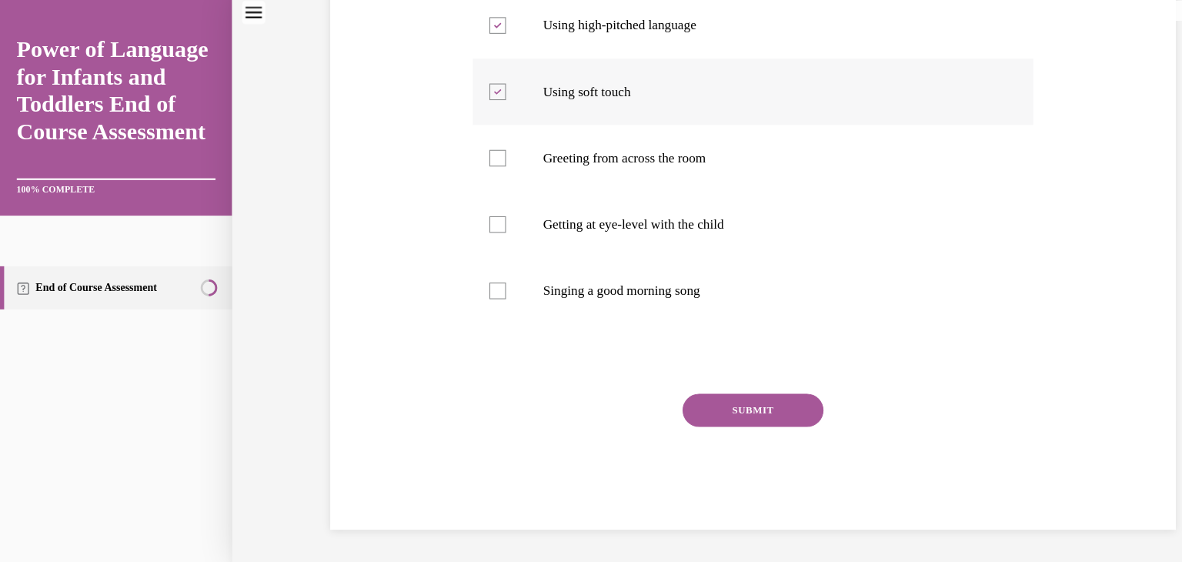
scroll to position [311, 0]
click at [462, 213] on div at bounding box center [461, 207] width 15 height 15
click at [462, 213] on input "Getting at eye-level with the child" at bounding box center [461, 207] width 15 height 15
checkbox input "true"
click at [461, 274] on div at bounding box center [461, 269] width 15 height 15
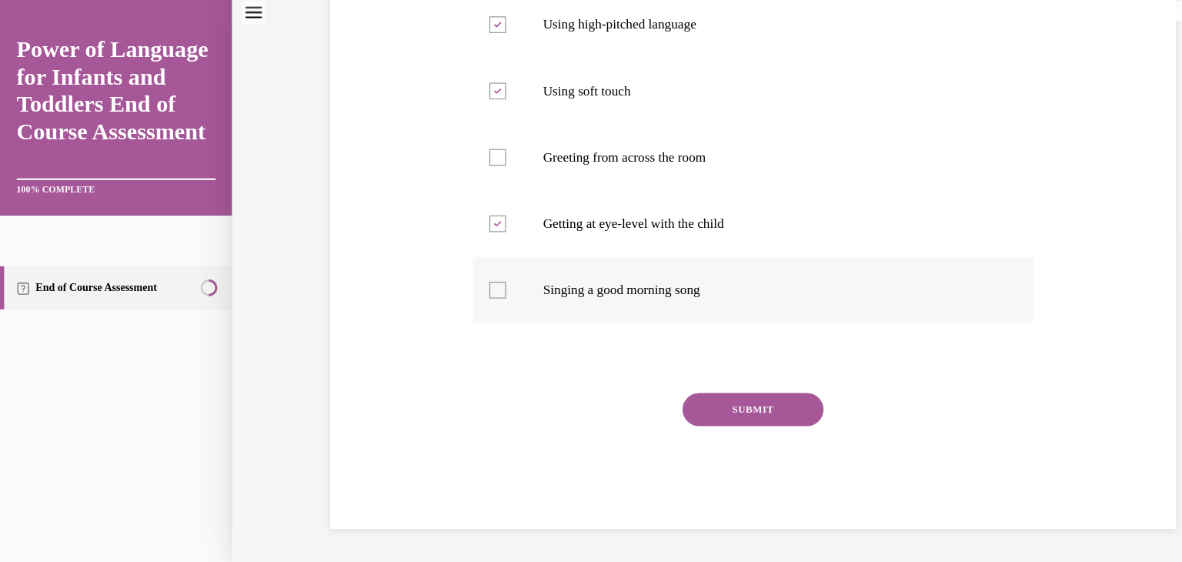
click at [461, 274] on input "Singing a good morning song" at bounding box center [461, 269] width 15 height 15
checkbox input "true"
click at [680, 384] on button "SUBMIT" at bounding box center [698, 380] width 131 height 31
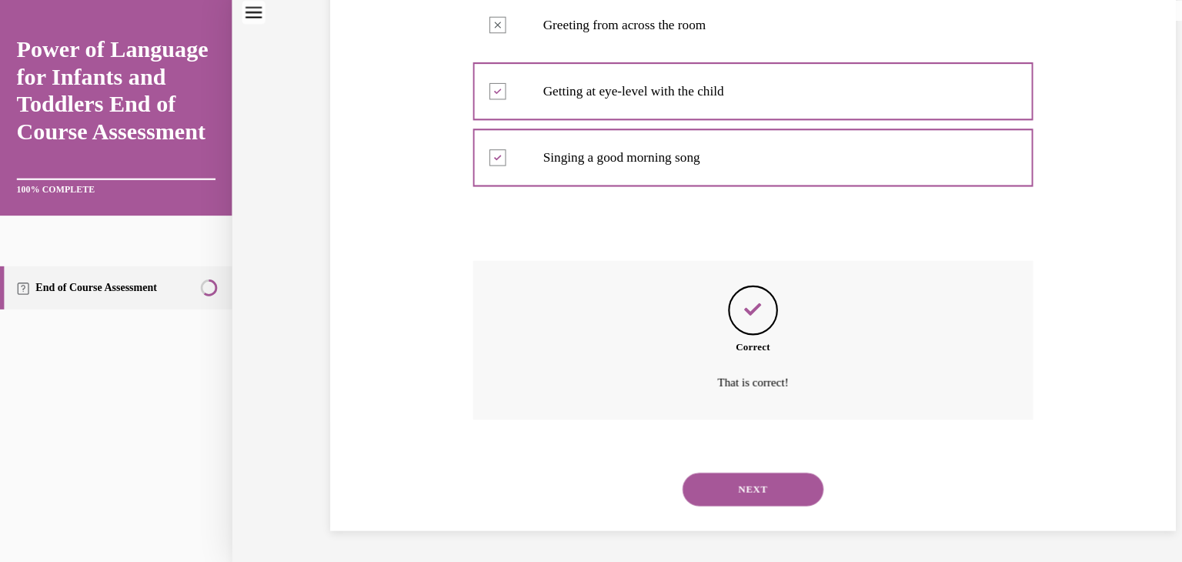
scroll to position [435, 0]
click at [698, 447] on button "NEXT" at bounding box center [698, 453] width 131 height 31
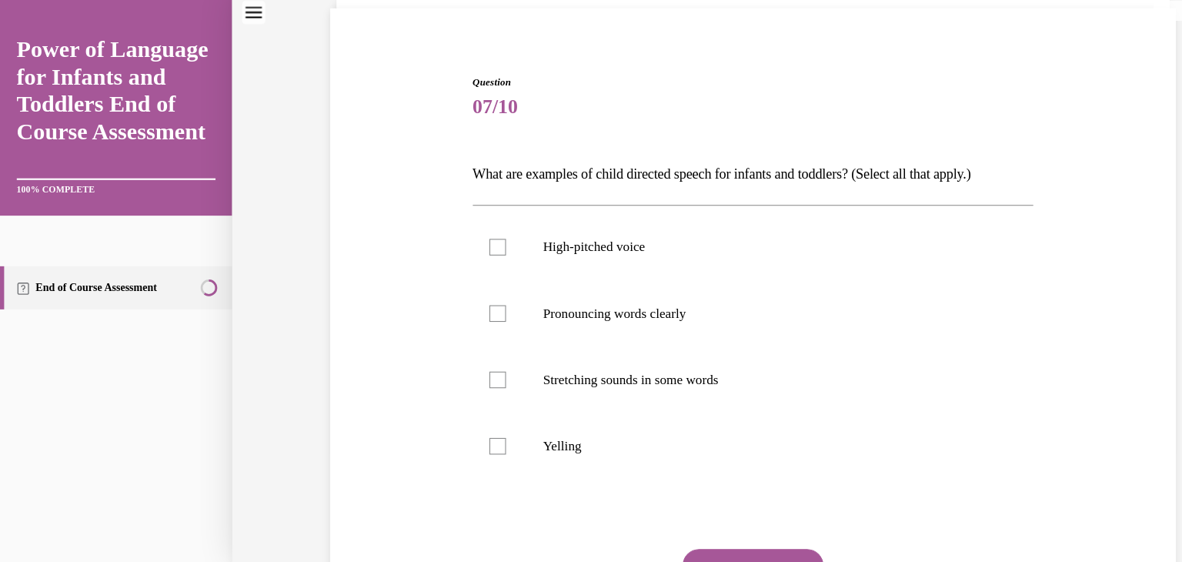
scroll to position [126, 0]
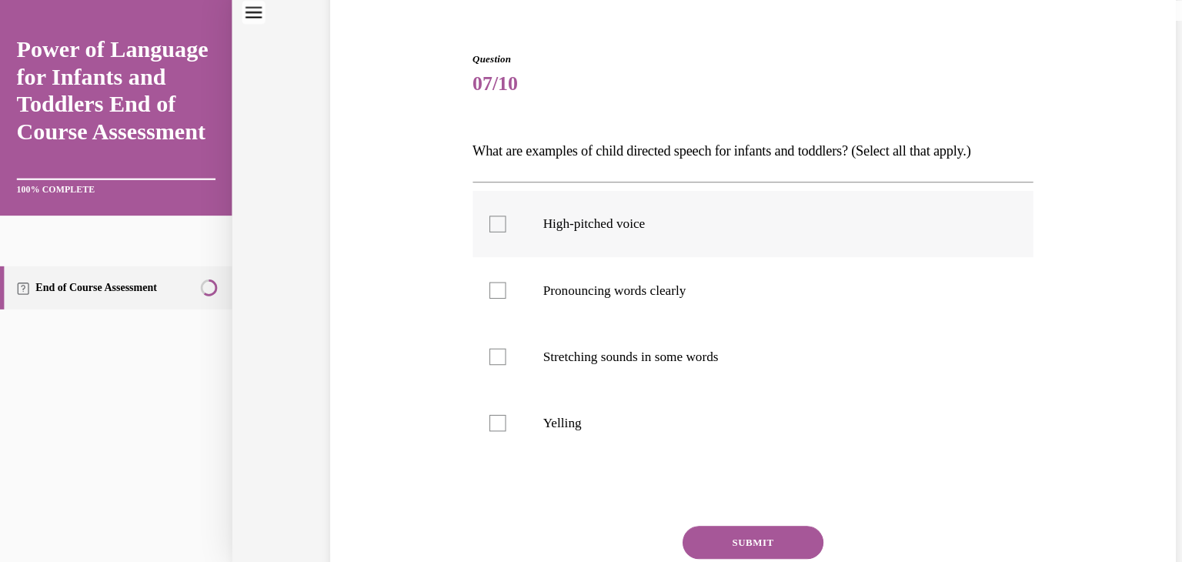
click at [463, 205] on div at bounding box center [461, 207] width 15 height 15
click at [463, 205] on input "High-pitched voice" at bounding box center [461, 207] width 15 height 15
checkbox input "true"
click at [460, 269] on div at bounding box center [461, 269] width 15 height 15
click at [460, 269] on input "Pronouncing words clearly" at bounding box center [461, 269] width 15 height 15
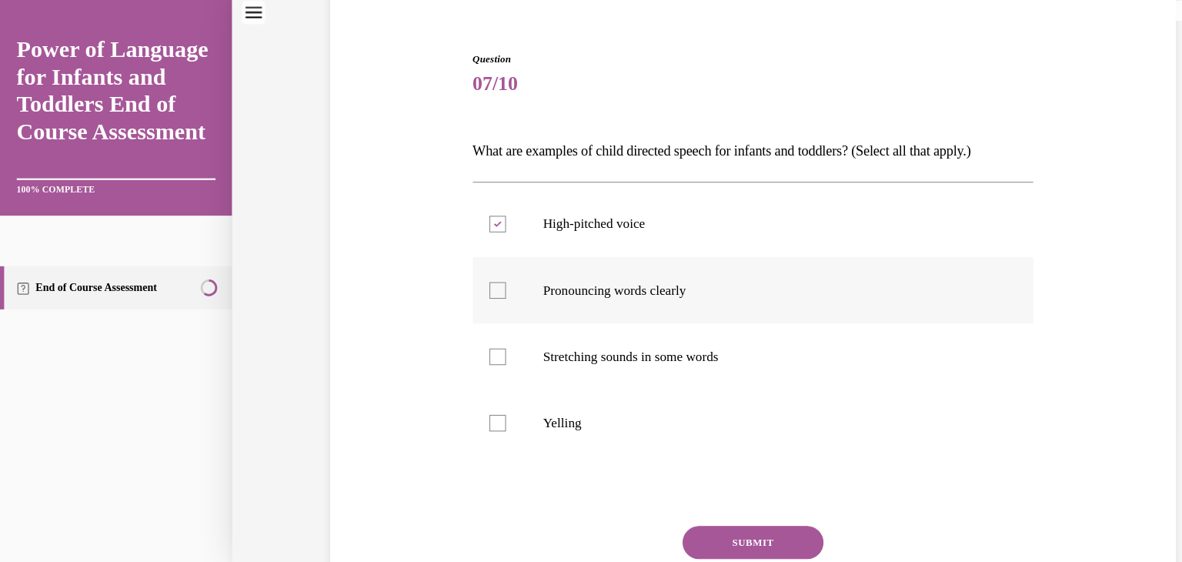
checkbox input "true"
click at [467, 325] on div at bounding box center [461, 330] width 15 height 15
click at [467, 325] on input "Stretching sounds in some words" at bounding box center [461, 330] width 15 height 15
checkbox input "true"
click at [690, 489] on button "SUBMIT" at bounding box center [698, 503] width 131 height 31
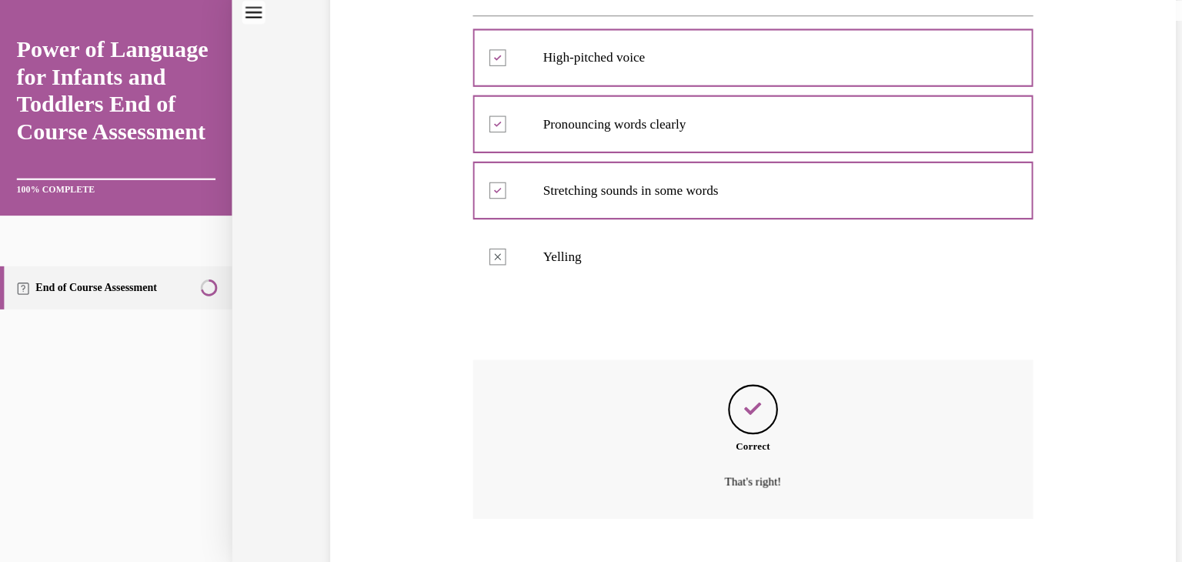
scroll to position [373, 0]
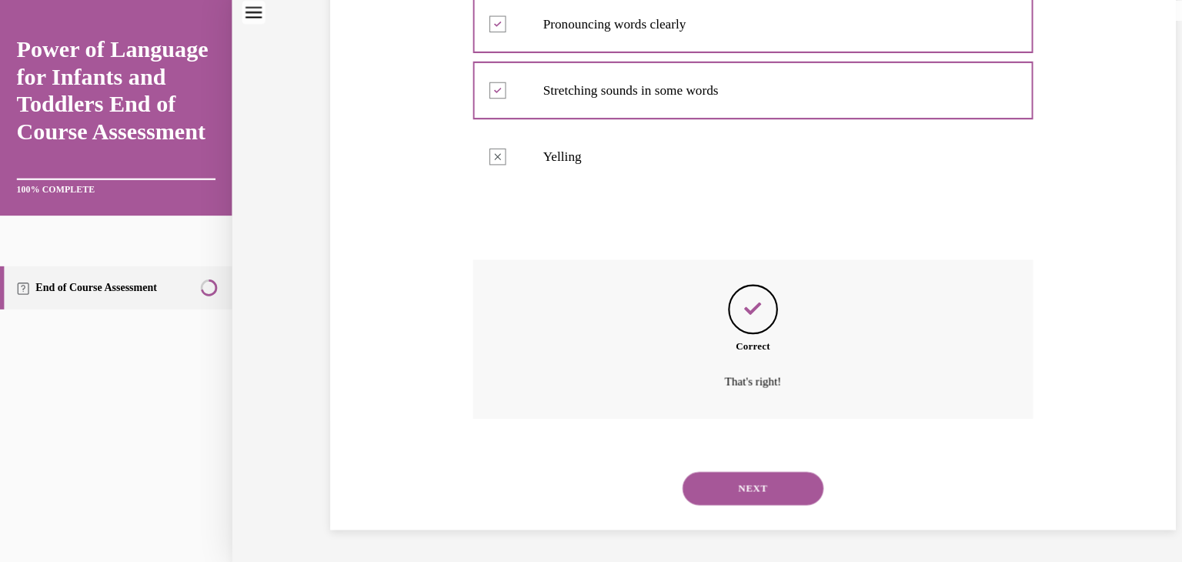
click at [696, 452] on button "NEXT" at bounding box center [698, 453] width 131 height 31
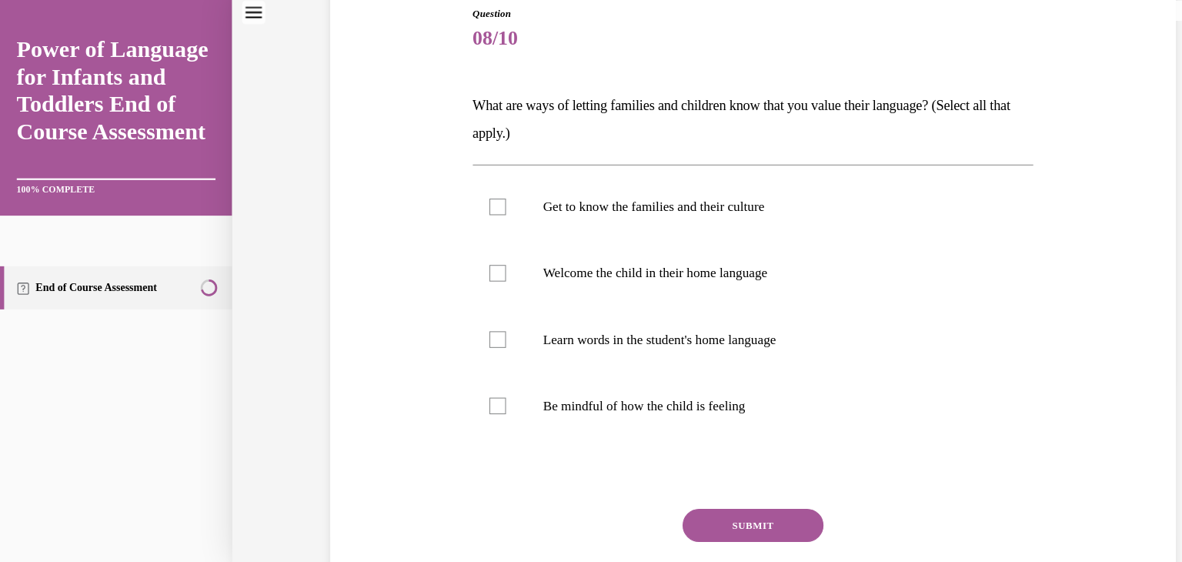
scroll to position [171, 0]
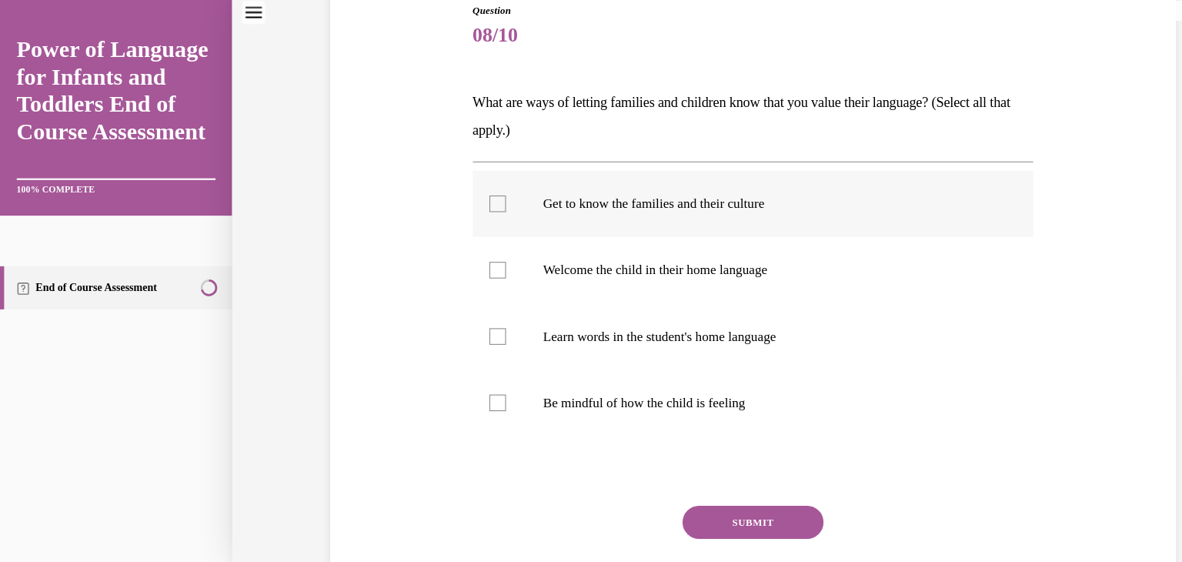
click at [460, 188] on div at bounding box center [461, 189] width 15 height 15
click at [460, 188] on input "Get to know the families and their culture" at bounding box center [461, 189] width 15 height 15
checkbox input "true"
click at [458, 251] on div at bounding box center [461, 250] width 15 height 15
click at [458, 251] on input "Welcome the child in their home language" at bounding box center [461, 250] width 15 height 15
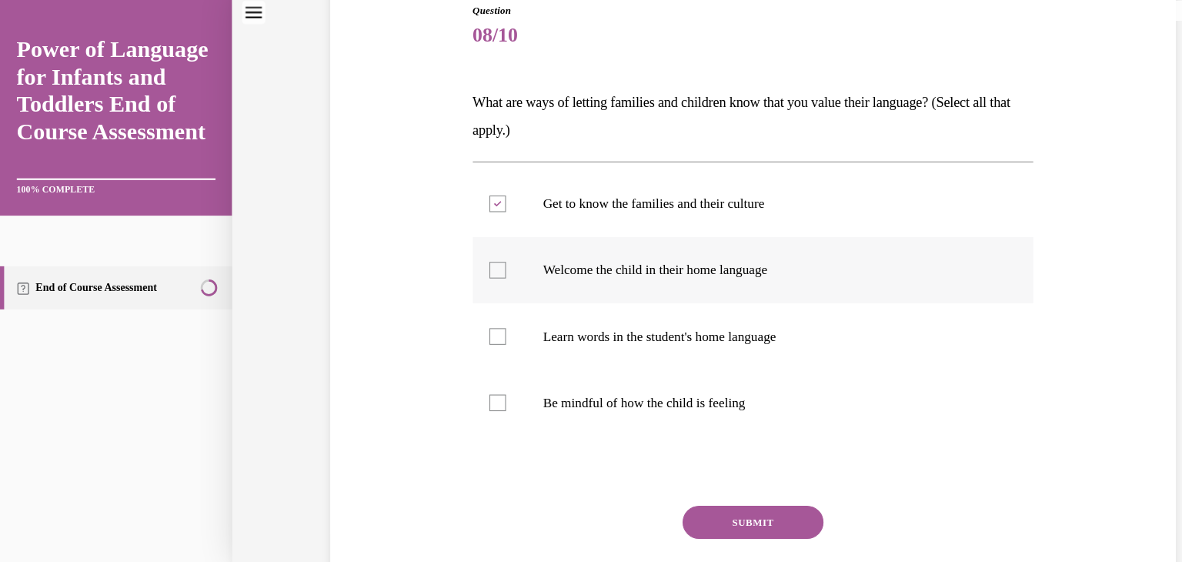
checkbox input "true"
click at [462, 308] on div at bounding box center [461, 312] width 15 height 15
click at [462, 308] on input "Learn words in the student's home language" at bounding box center [461, 312] width 15 height 15
checkbox input "true"
click at [465, 372] on div at bounding box center [461, 373] width 15 height 15
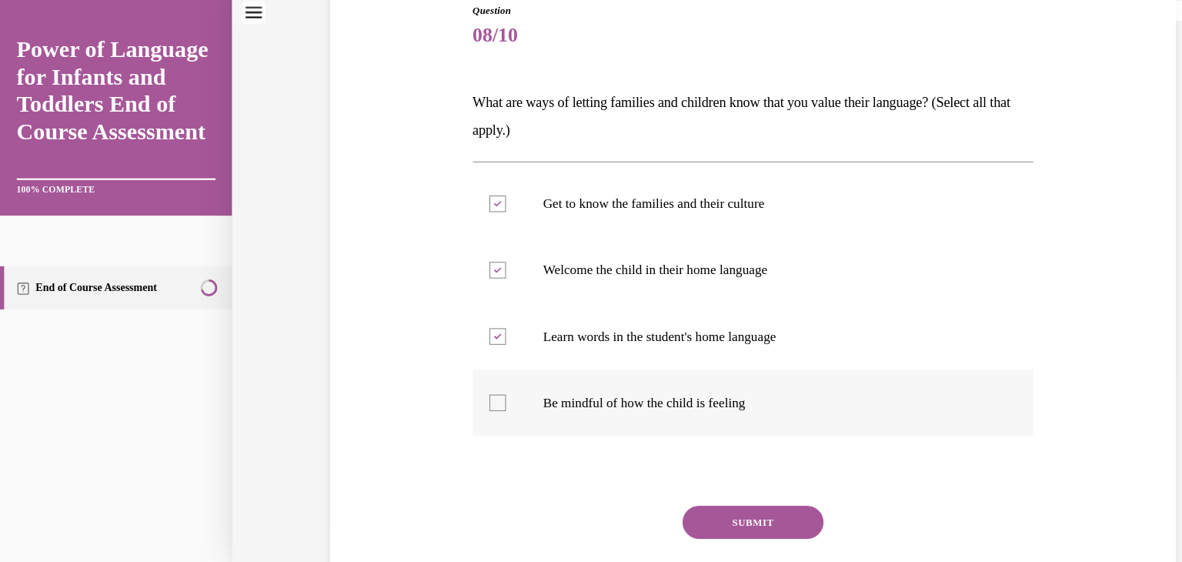
click at [465, 372] on input "Be mindful of how the child is feeling" at bounding box center [461, 373] width 15 height 15
checkbox input "true"
click at [705, 473] on button "SUBMIT" at bounding box center [698, 485] width 131 height 31
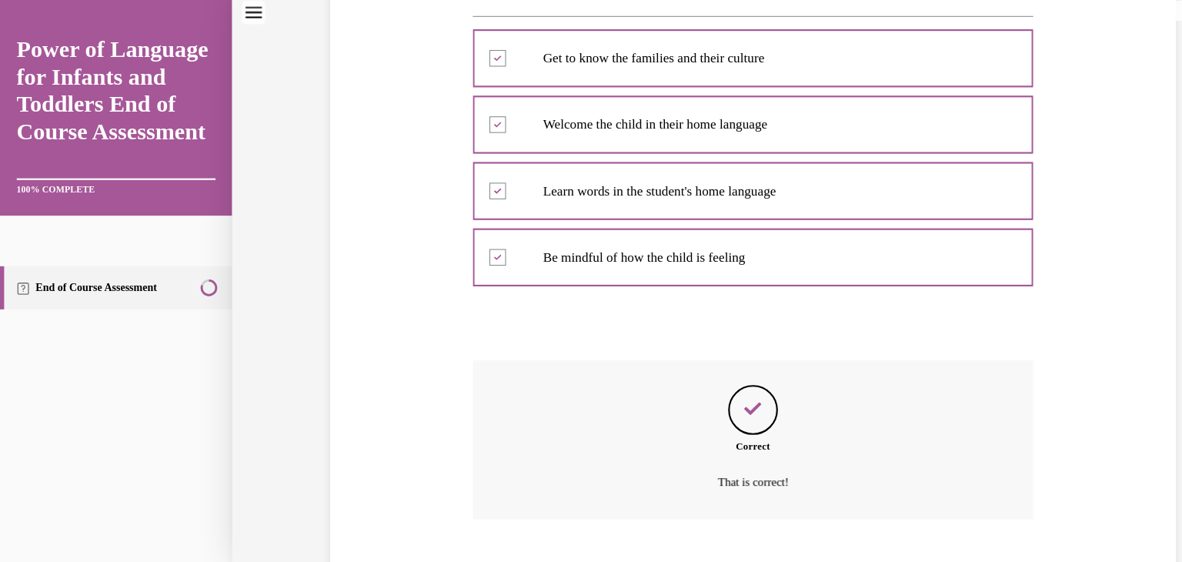
scroll to position [400, 0]
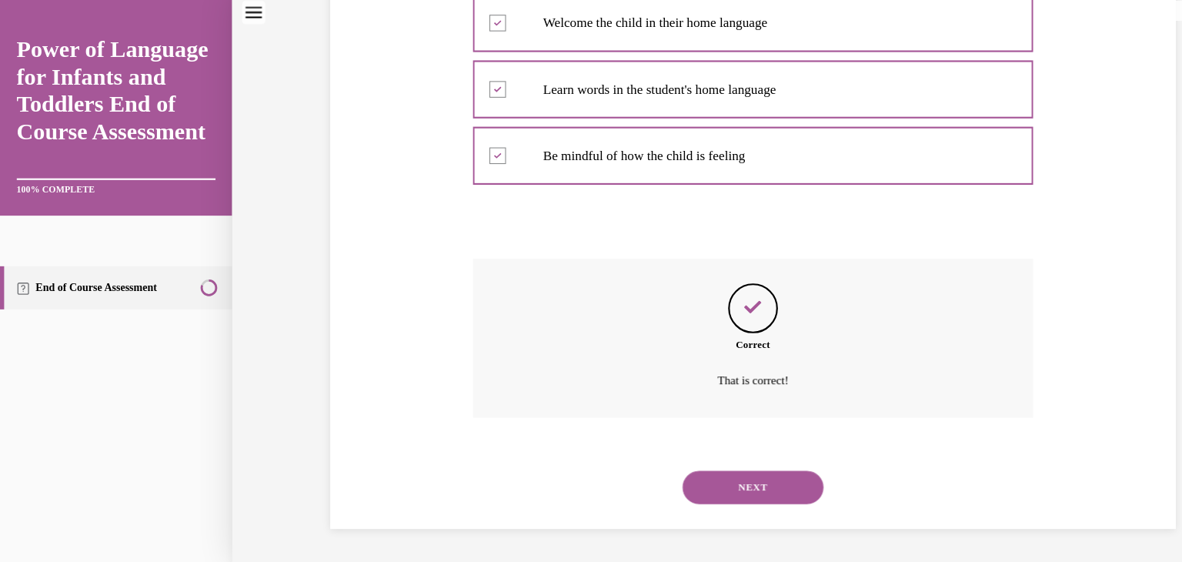
click at [709, 453] on button "NEXT" at bounding box center [698, 452] width 131 height 31
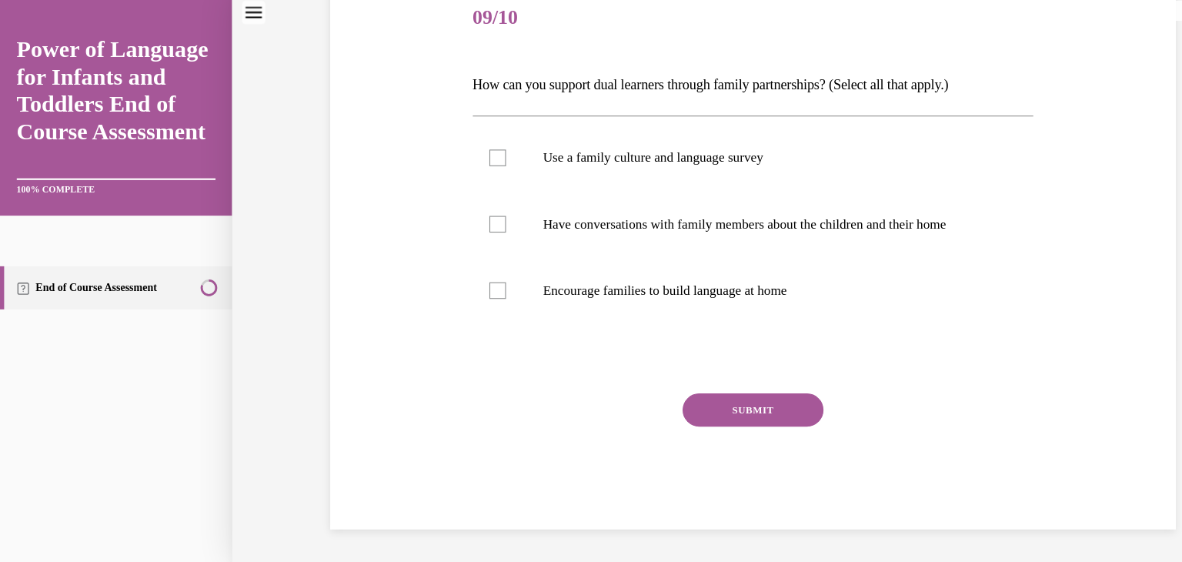
scroll to position [171, 0]
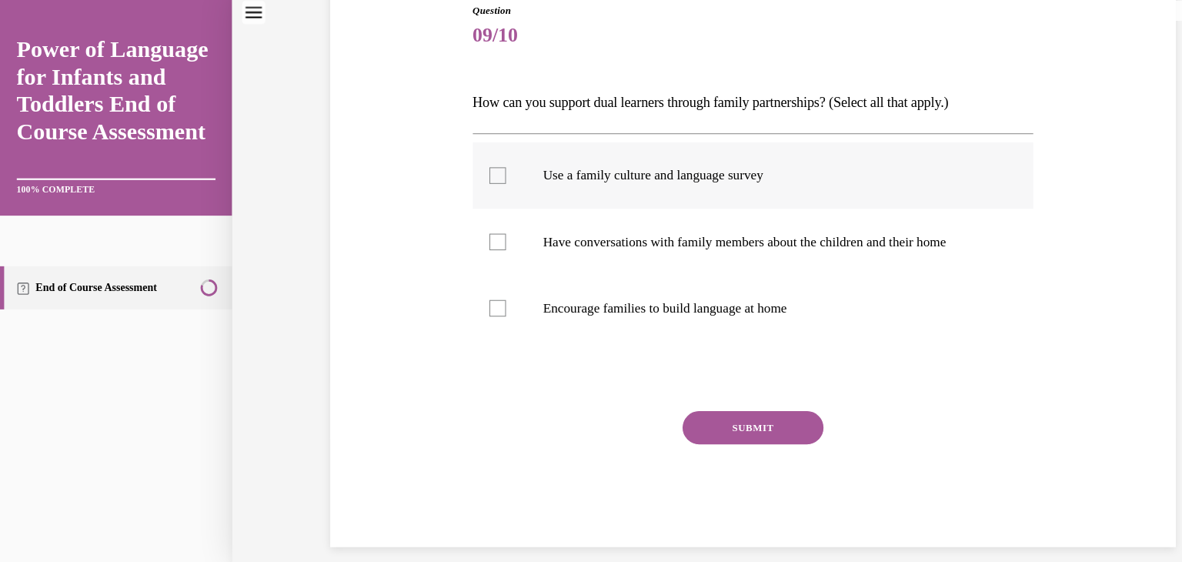
click at [462, 163] on div at bounding box center [461, 162] width 15 height 15
click at [462, 163] on input "Use a family culture and language survey" at bounding box center [461, 162] width 15 height 15
checkbox input "true"
click at [458, 222] on div at bounding box center [461, 224] width 15 height 15
click at [458, 222] on input "Have conversations with family members about the children and their home" at bounding box center [461, 224] width 15 height 15
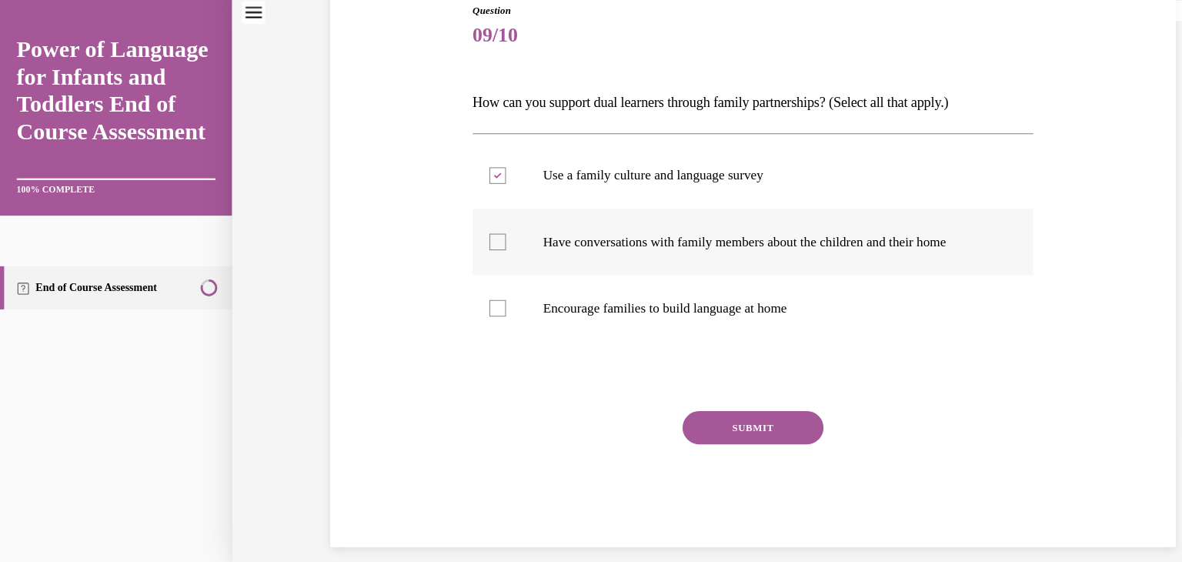
checkbox input "true"
click at [463, 282] on div at bounding box center [461, 286] width 15 height 15
click at [463, 282] on input "Encourage families to build language at home" at bounding box center [461, 286] width 15 height 15
checkbox input "true"
click at [666, 395] on button "SUBMIT" at bounding box center [698, 397] width 131 height 31
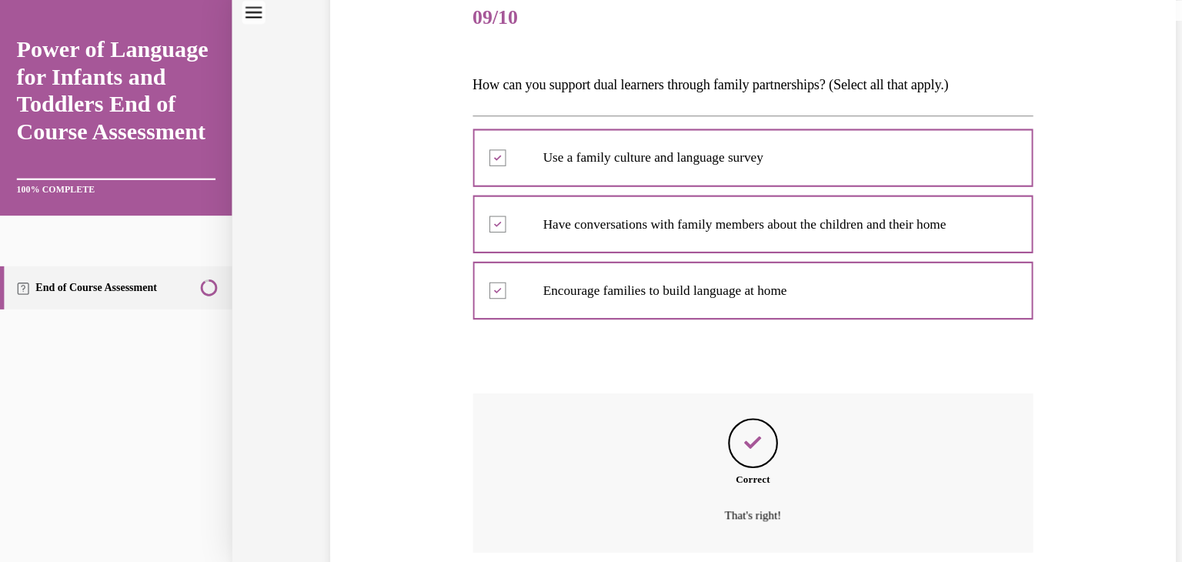
scroll to position [312, 0]
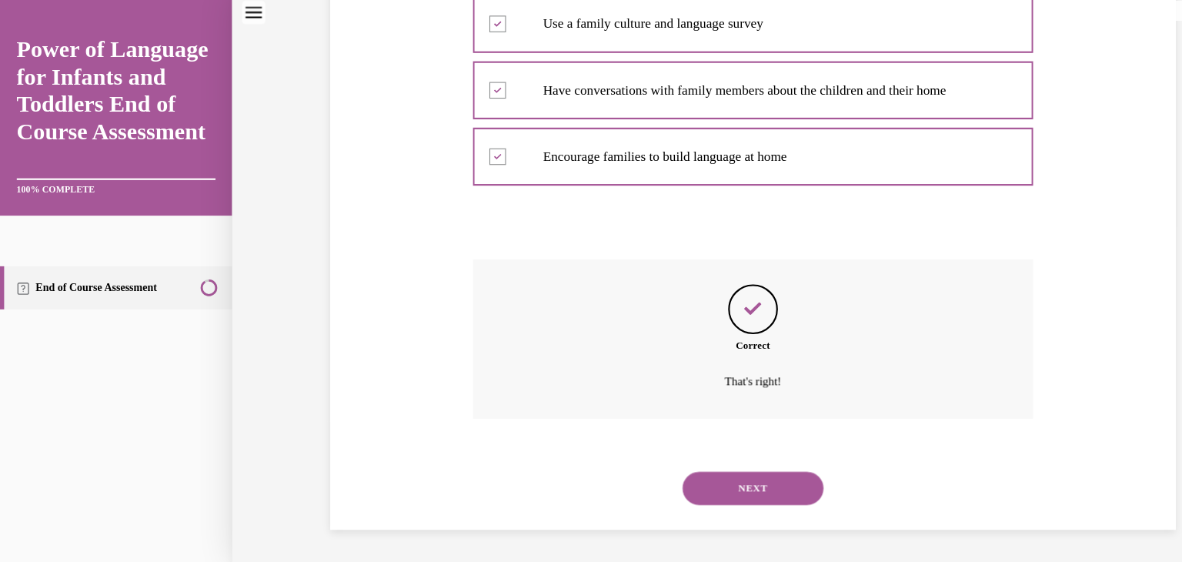
click at [710, 439] on button "NEXT" at bounding box center [698, 453] width 131 height 31
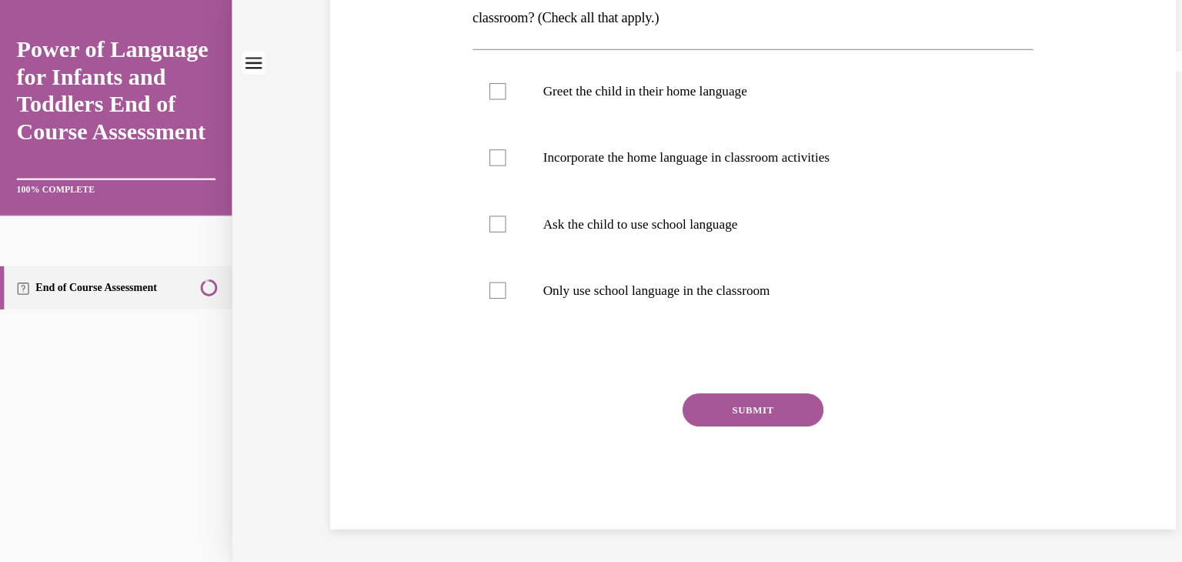
scroll to position [0, 0]
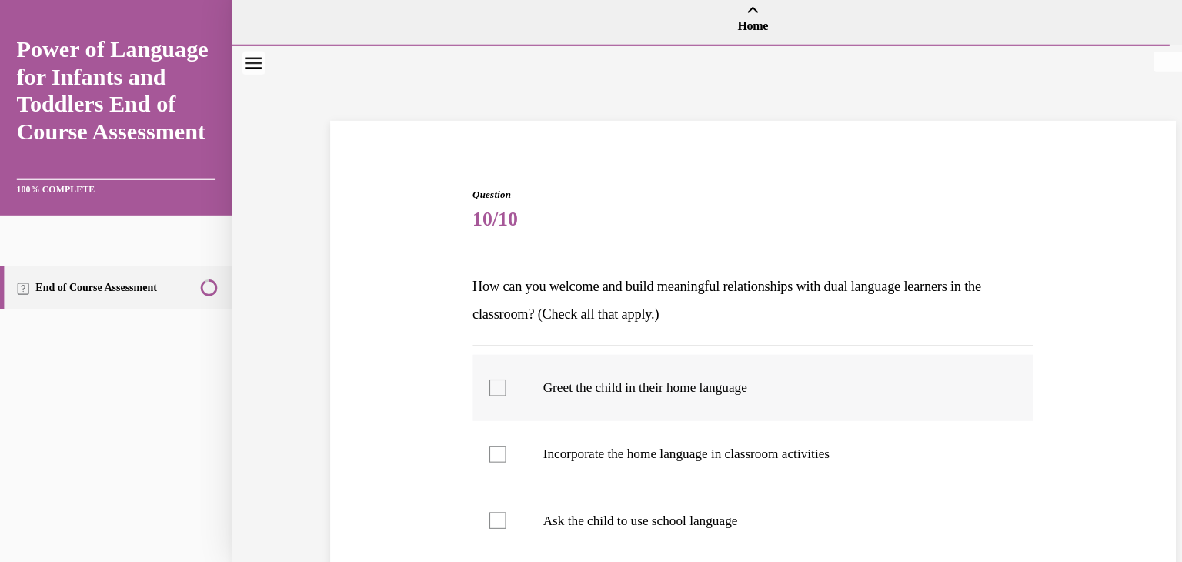
click at [463, 359] on div at bounding box center [461, 360] width 15 height 15
click at [463, 359] on input "Greet the child in their home language" at bounding box center [461, 360] width 15 height 15
checkbox input "true"
click at [463, 418] on div at bounding box center [461, 421] width 15 height 15
click at [463, 418] on input "Incorporate the home language in classroom activities" at bounding box center [461, 421] width 15 height 15
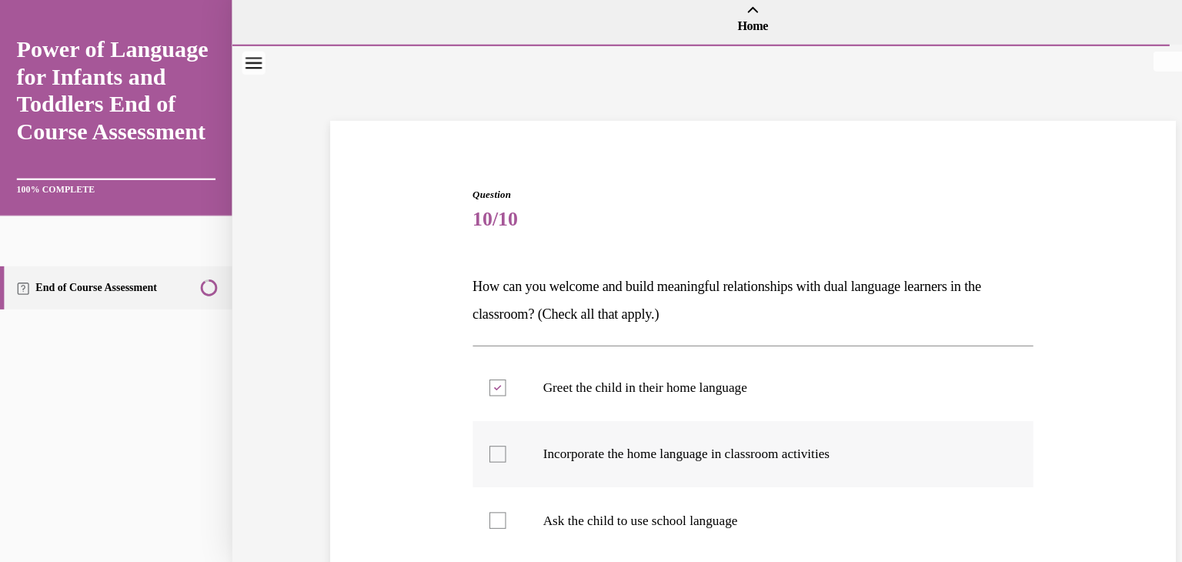
checkbox input "true"
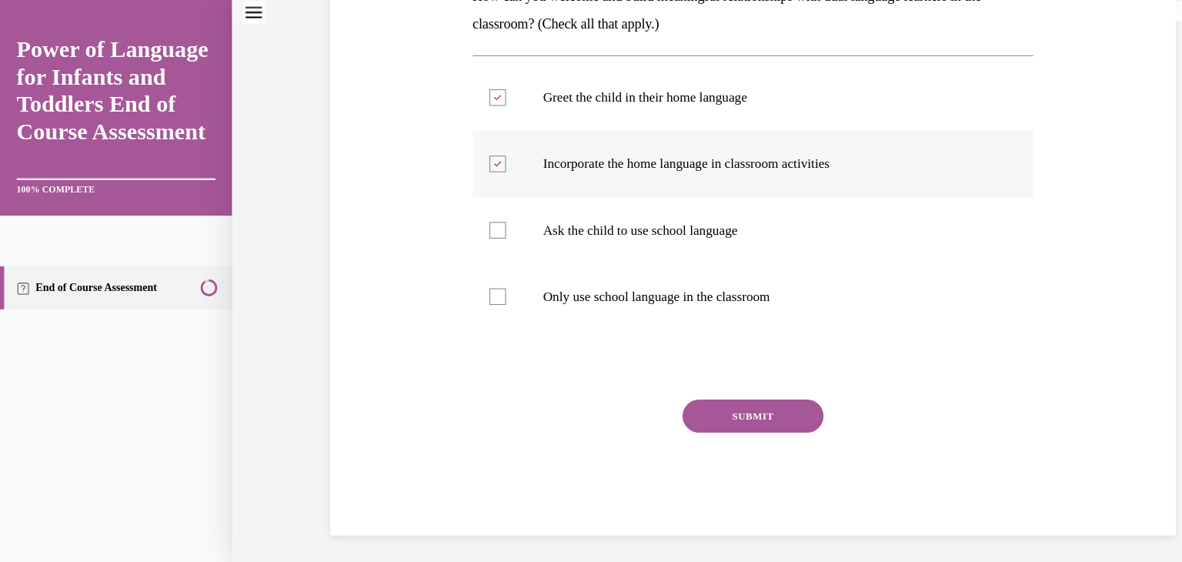
scroll to position [276, 0]
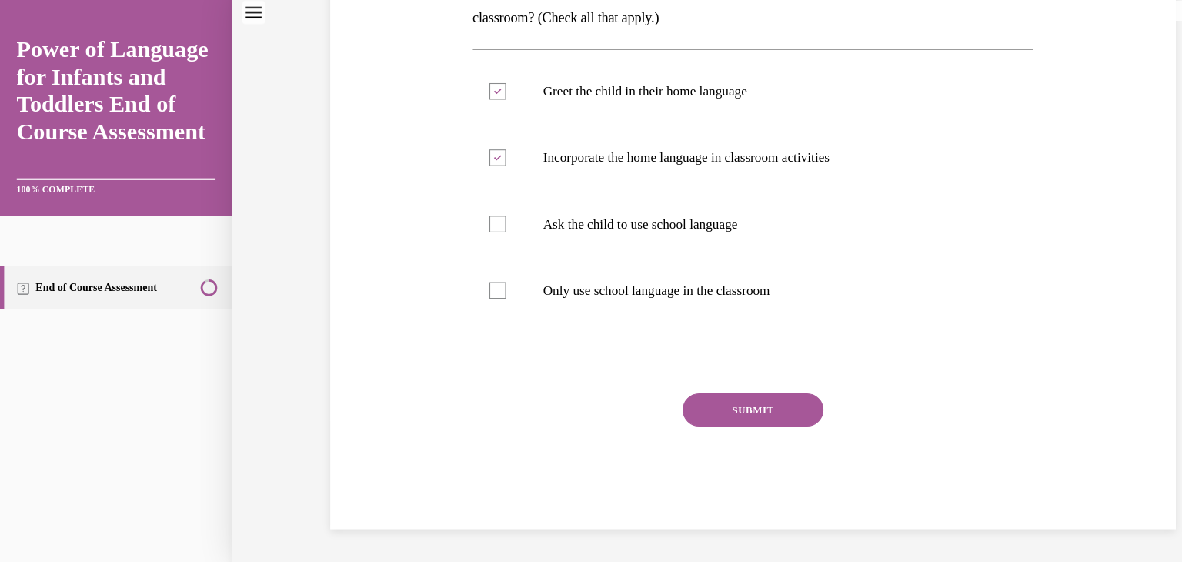
click at [680, 380] on button "SUBMIT" at bounding box center [698, 380] width 131 height 31
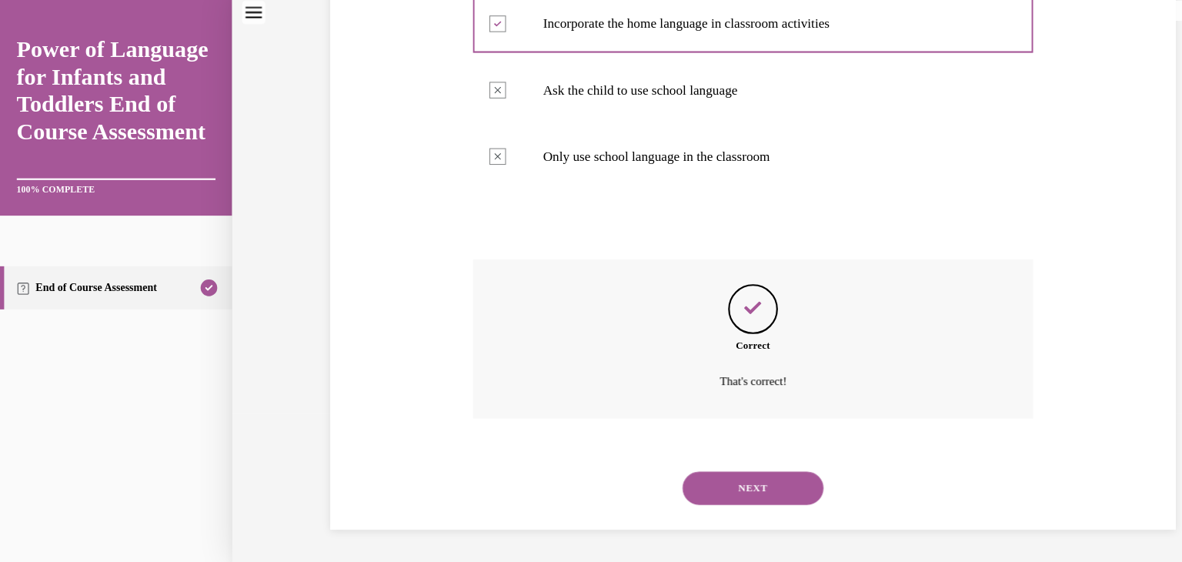
scroll to position [400, 0]
click at [707, 450] on button "NEXT" at bounding box center [698, 452] width 131 height 31
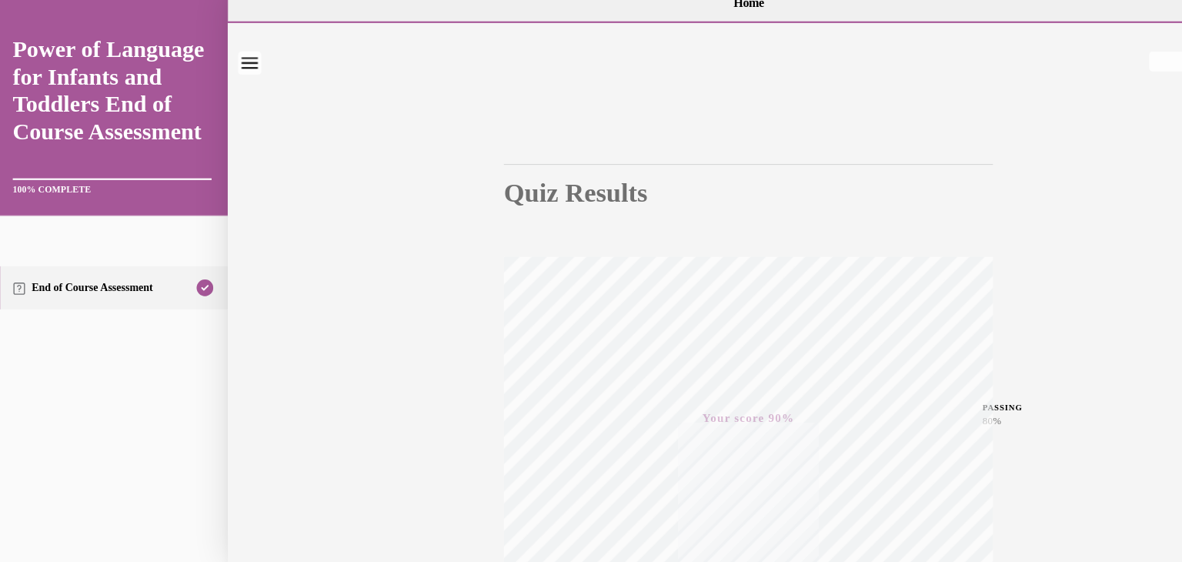
scroll to position [0, 0]
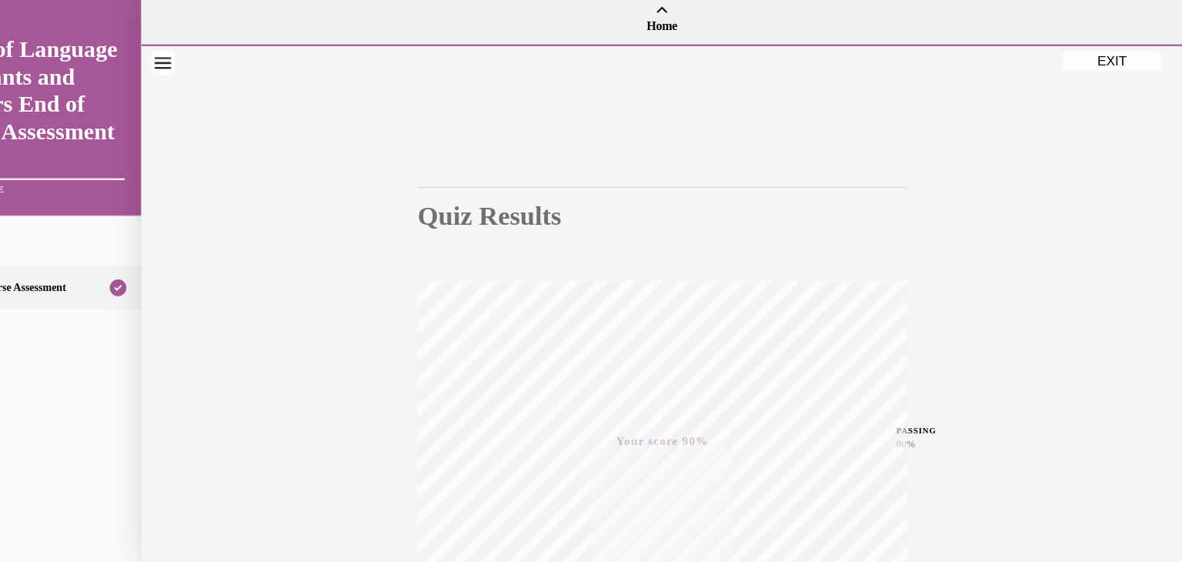
click at [1044, 58] on button "EXIT" at bounding box center [1026, 57] width 92 height 18
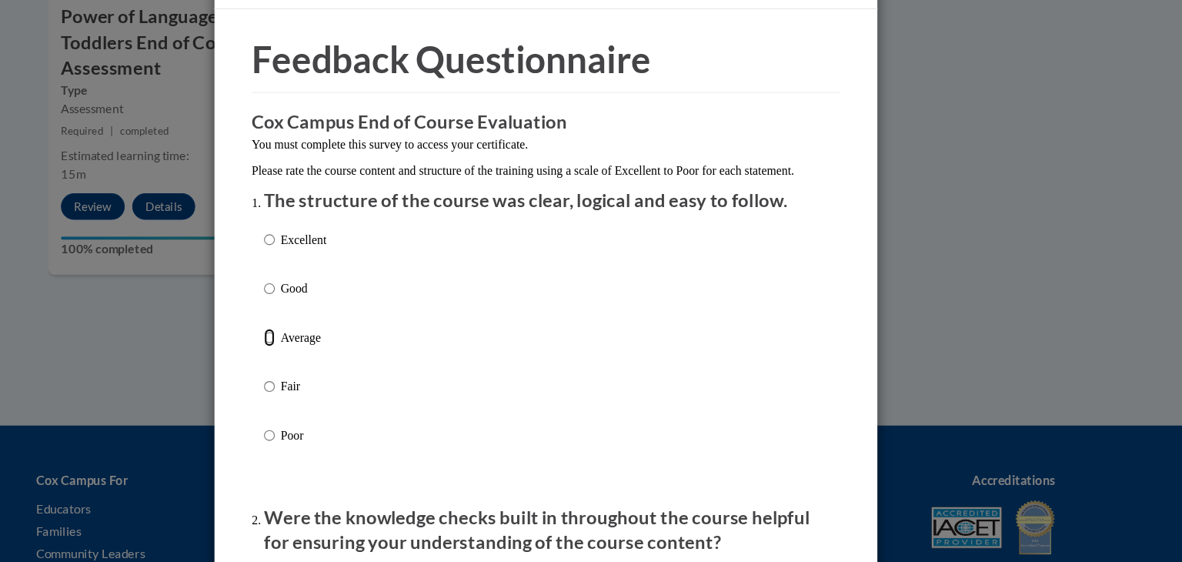
click at [335, 362] on input "Average" at bounding box center [334, 353] width 10 height 17
radio input "true"
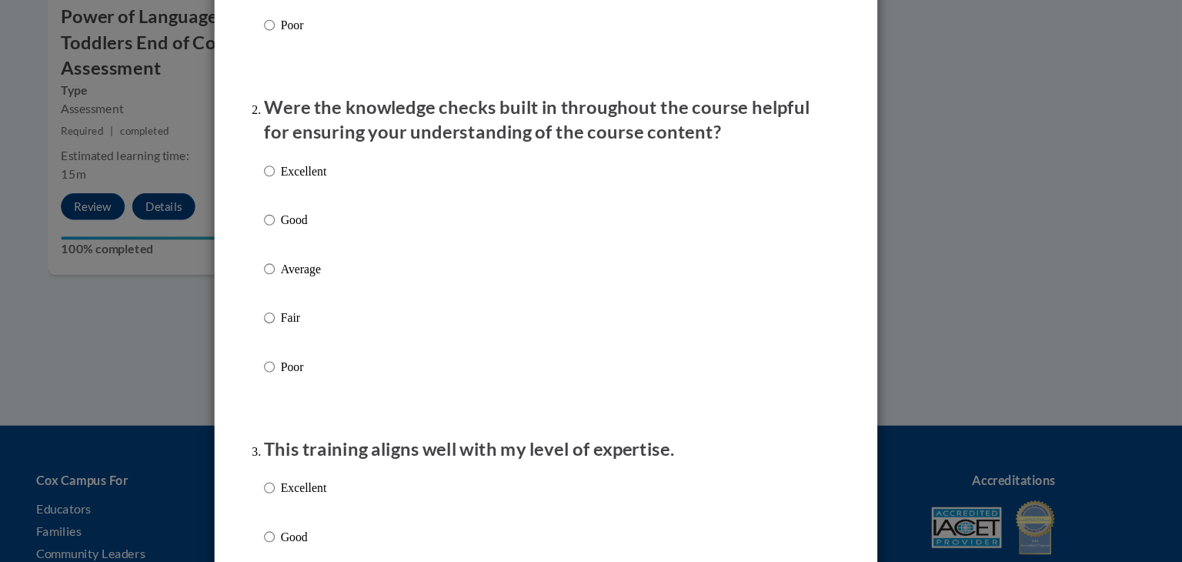
scroll to position [383, 0]
click at [334, 342] on input "Fair" at bounding box center [334, 333] width 10 height 17
radio input "true"
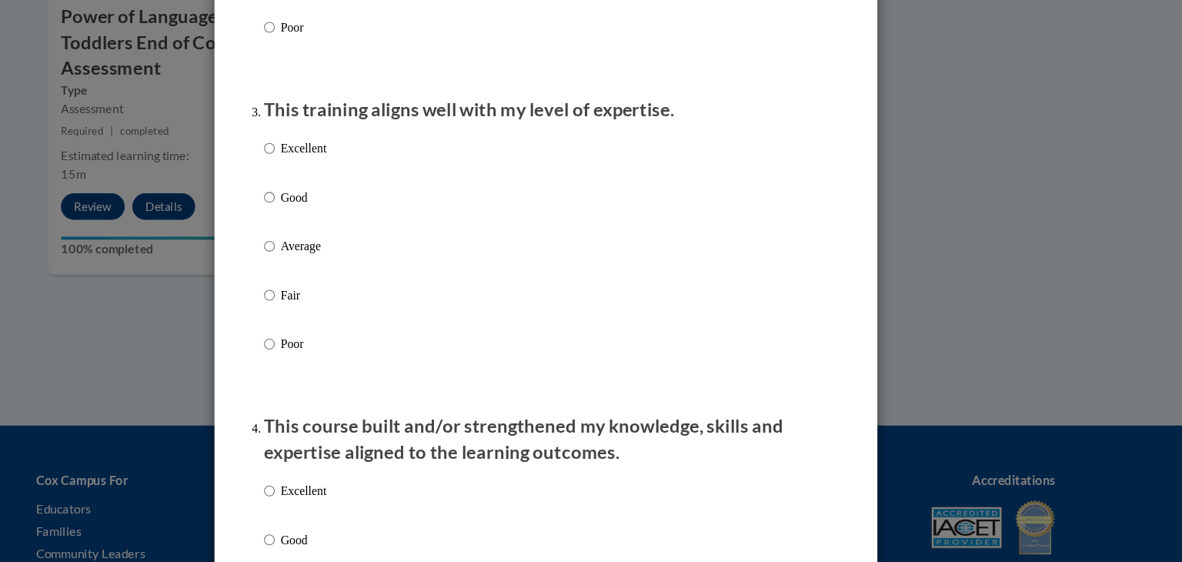
scroll to position [707, 0]
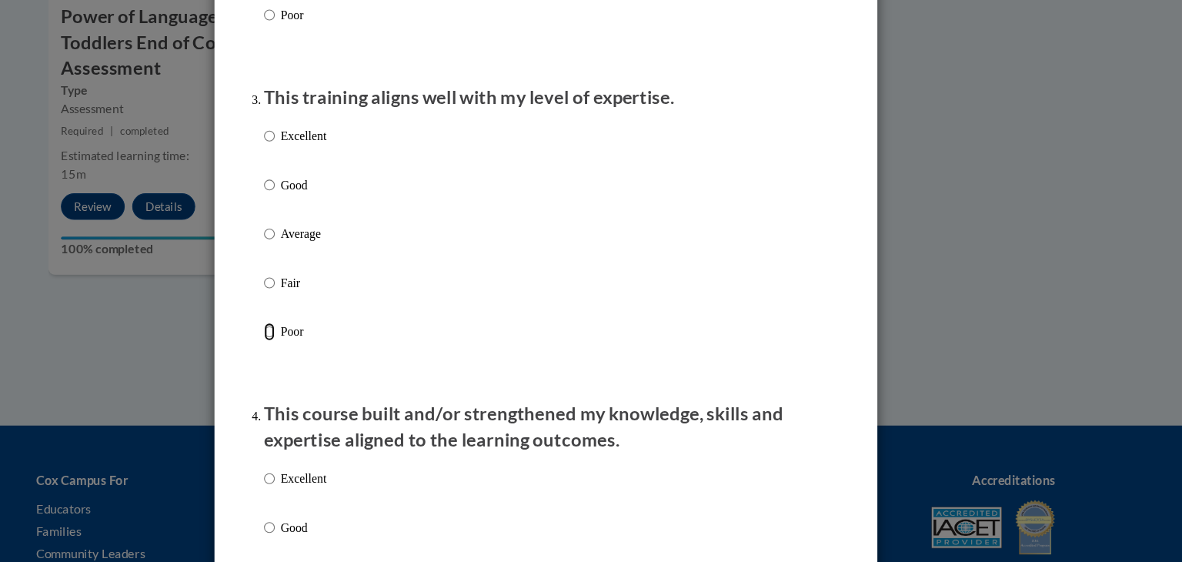
click at [336, 356] on input "Poor" at bounding box center [334, 347] width 10 height 17
radio input "true"
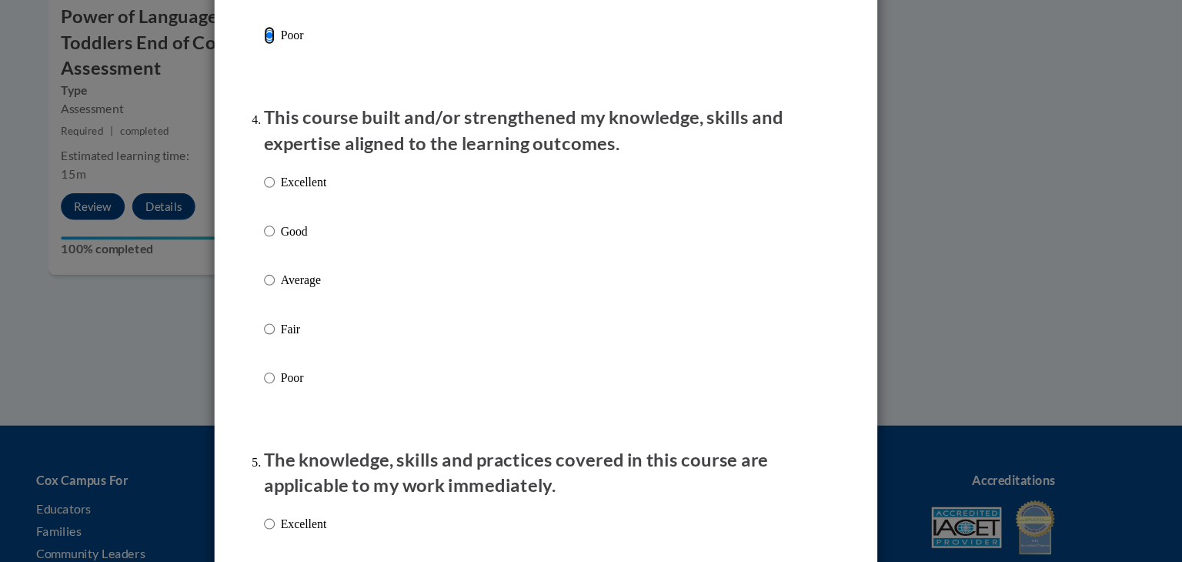
scroll to position [983, 0]
click at [333, 399] on input "Poor" at bounding box center [334, 390] width 10 height 17
radio input "true"
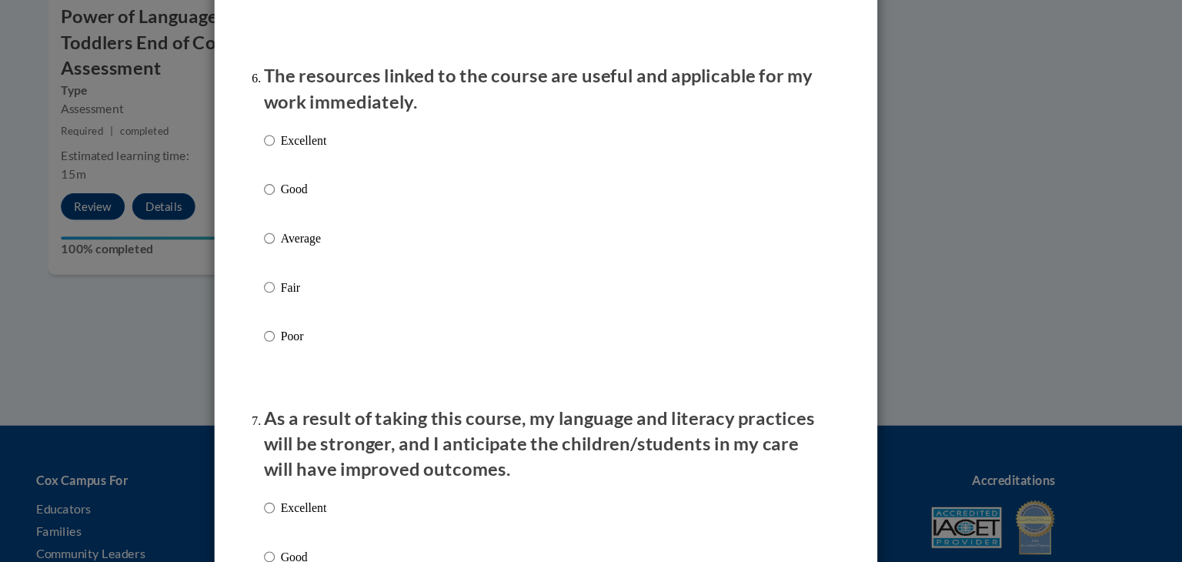
scroll to position [1673, 0]
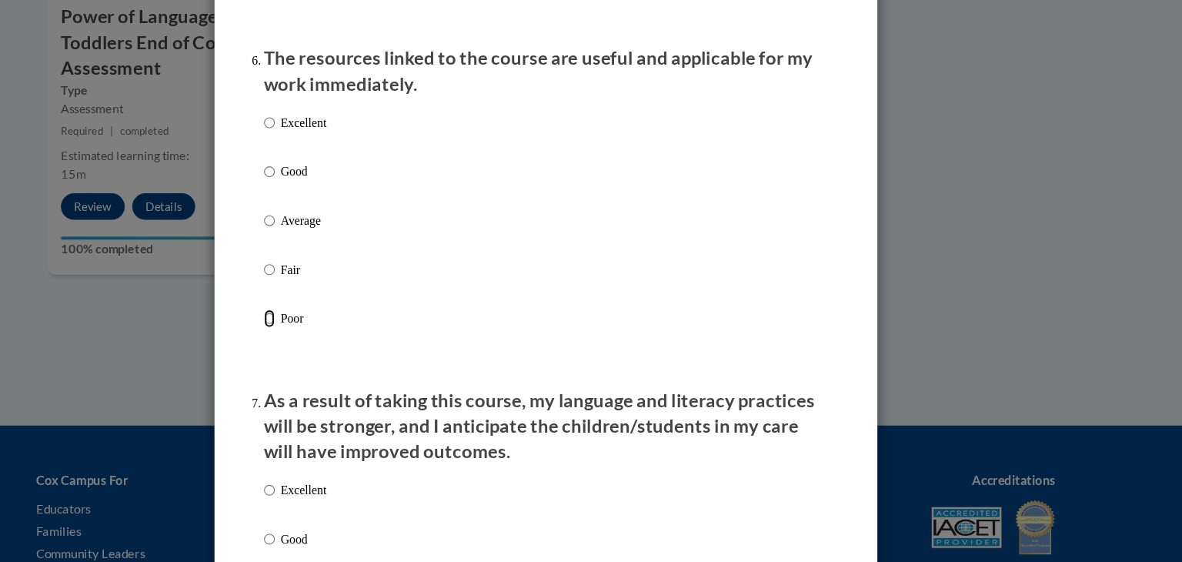
click at [336, 344] on input "Poor" at bounding box center [334, 335] width 10 height 17
radio input "true"
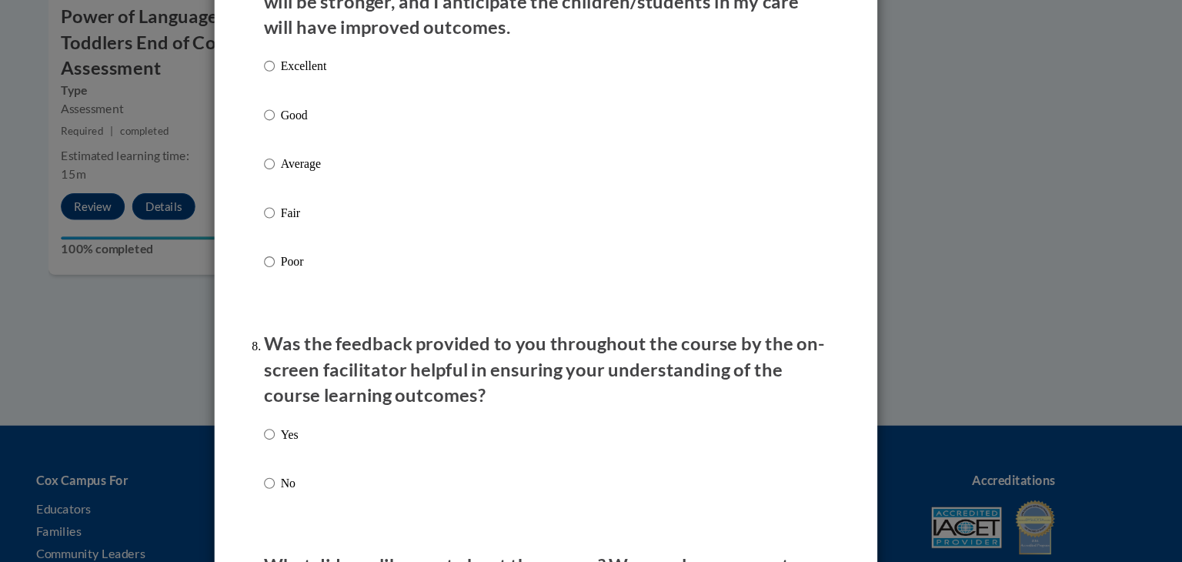
scroll to position [2066, 0]
click at [336, 292] on input "Poor" at bounding box center [334, 283] width 10 height 17
radio input "true"
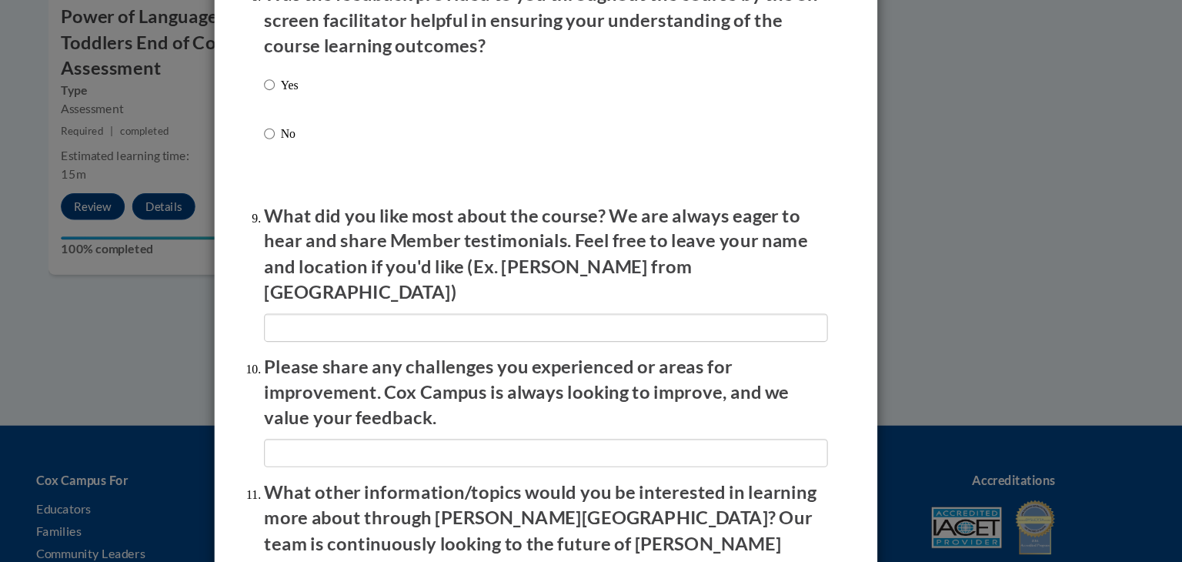
scroll to position [2392, 0]
click at [336, 125] on input "Yes" at bounding box center [334, 117] width 10 height 17
radio input "true"
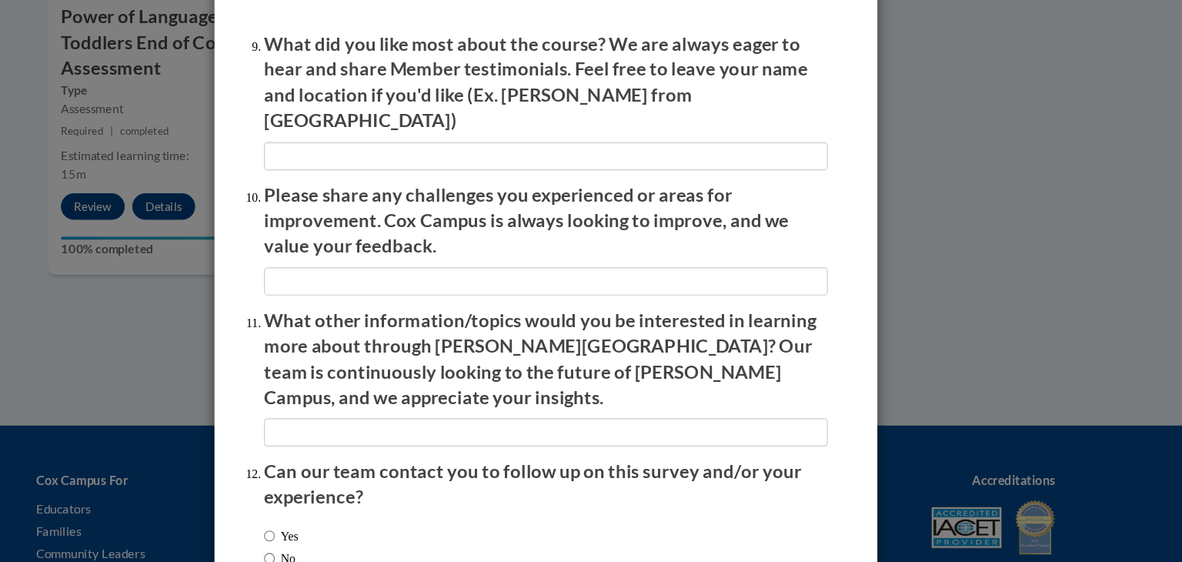
scroll to position [2548, 0]
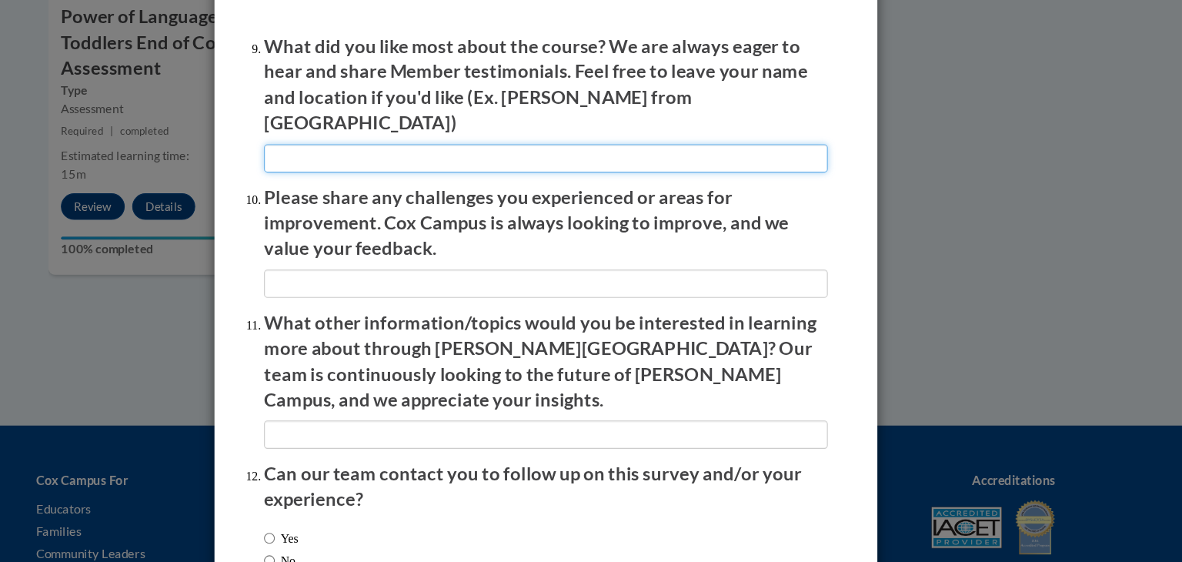
click at [418, 181] on input "textbox" at bounding box center [590, 187] width 523 height 26
type input "nothing"
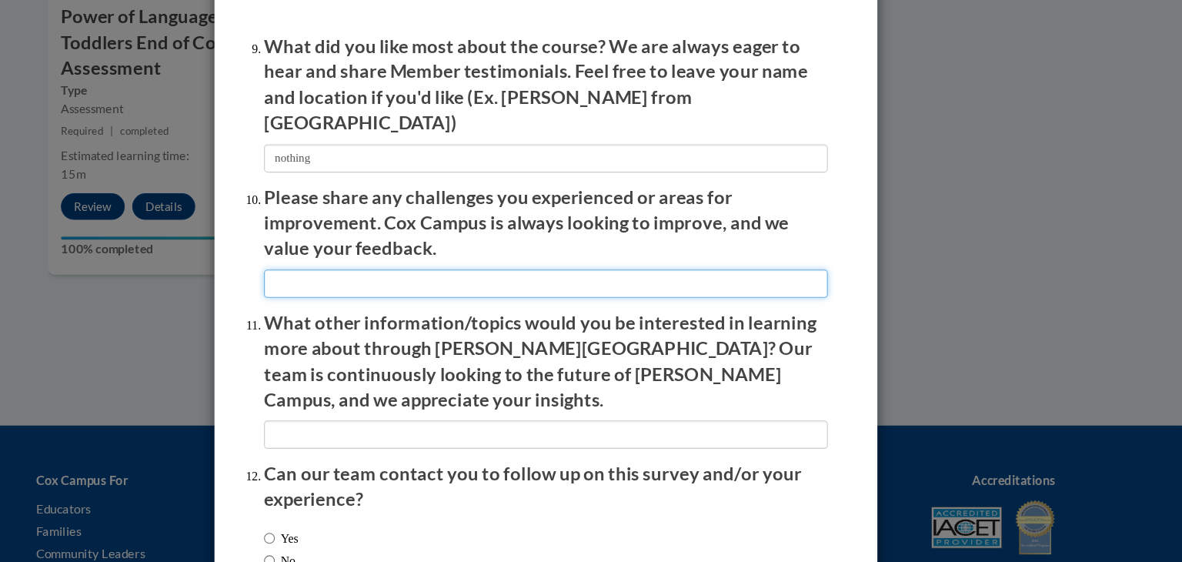
click at [440, 290] on input "textbox" at bounding box center [590, 303] width 523 height 26
type input "n"
type input "T"
type input "None"
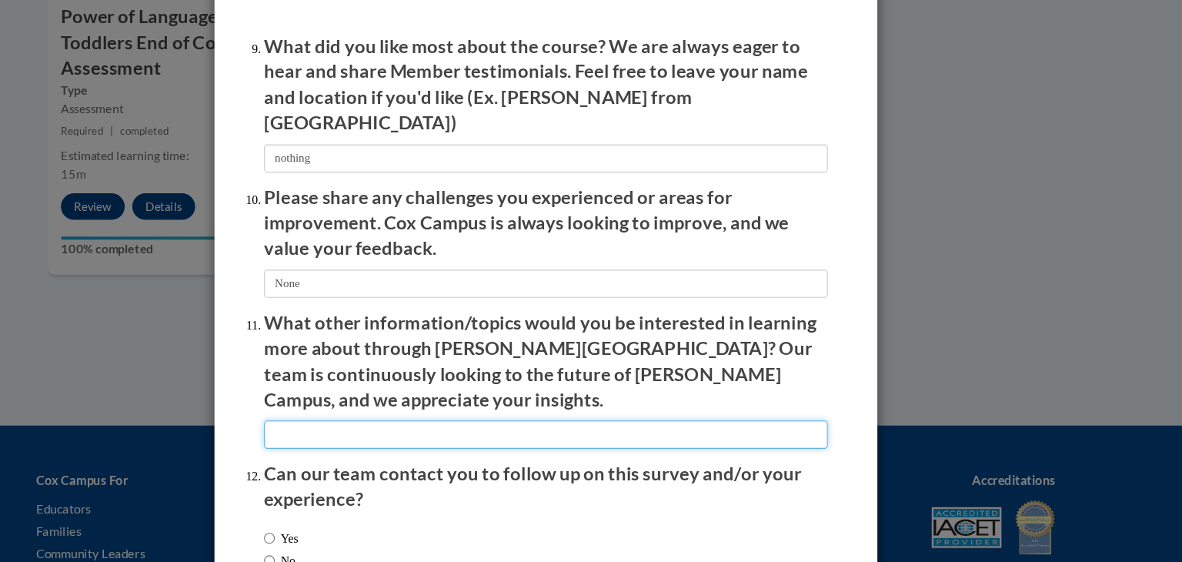
click at [531, 430] on input "textbox" at bounding box center [590, 443] width 523 height 26
type input "none"
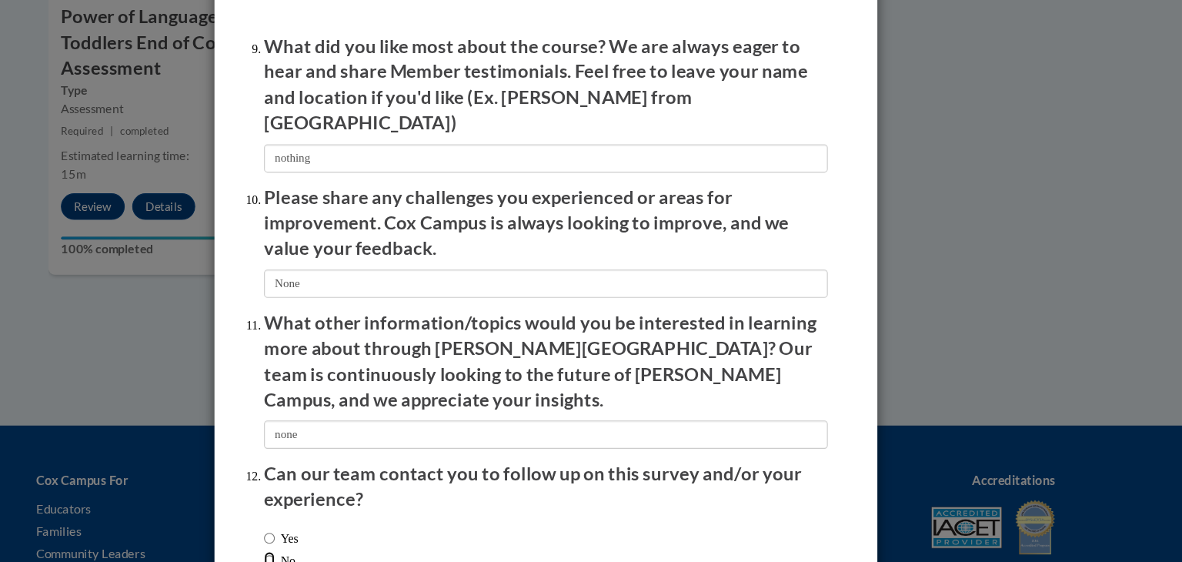
click at [334, 552] on input "No" at bounding box center [334, 560] width 10 height 17
radio input "true"
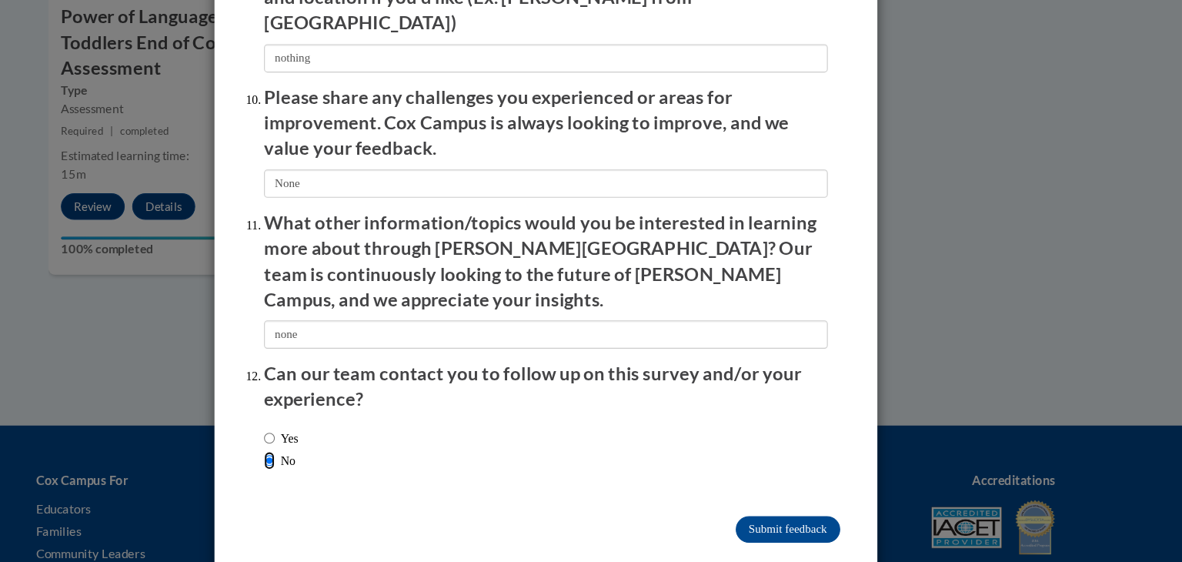
scroll to position [2644, 0]
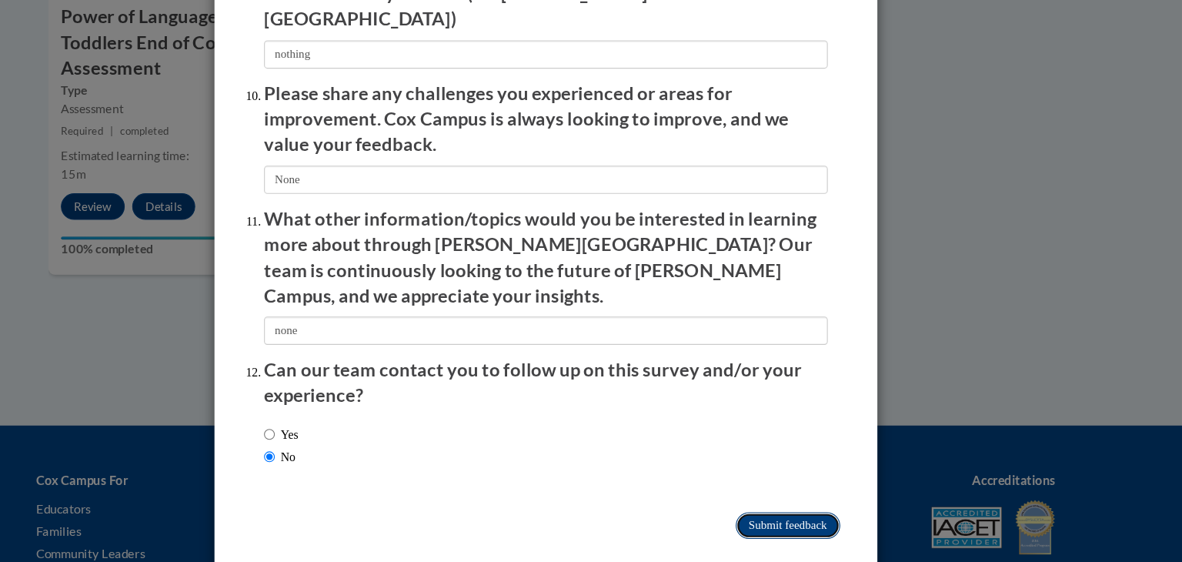
click at [816, 516] on input "Submit feedback" at bounding box center [815, 528] width 97 height 25
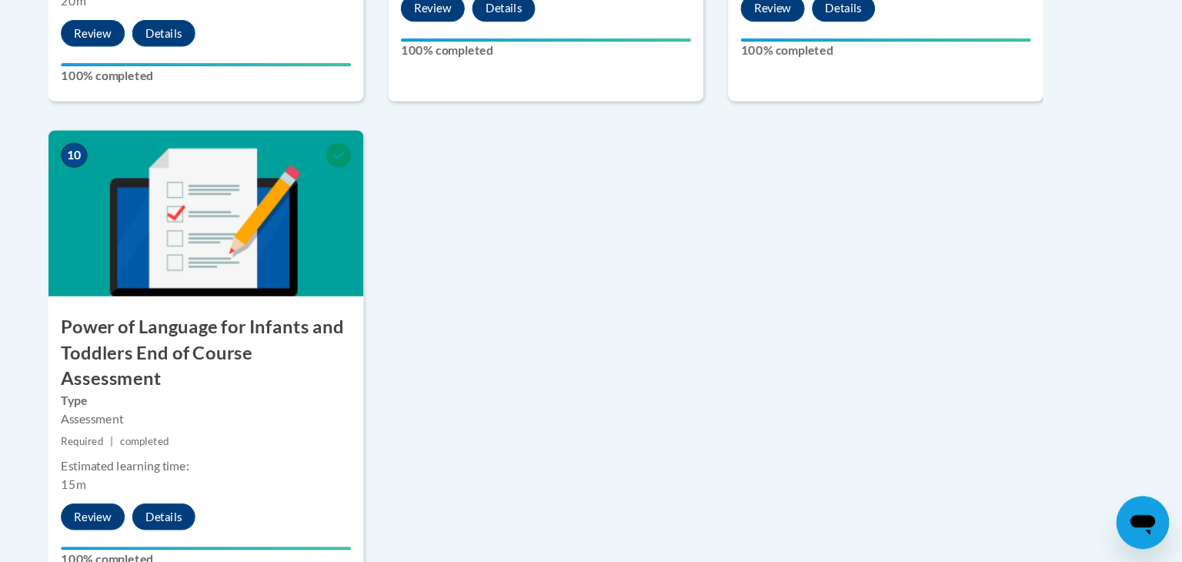
scroll to position [1669, 0]
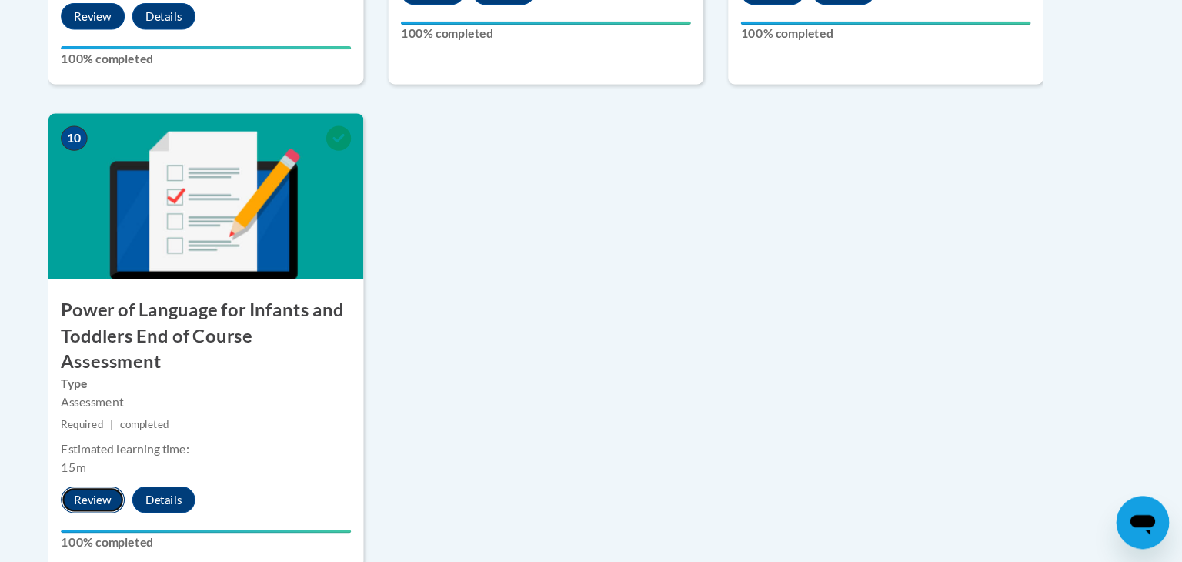
click at [165, 492] on button "Review" at bounding box center [170, 504] width 59 height 25
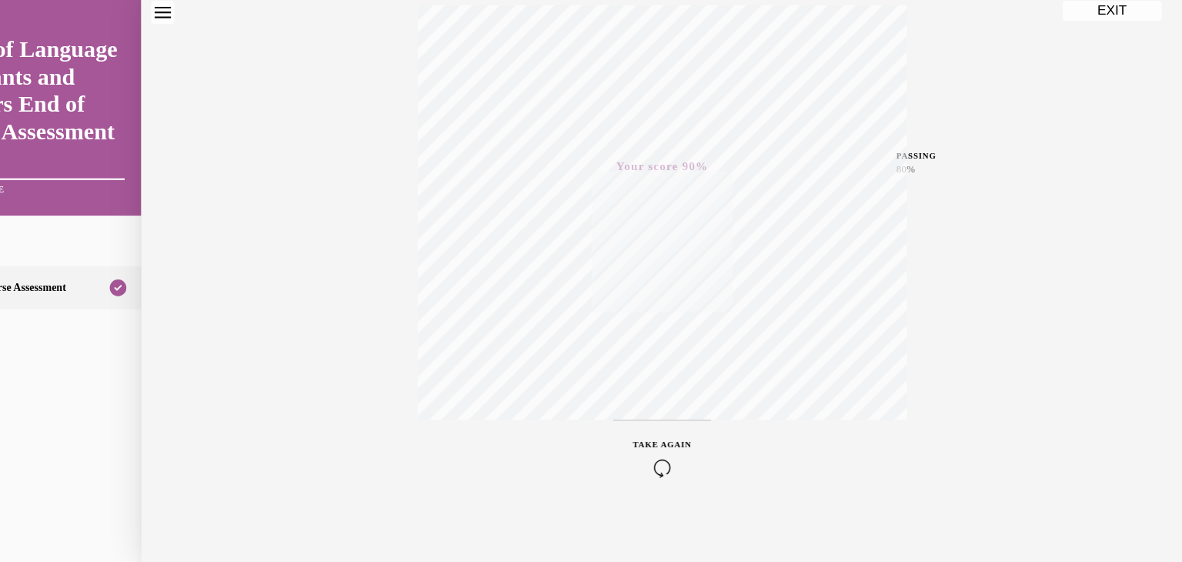
scroll to position [262, 0]
click at [1038, 12] on button "EXIT" at bounding box center [1026, 10] width 92 height 18
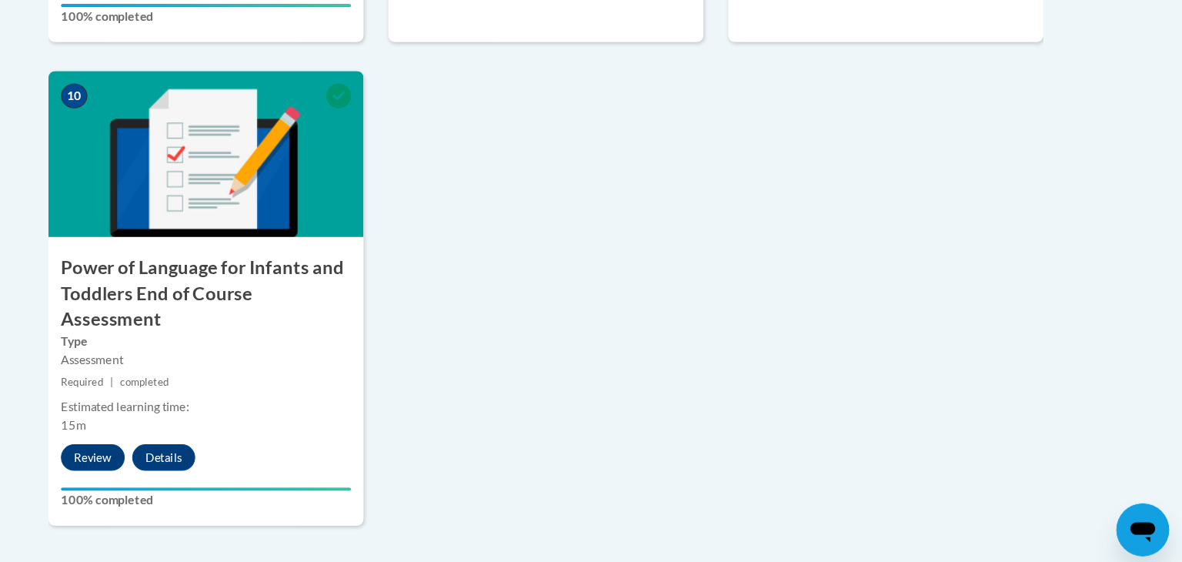
scroll to position [1715, 0]
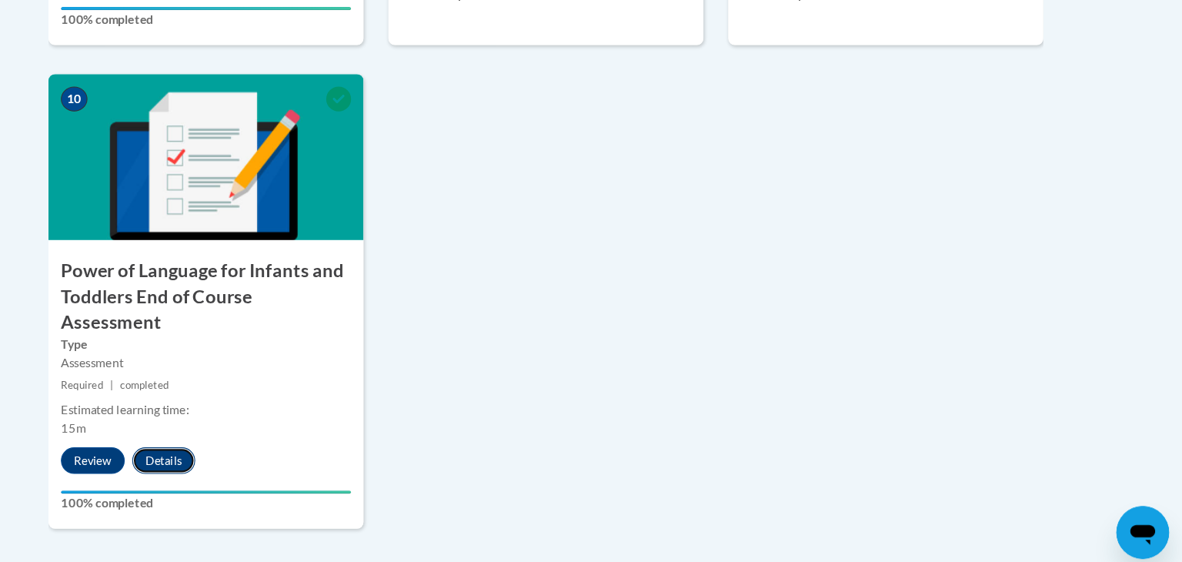
click at [240, 446] on button "Details" at bounding box center [236, 458] width 58 height 25
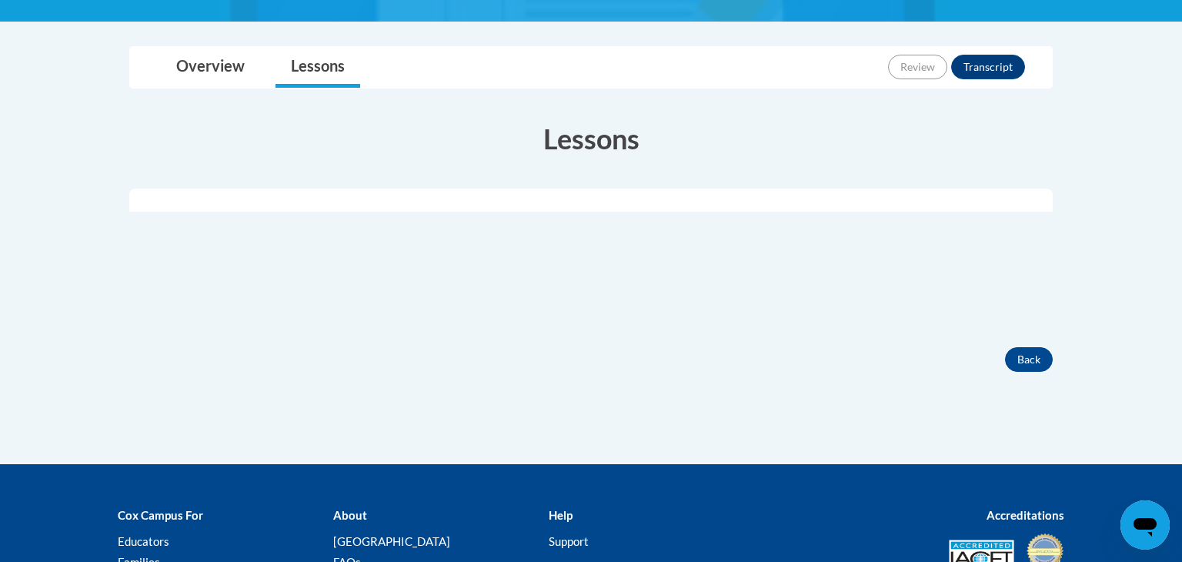
scroll to position [382, 0]
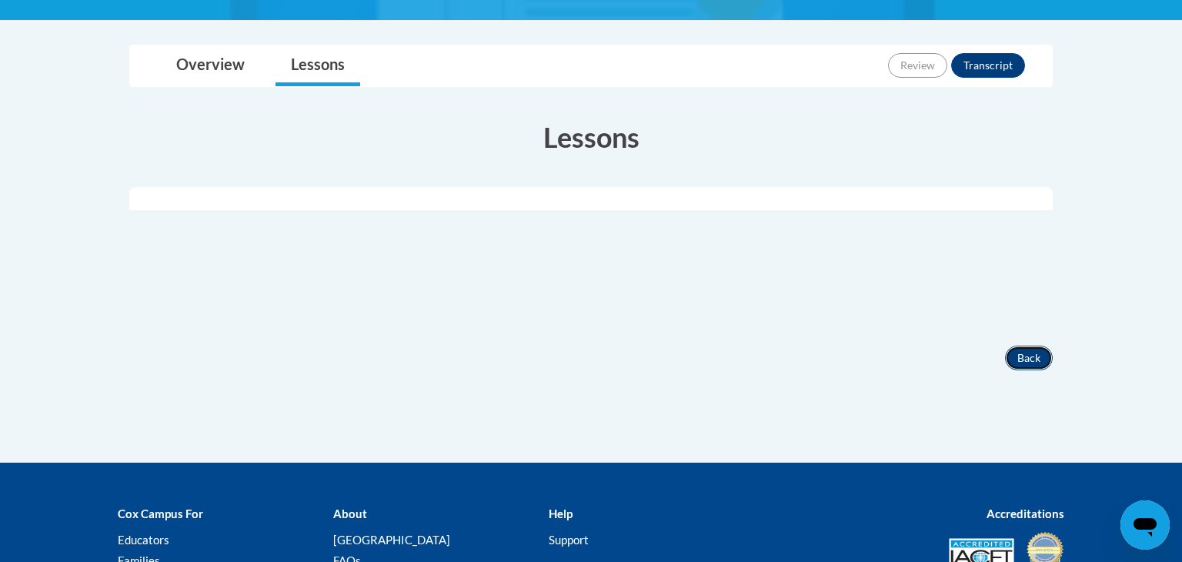
click at [1032, 353] on button "Back" at bounding box center [1029, 358] width 48 height 25
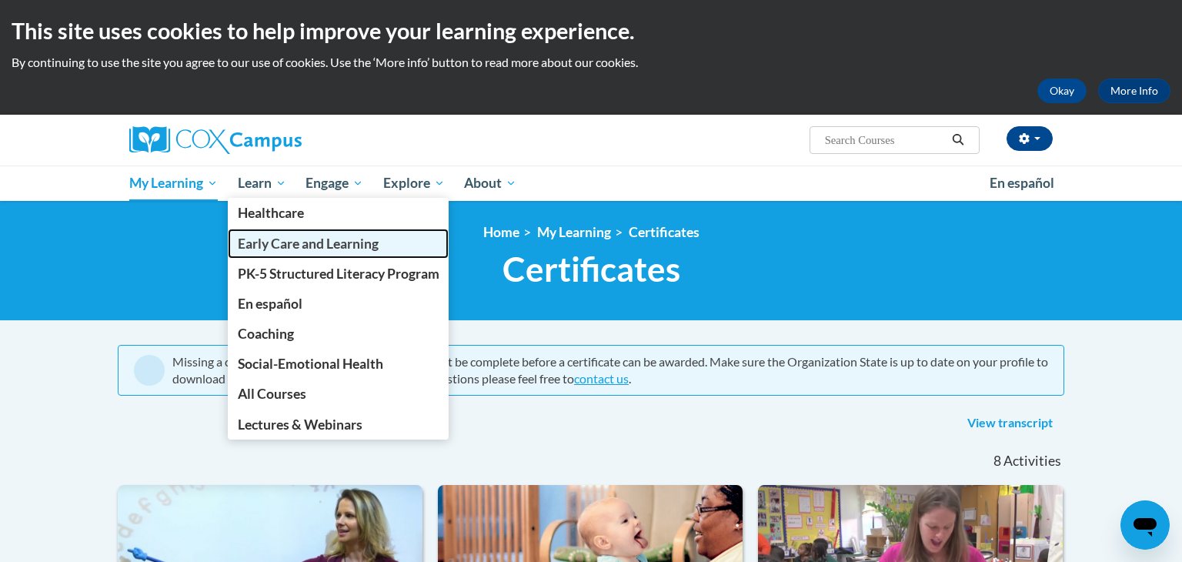
click at [291, 238] on span "Early Care and Learning" at bounding box center [308, 244] width 141 height 16
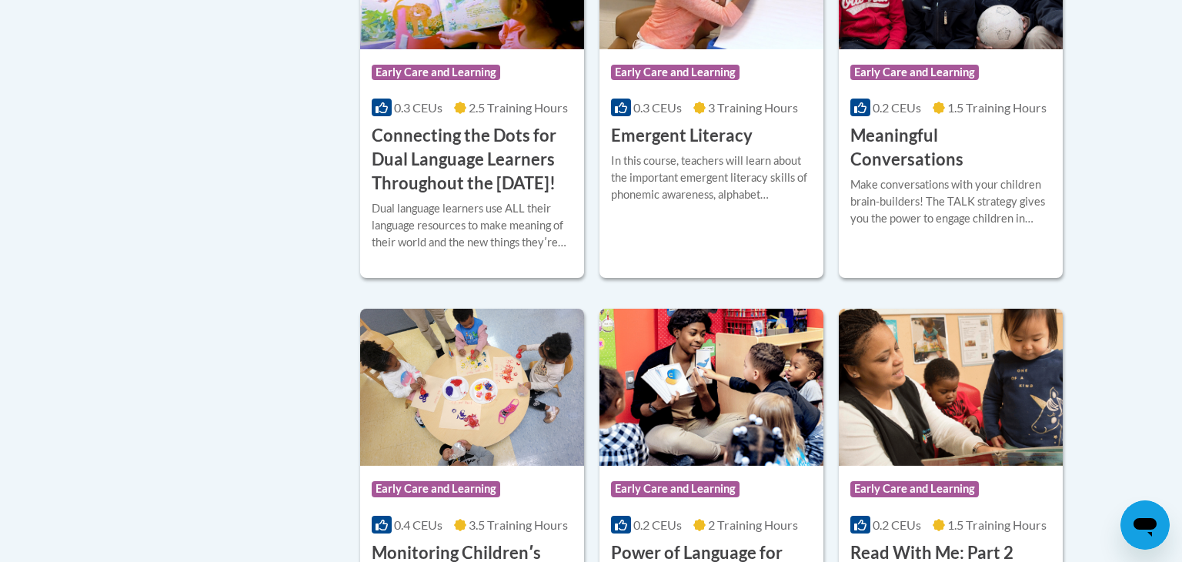
scroll to position [1012, 0]
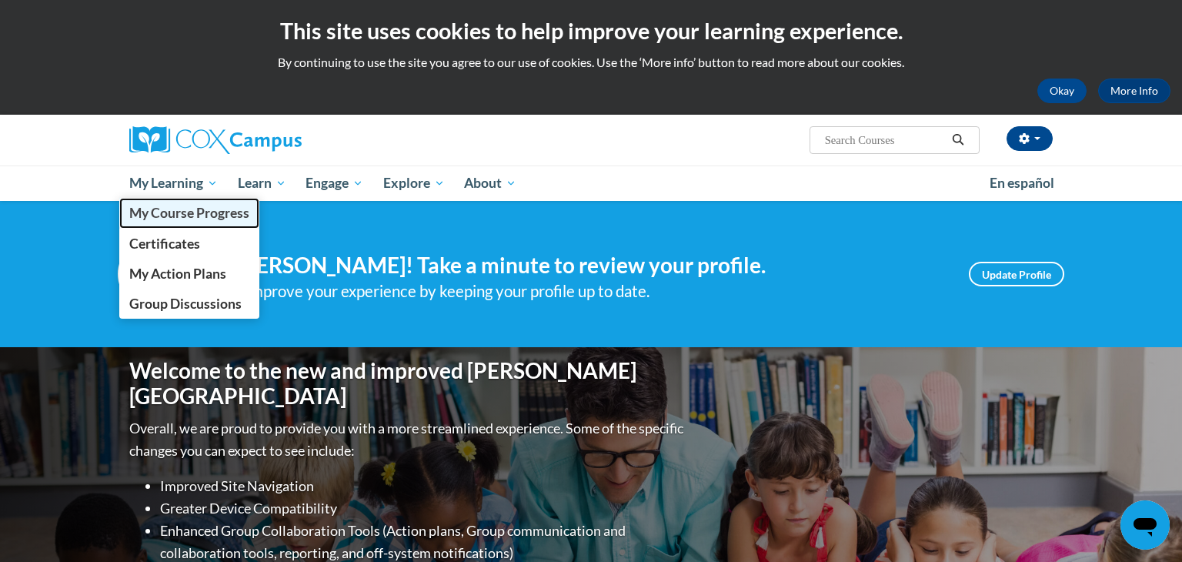
click at [192, 218] on span "My Course Progress" at bounding box center [189, 213] width 120 height 16
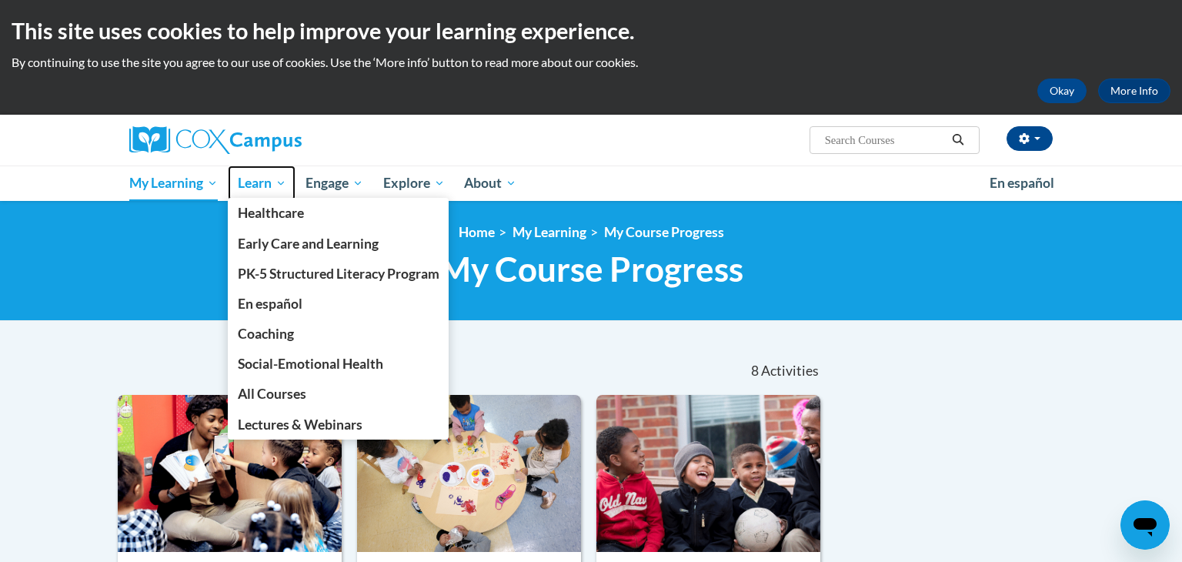
click at [263, 184] on span "Learn" at bounding box center [262, 183] width 48 height 18
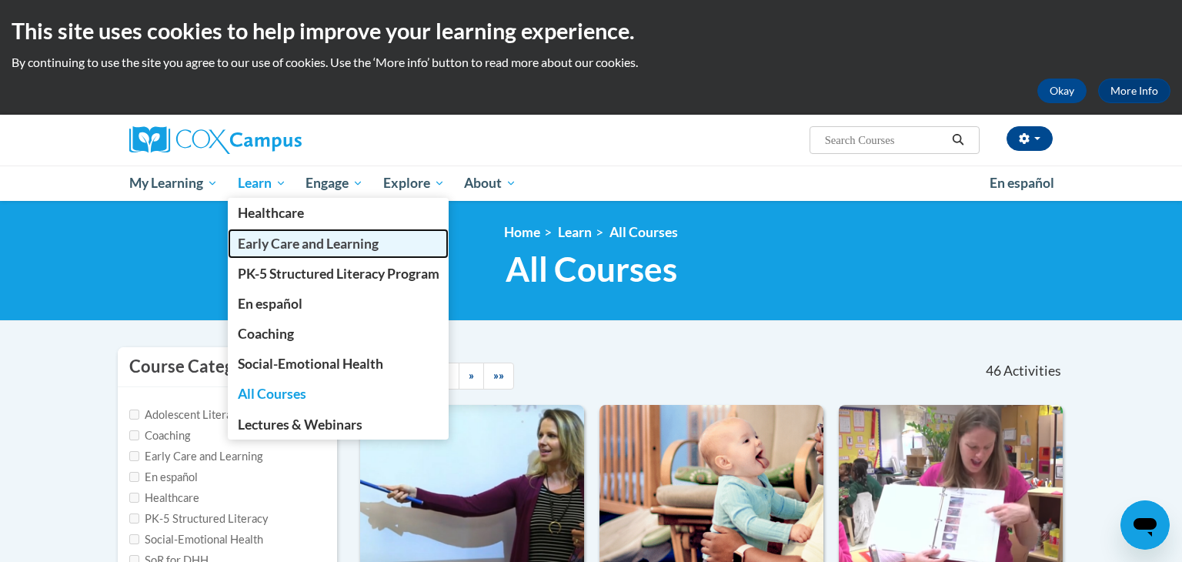
click at [284, 244] on span "Early Care and Learning" at bounding box center [308, 244] width 141 height 16
